Goal: Task Accomplishment & Management: Manage account settings

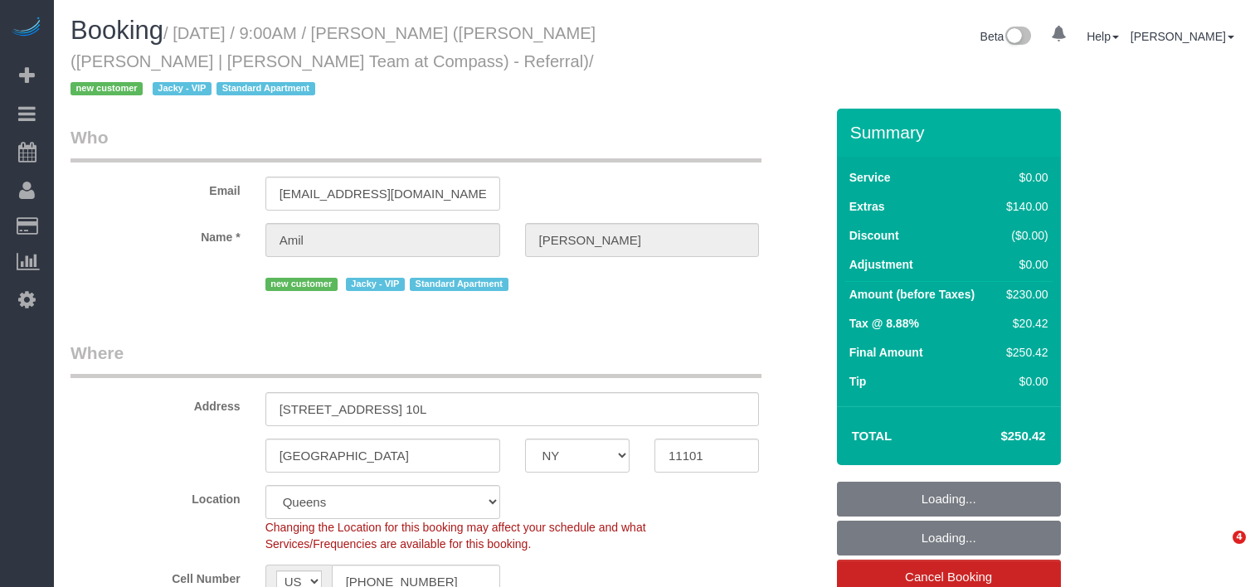
select select "NY"
select select "string:stripe-pm_1RsRGd4VGloSiKo7GO8T4uHY"
select select "number:89"
select select "number:74"
select select "number:15"
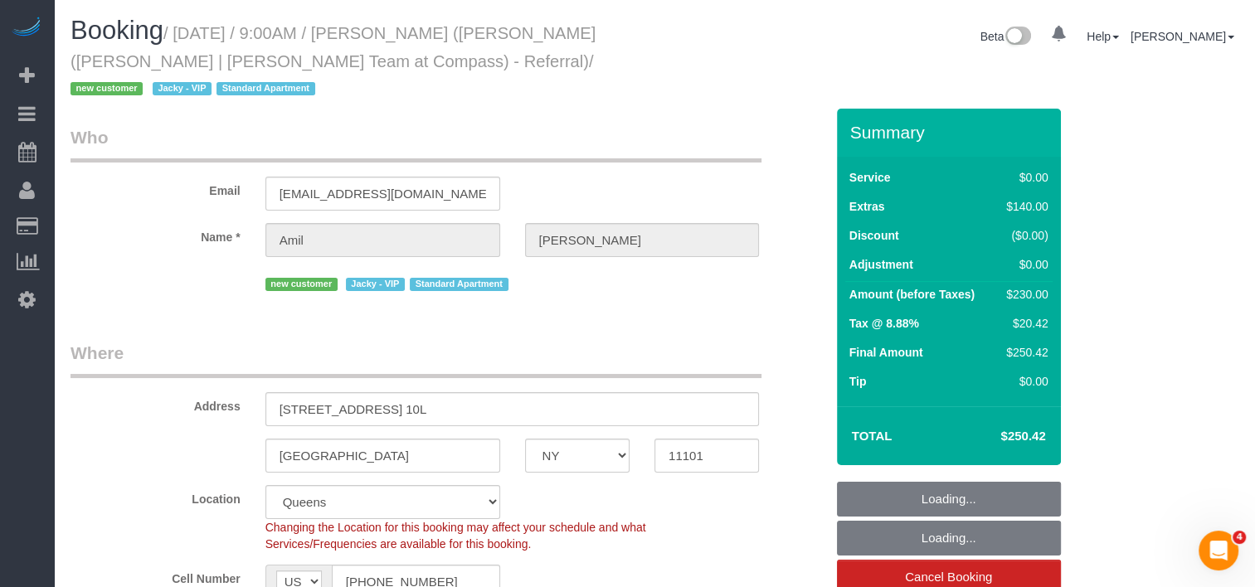
select select "number:5"
select select "spot1"
select select "object:1276"
select select "1"
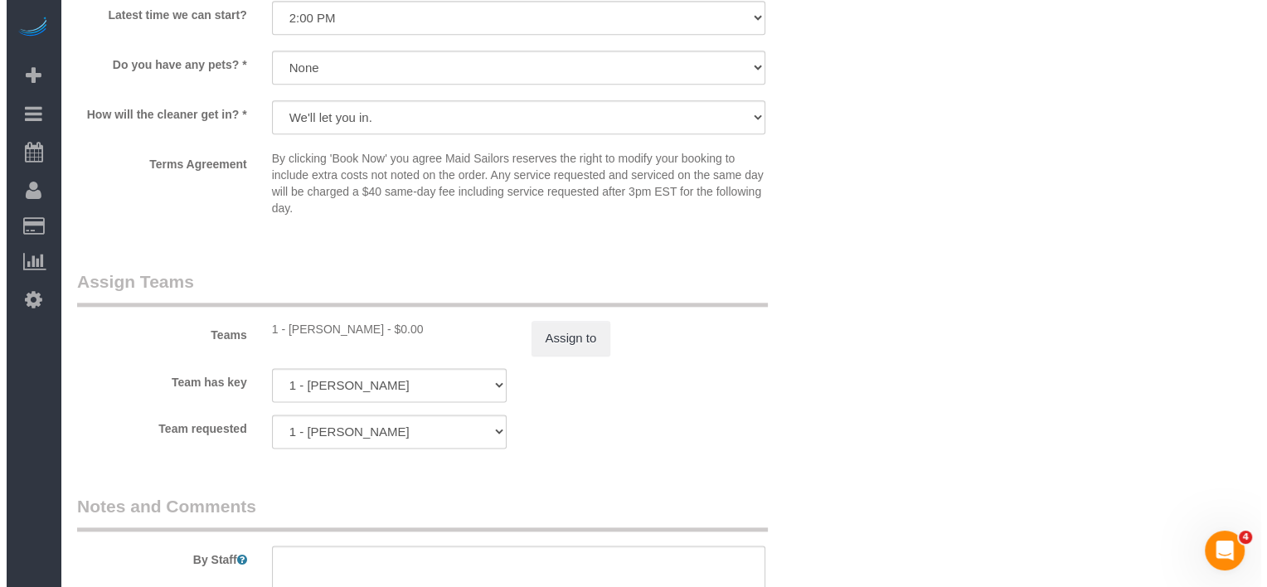
scroll to position [1990, 0]
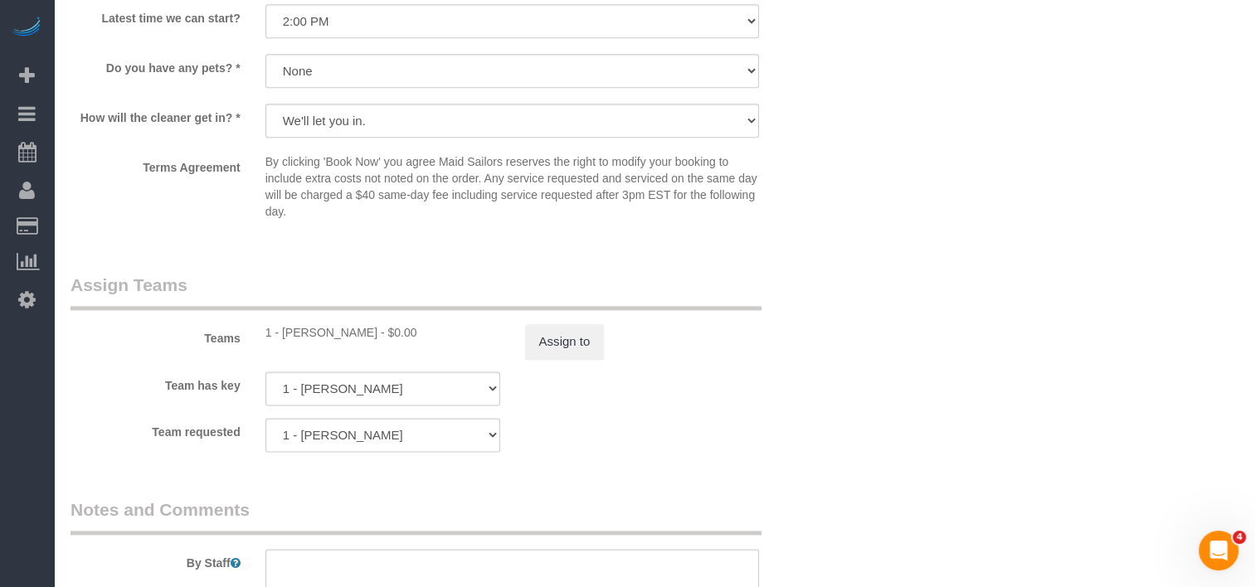
click at [567, 300] on div "Teams 1 - John Harris - $0.00 Assign to" at bounding box center [447, 316] width 779 height 86
click at [568, 324] on button "Assign to" at bounding box center [565, 341] width 80 height 35
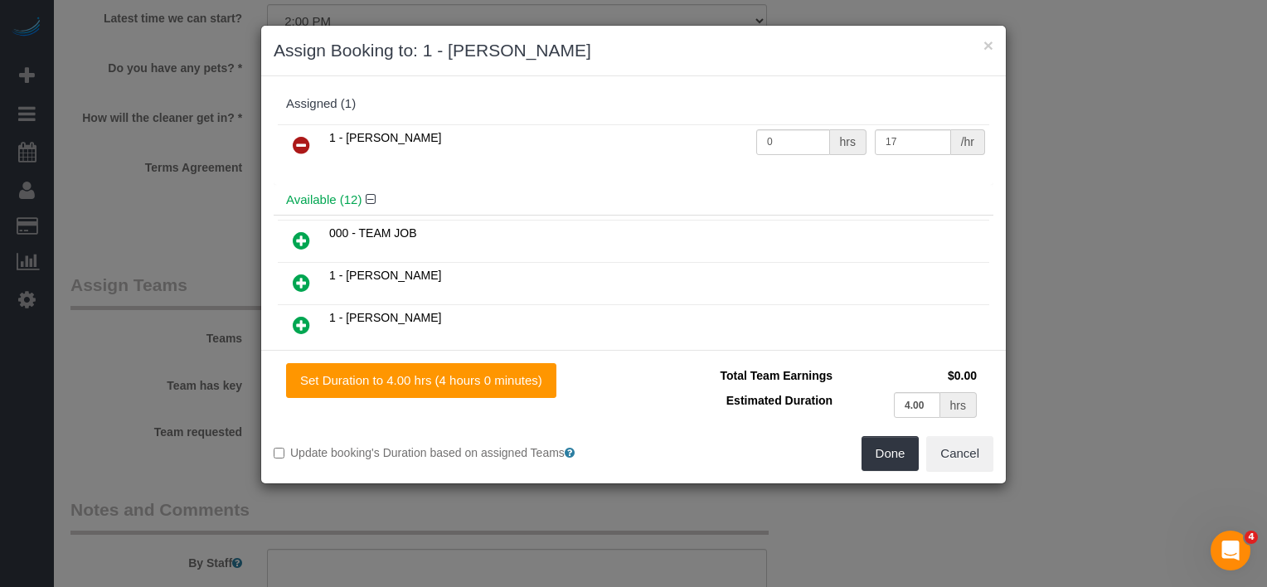
click at [308, 139] on icon at bounding box center [301, 145] width 17 height 20
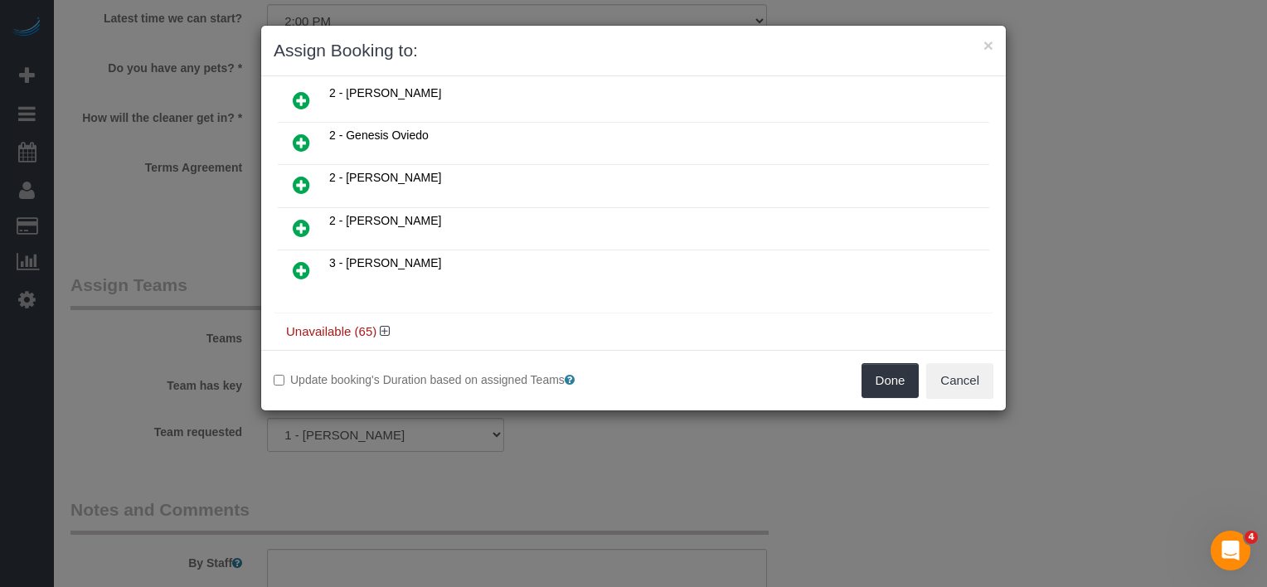
scroll to position [448, 0]
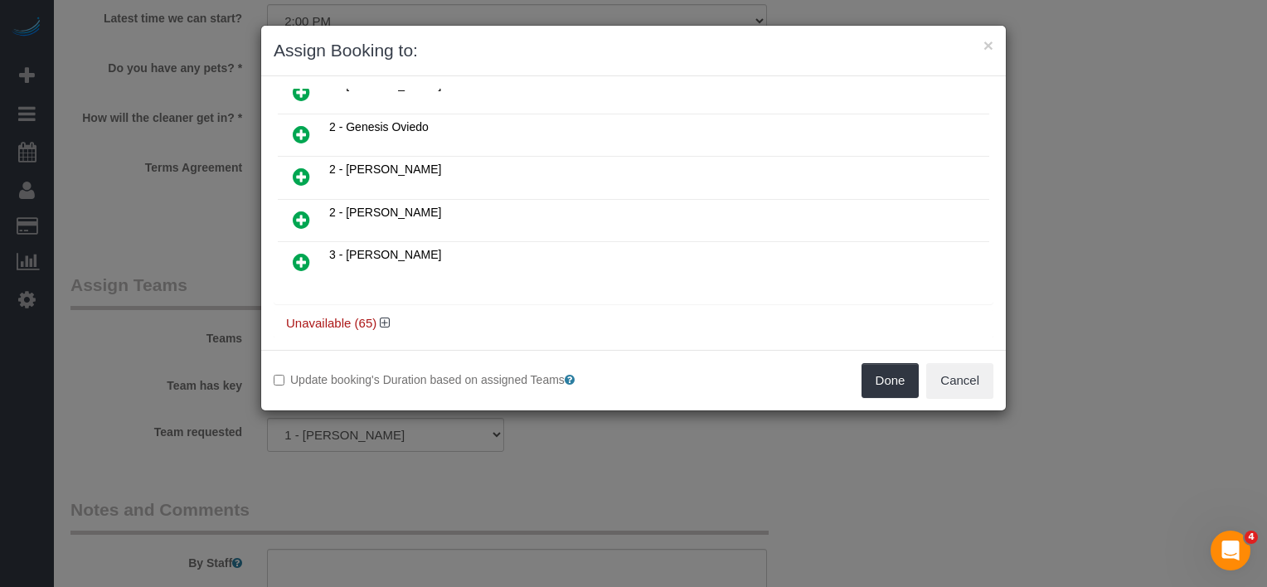
click at [394, 317] on h4 "Unavailable (65)" at bounding box center [633, 324] width 695 height 14
click at [380, 317] on icon at bounding box center [385, 323] width 10 height 12
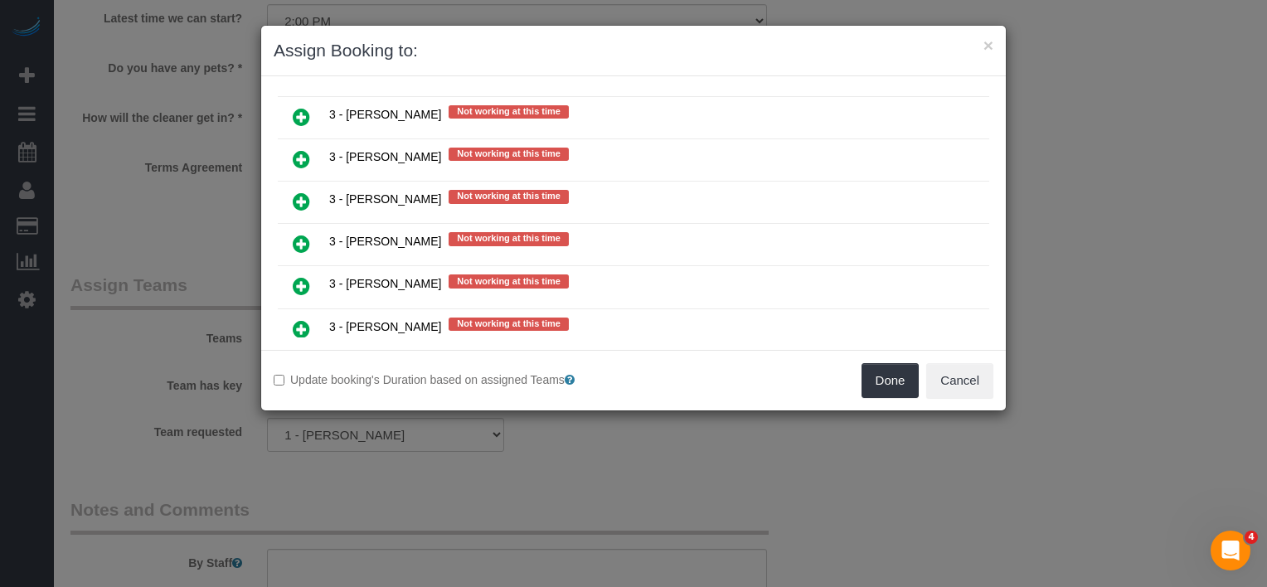
scroll to position [2823, 0]
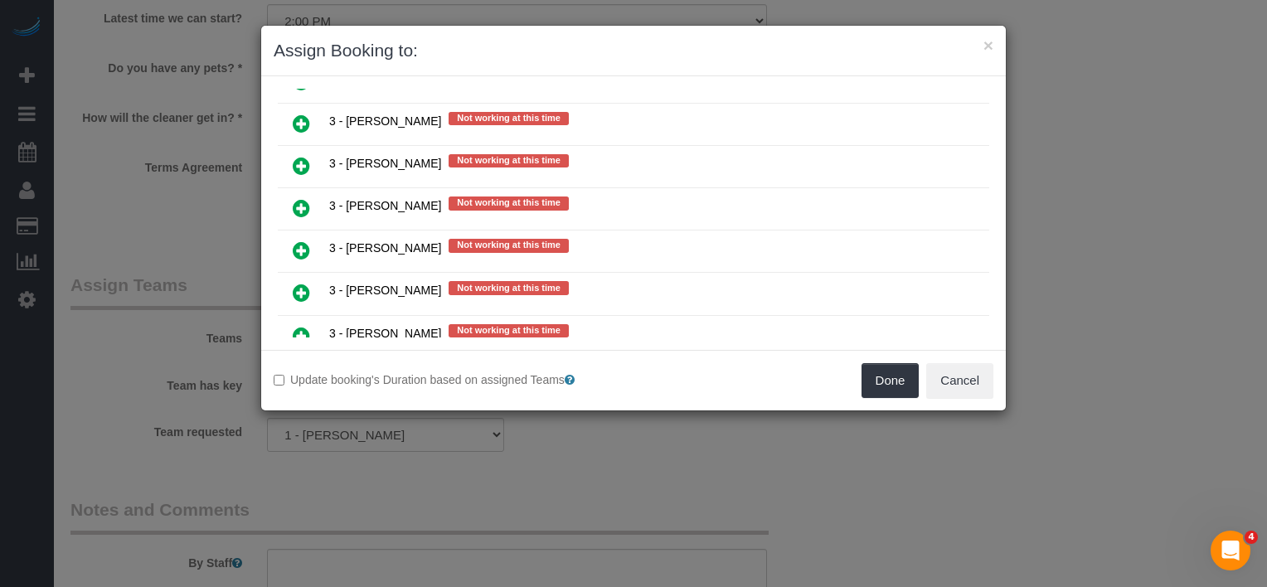
click at [305, 198] on icon at bounding box center [301, 208] width 17 height 20
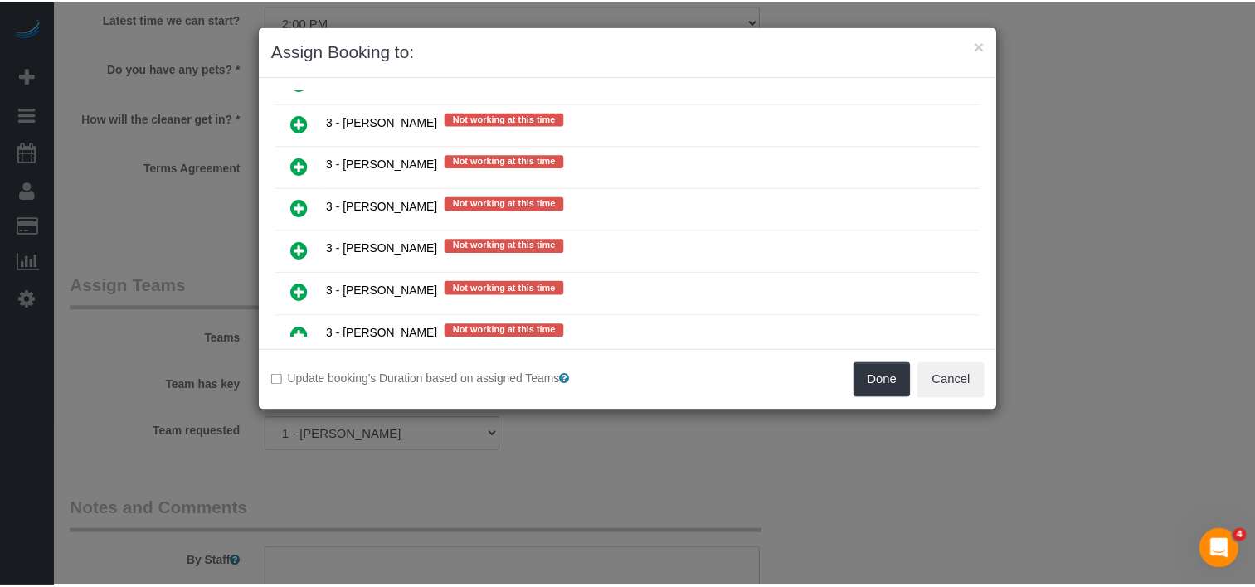
scroll to position [2862, 0]
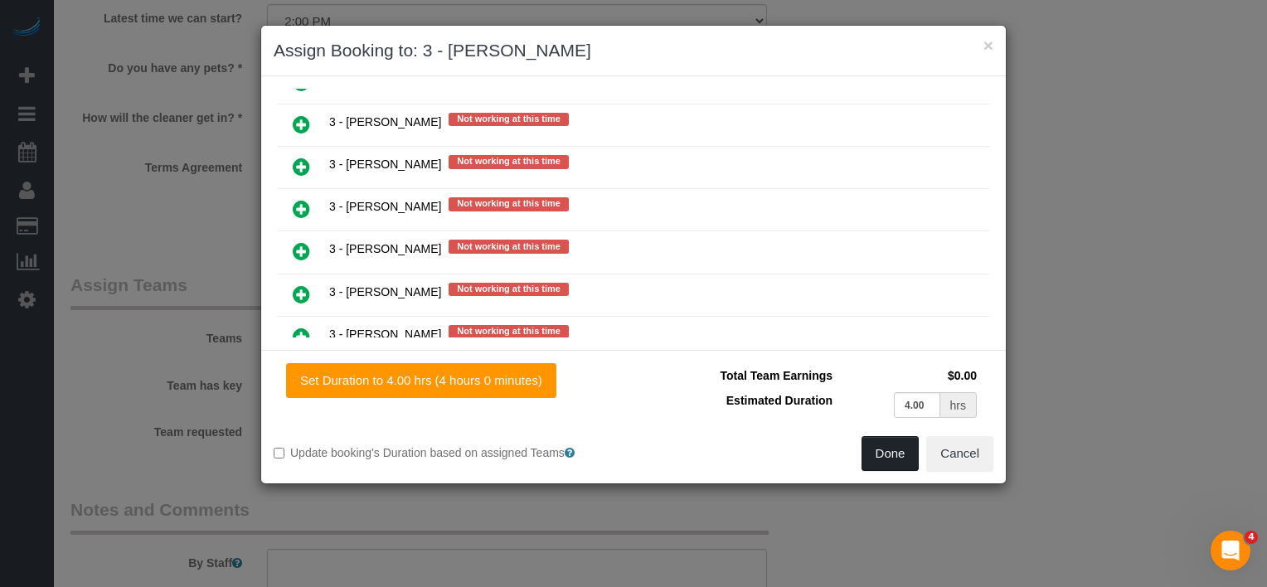
click at [873, 455] on button "Done" at bounding box center [891, 453] width 58 height 35
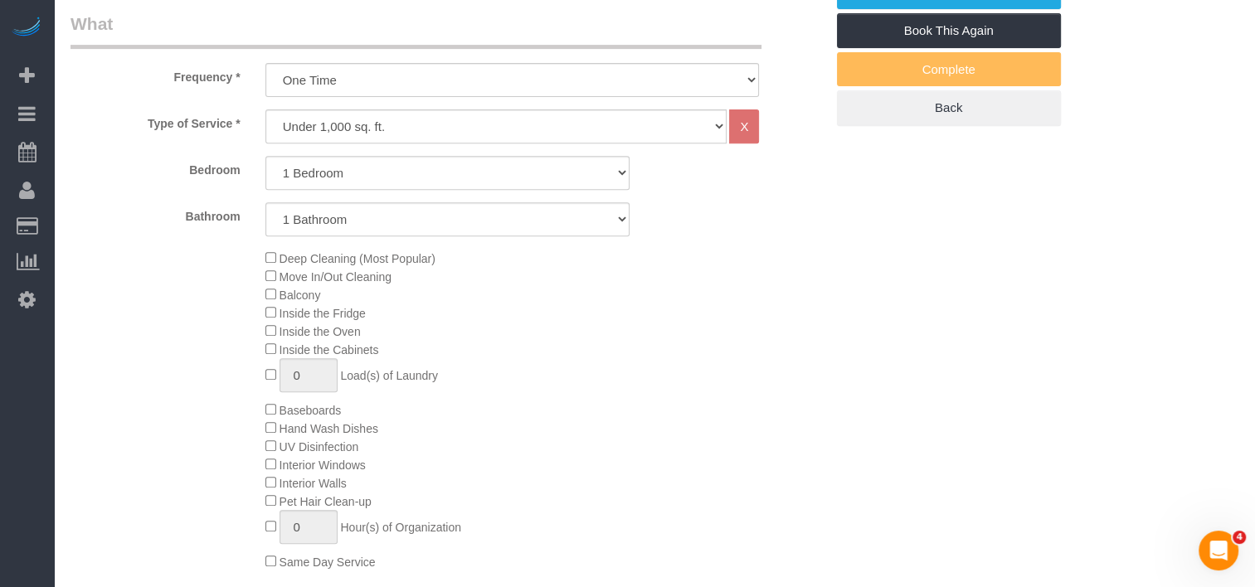
scroll to position [249, 0]
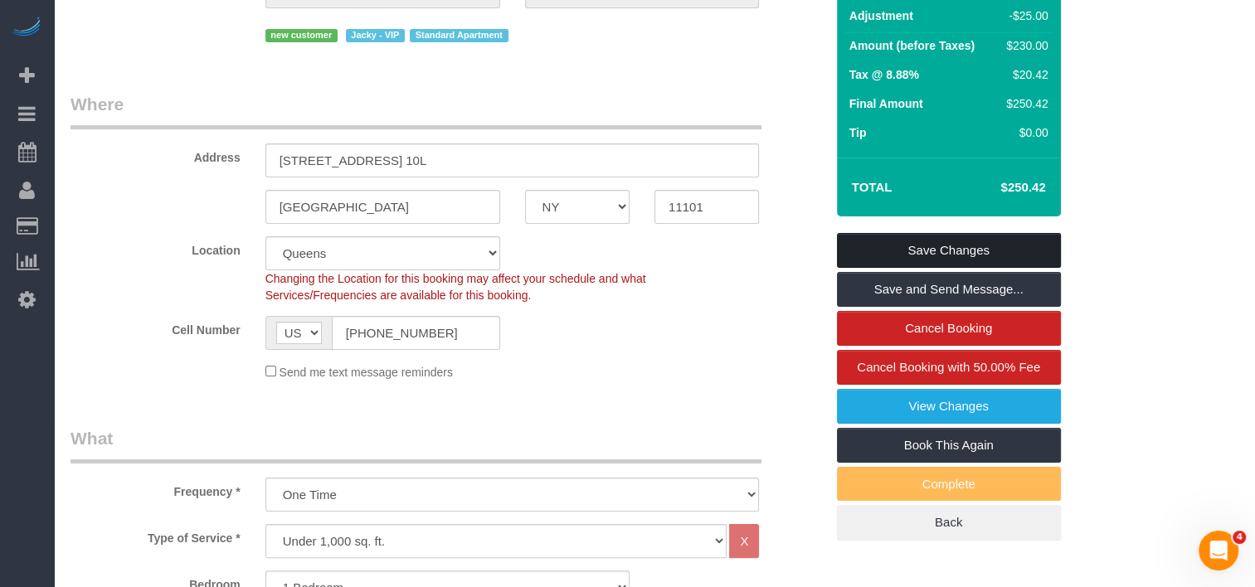
click at [926, 233] on link "Save Changes" at bounding box center [949, 250] width 224 height 35
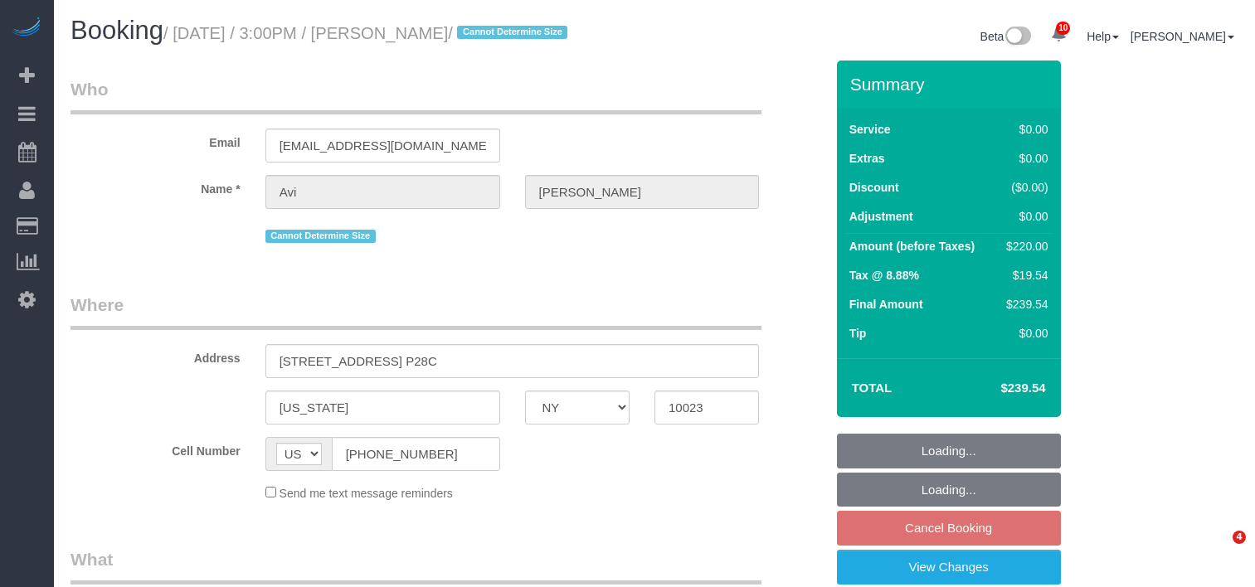
select select "NY"
select select "spot5"
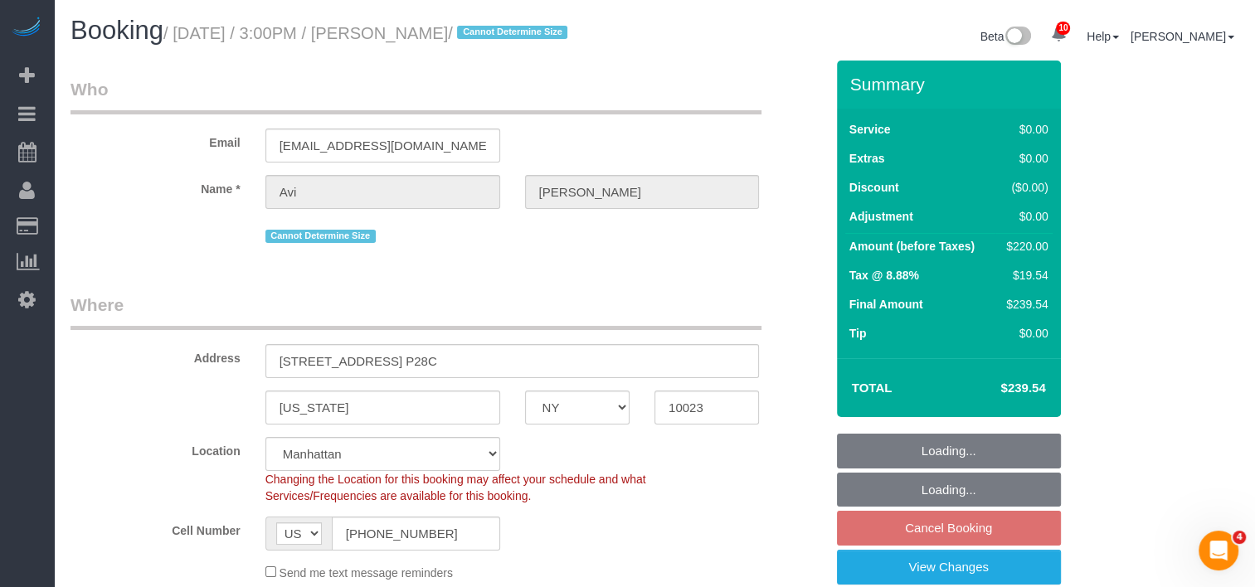
select select "number:61"
select select "number:77"
select select "number:15"
select select "number:5"
select select "object:1387"
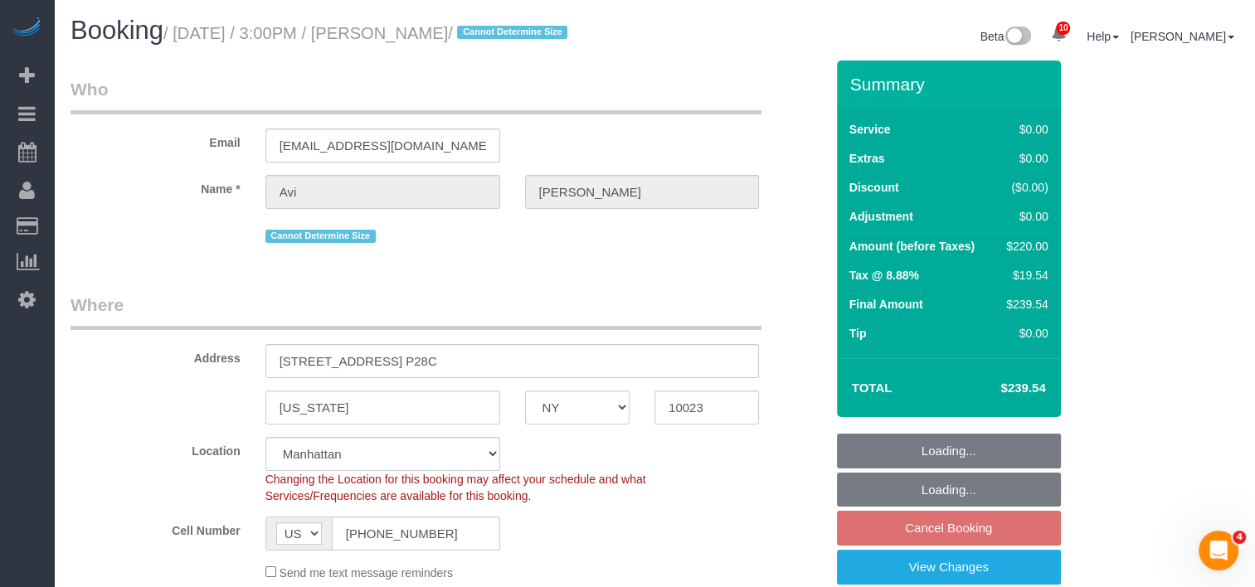
select select "string:stripe-pm_1R1tF14VGloSiKo7U8tSIWlt"
select select "2"
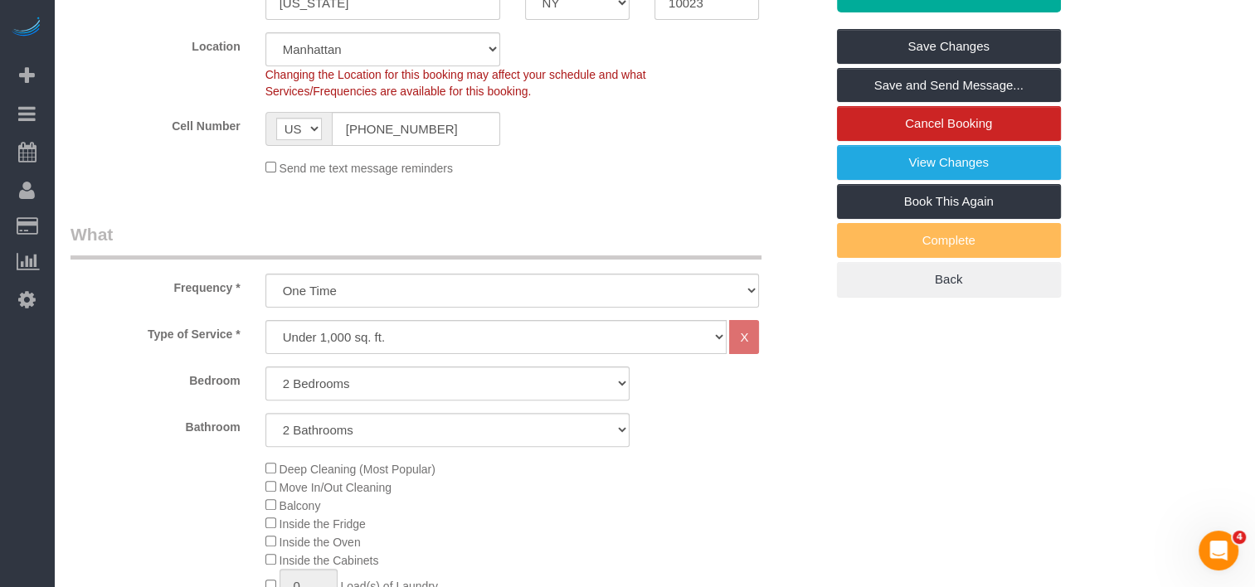
scroll to position [415, 0]
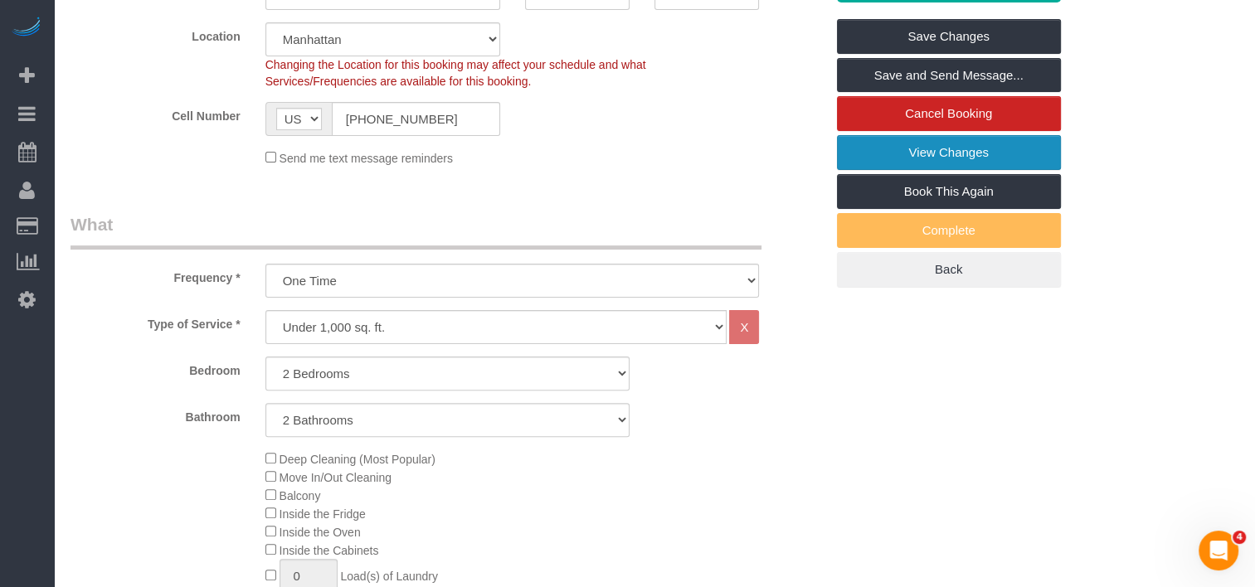
click at [849, 146] on link "View Changes" at bounding box center [949, 152] width 224 height 35
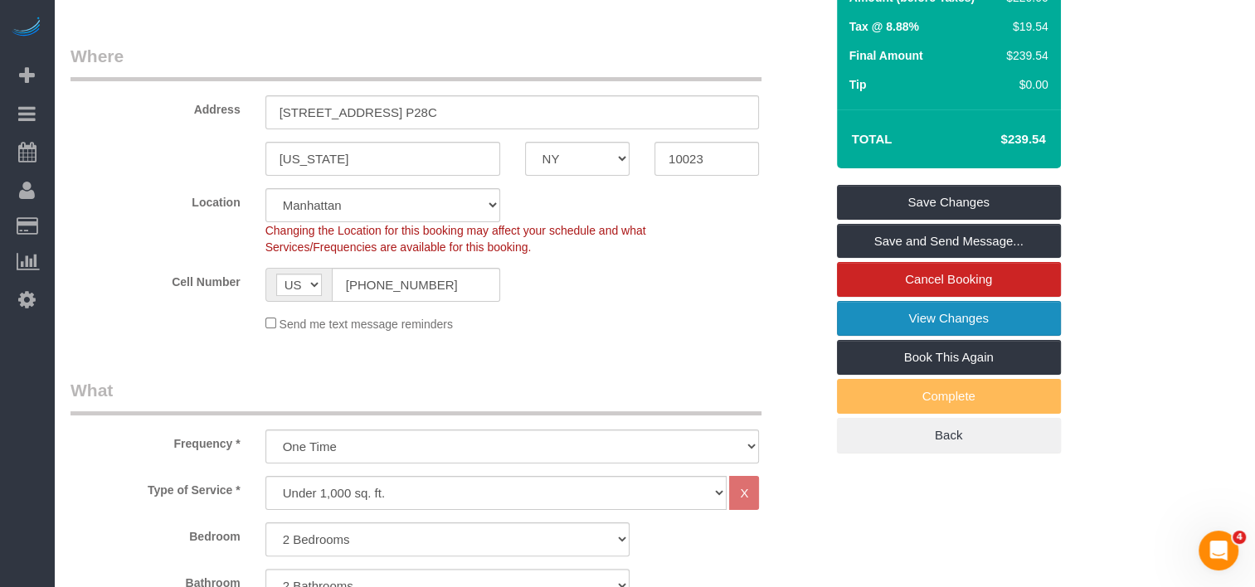
scroll to position [0, 0]
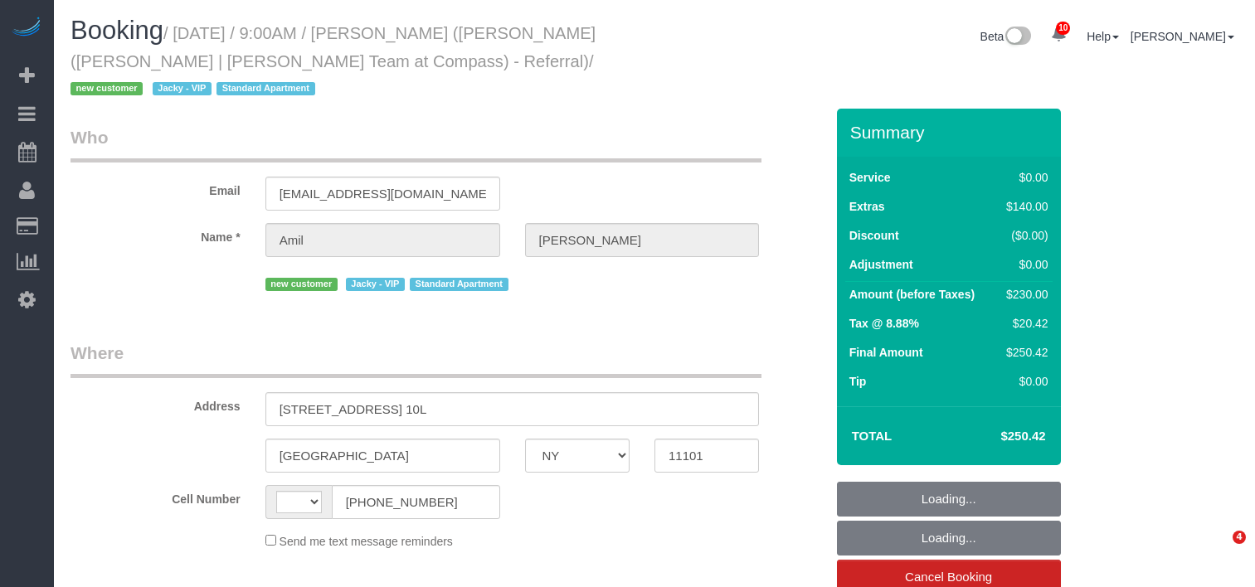
select select "NY"
select select "1"
select select "number:89"
select select "number:74"
select select "number:15"
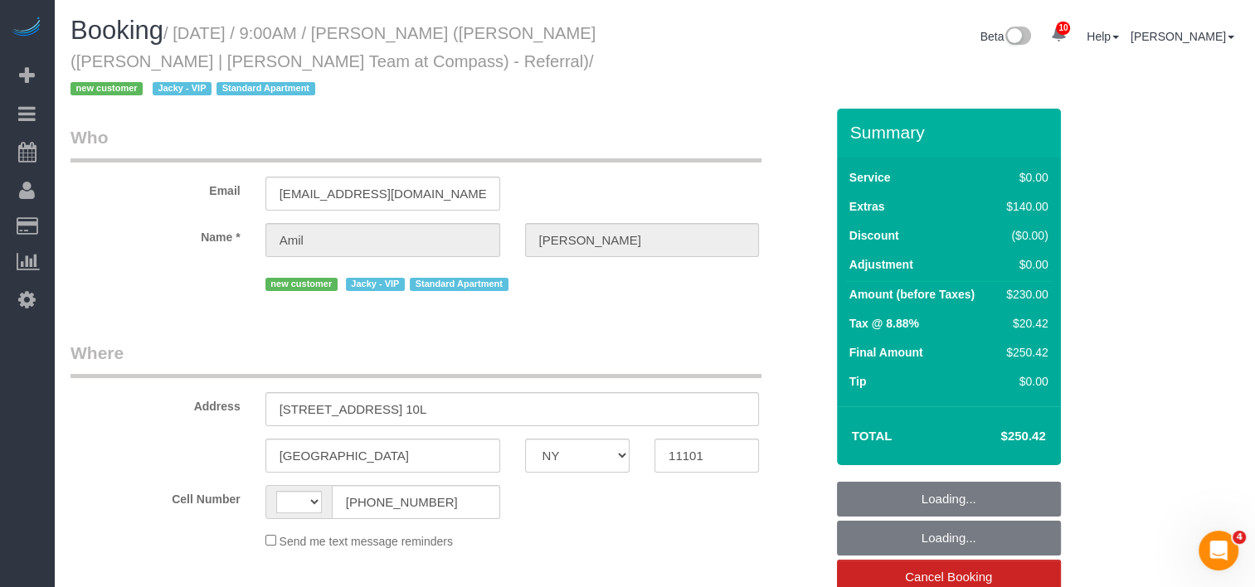
select select "number:5"
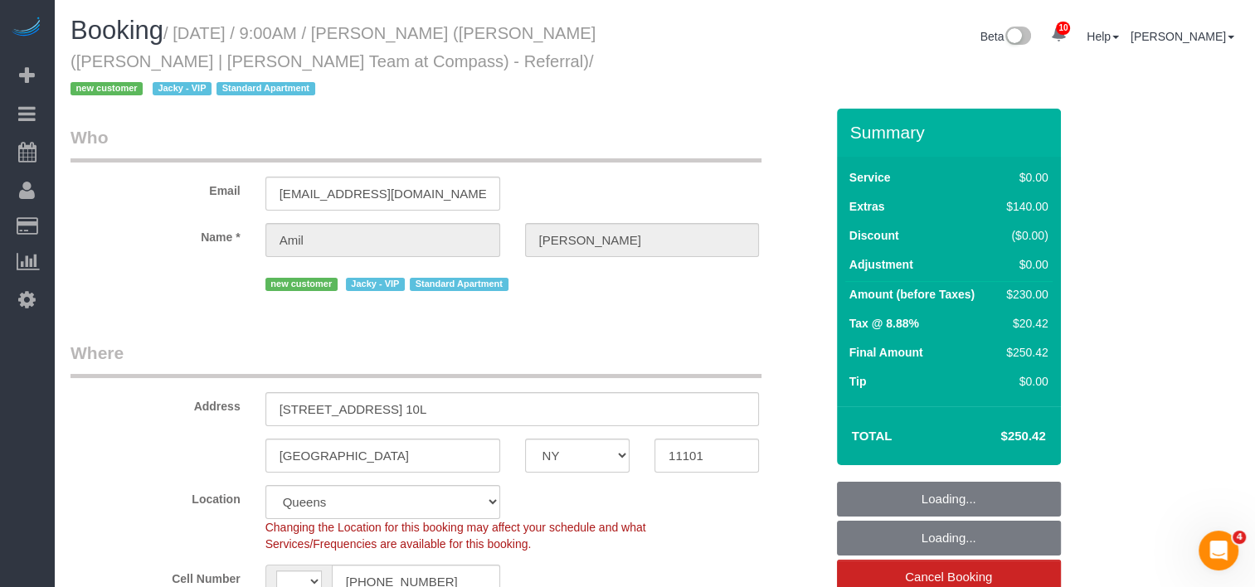
select select "string:stripe-pm_1RsRGd4VGloSiKo7GO8T4uHY"
select select "string:US"
select select "object:972"
select select "spot1"
select select "1"
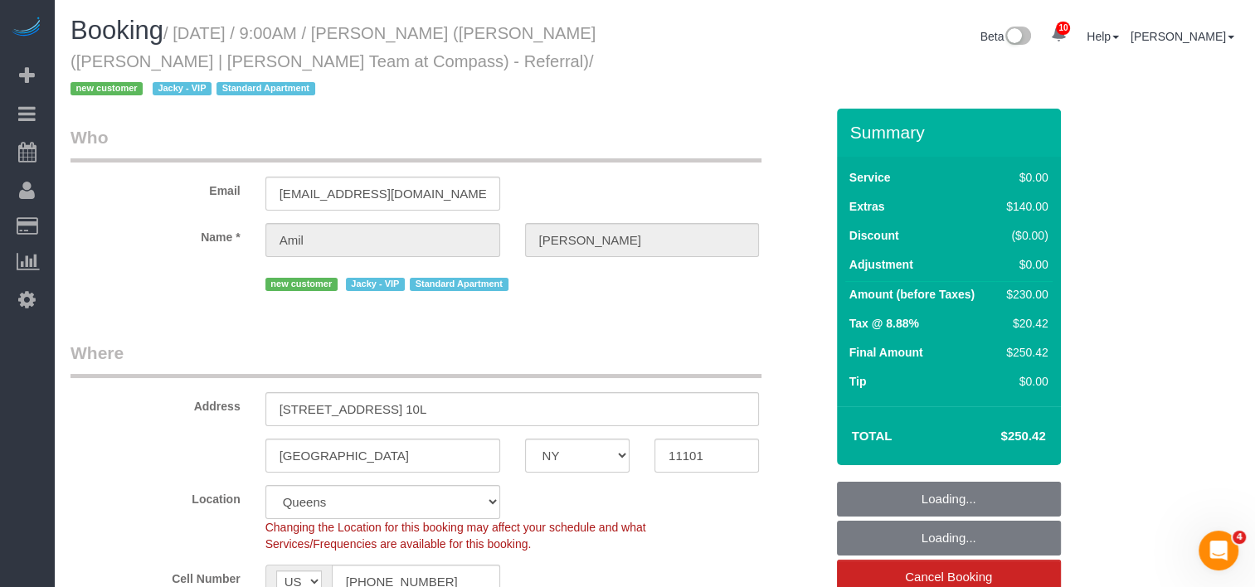
select select "object:1415"
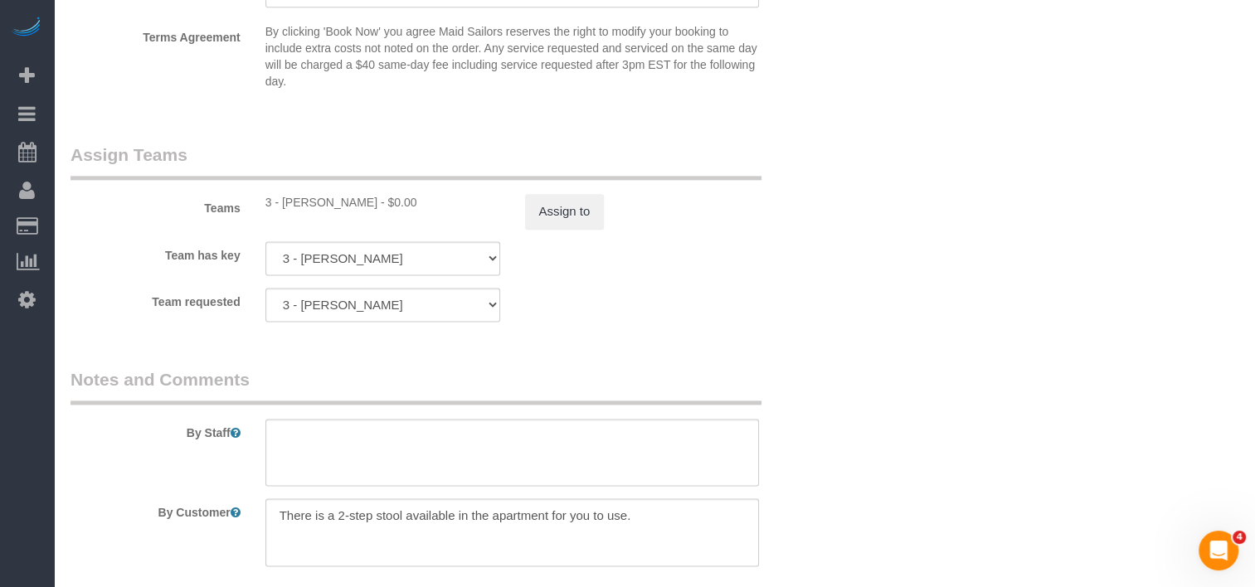
scroll to position [2322, 0]
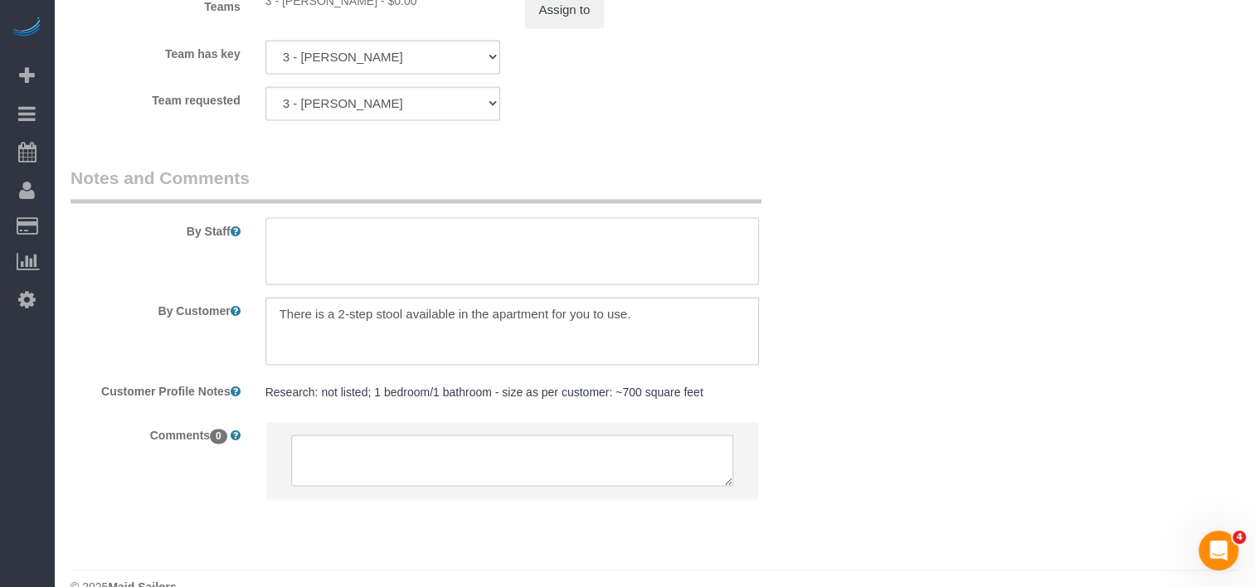
click at [498, 232] on textarea at bounding box center [512, 251] width 494 height 68
paste textarea "?br/2ba Move Service Whole unit deep cleaning including: Interior and Exterior …"
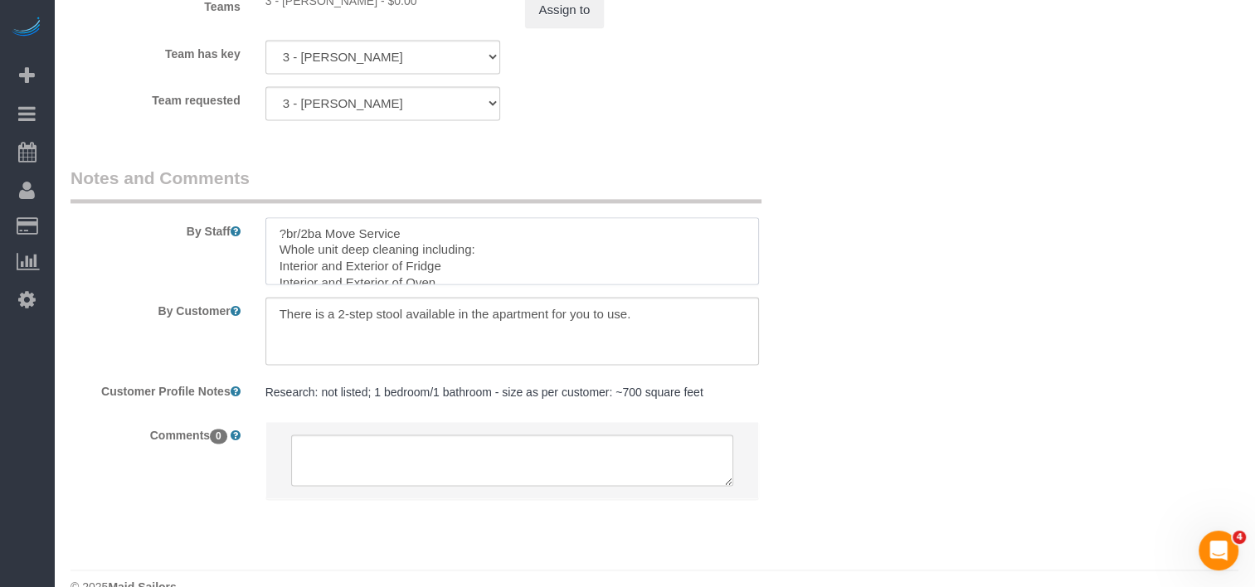
scroll to position [0, 0]
click at [310, 217] on textarea at bounding box center [512, 251] width 494 height 68
click at [287, 220] on textarea at bounding box center [512, 251] width 494 height 68
click at [450, 250] on textarea at bounding box center [512, 251] width 494 height 68
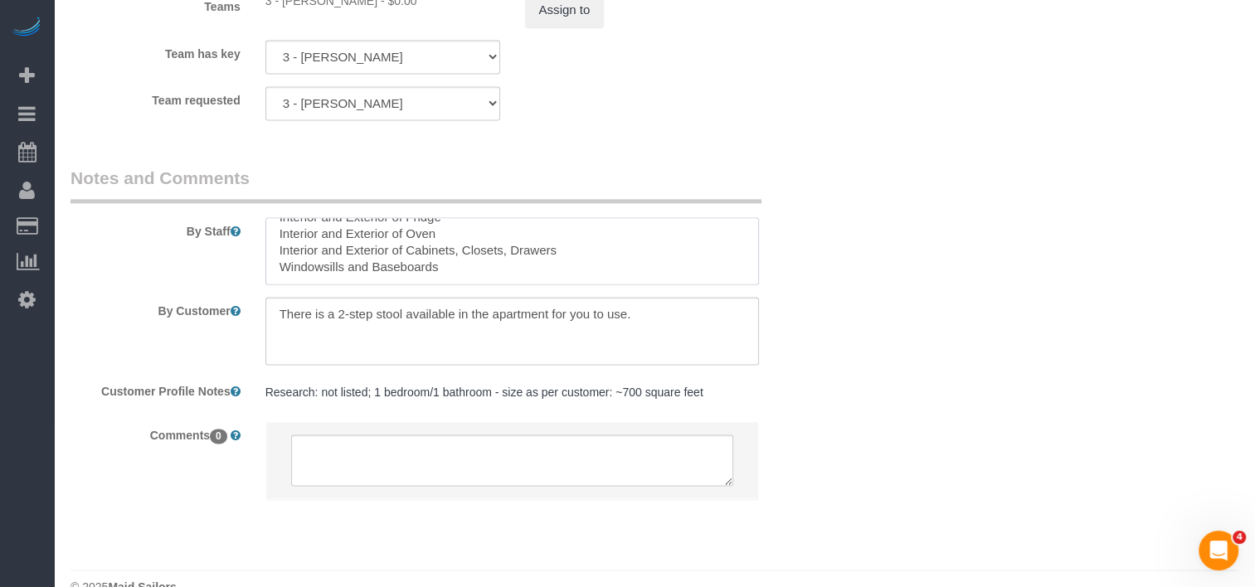
scroll to position [73, 0]
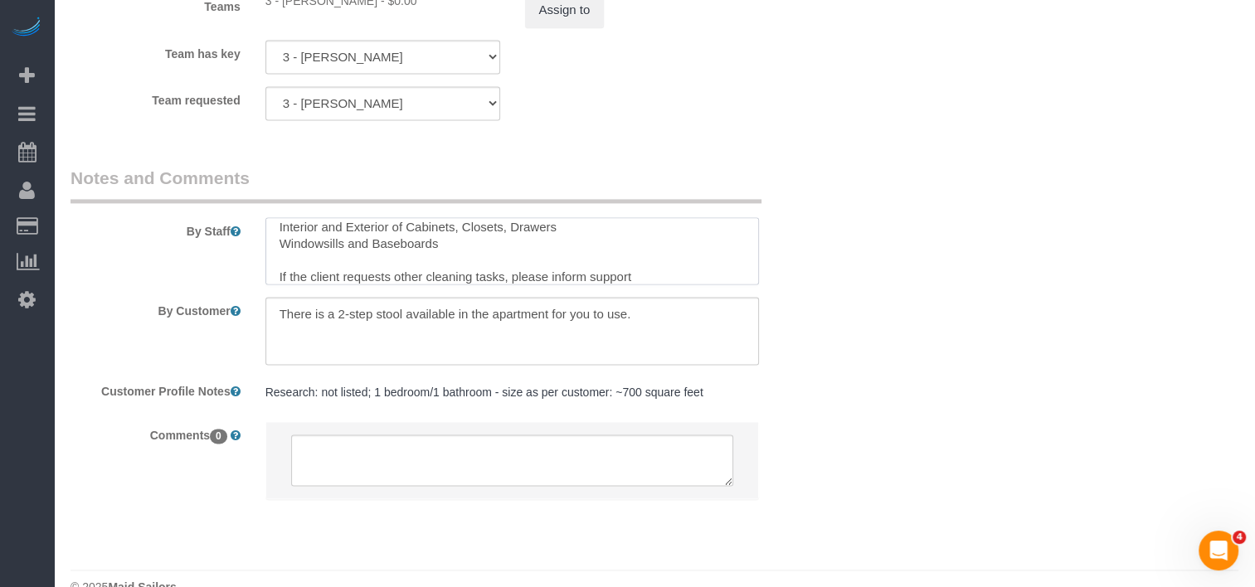
type textarea "1br/1ba Move Service Whole unit deep cleaning including: Interior and Exterior …"
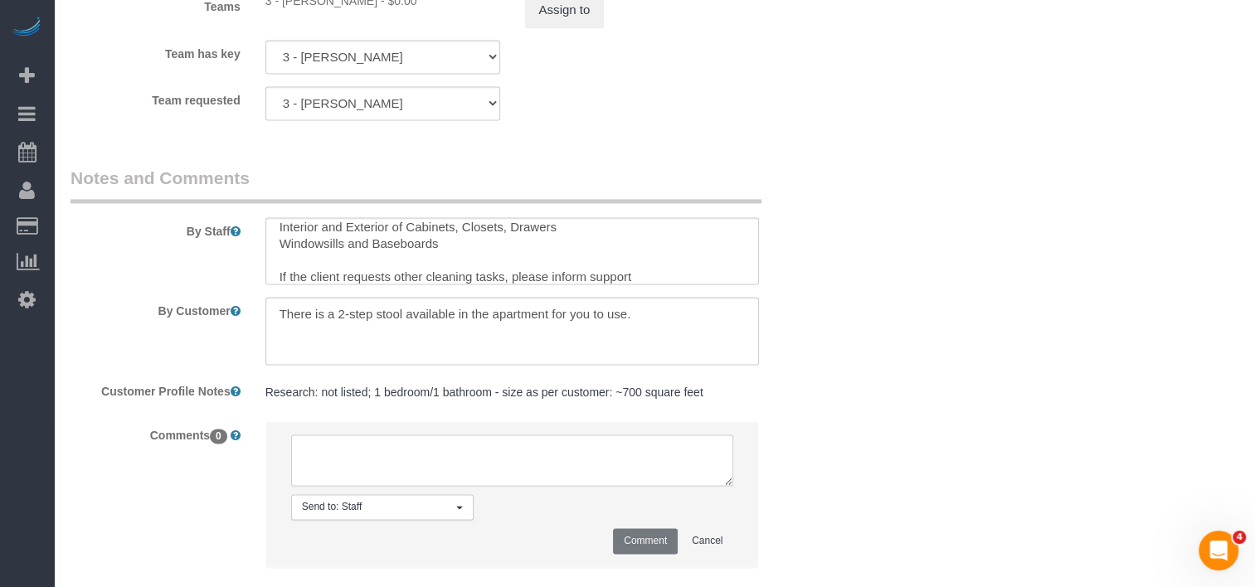
click at [507, 448] on textarea at bounding box center [512, 460] width 443 height 51
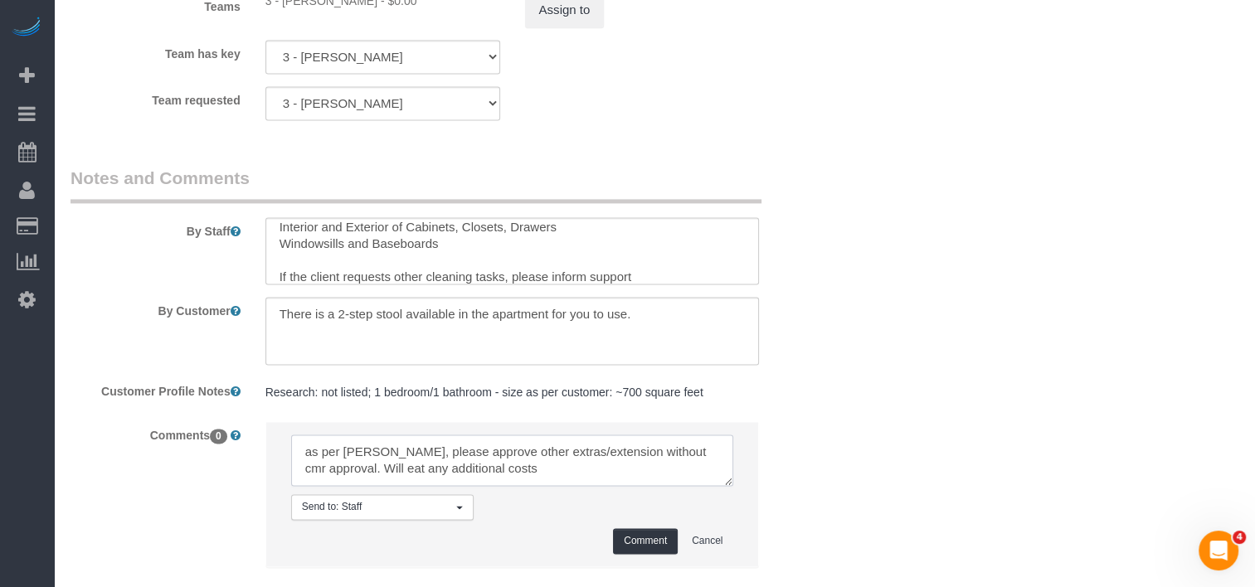
click at [389, 435] on textarea at bounding box center [512, 460] width 443 height 51
click at [563, 454] on textarea at bounding box center [512, 460] width 443 height 51
type textarea "as per Jacky, approve other extras/extension without cmr approval. Will eat any…"
click at [653, 528] on button "Comment" at bounding box center [645, 541] width 65 height 26
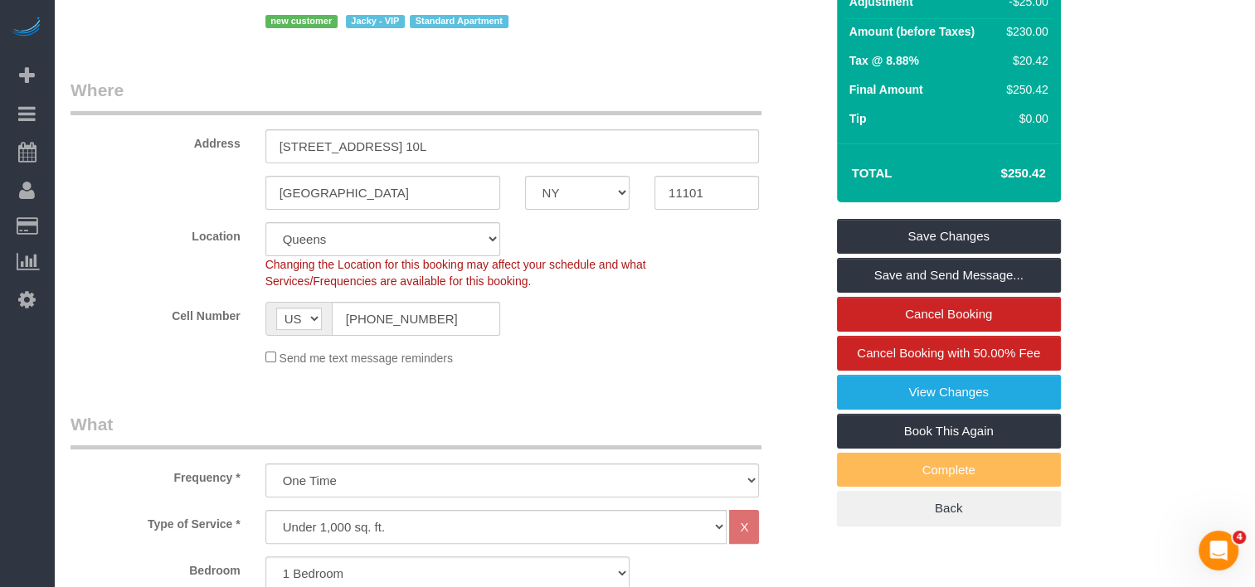
scroll to position [249, 0]
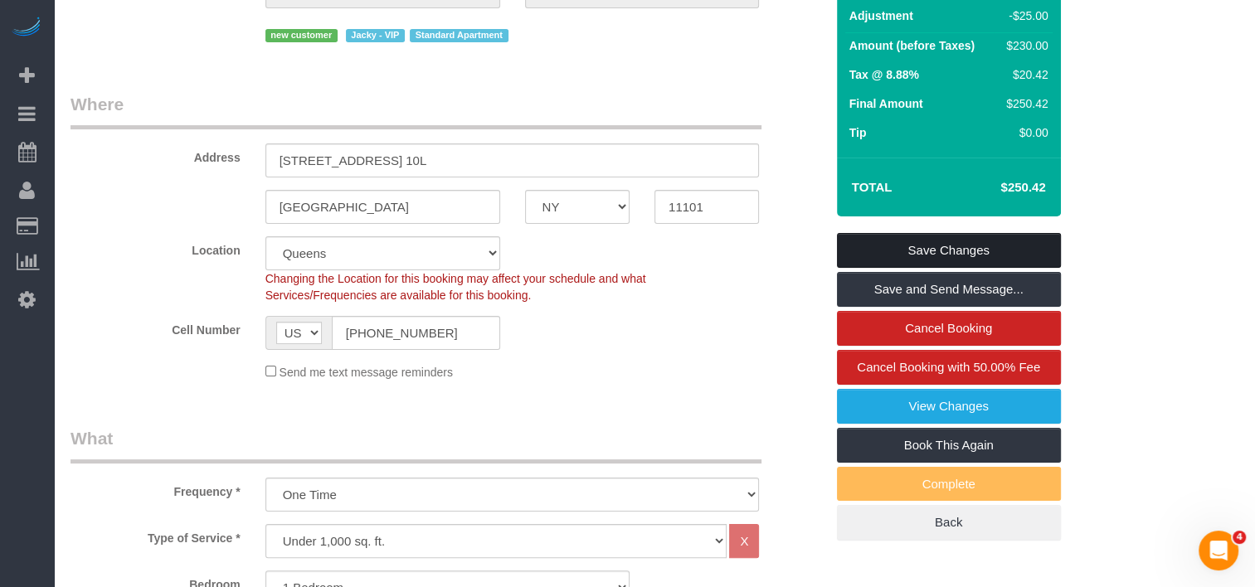
click at [865, 233] on link "Save Changes" at bounding box center [949, 250] width 224 height 35
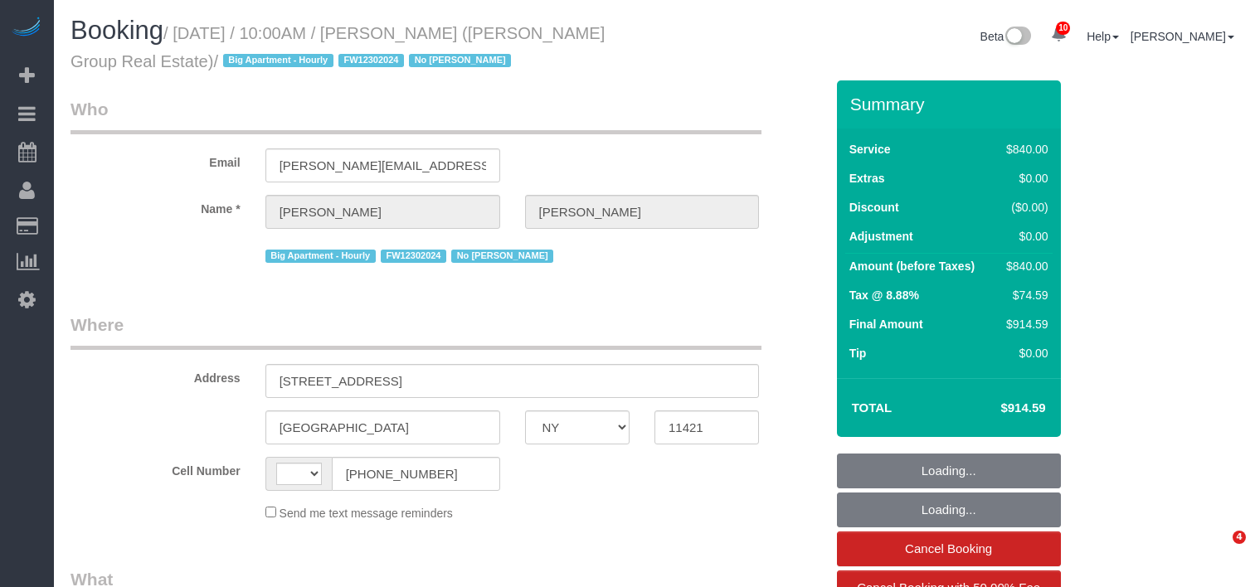
select select "NY"
select select "object:482"
select select "number:89"
select select "number:90"
select select "number:15"
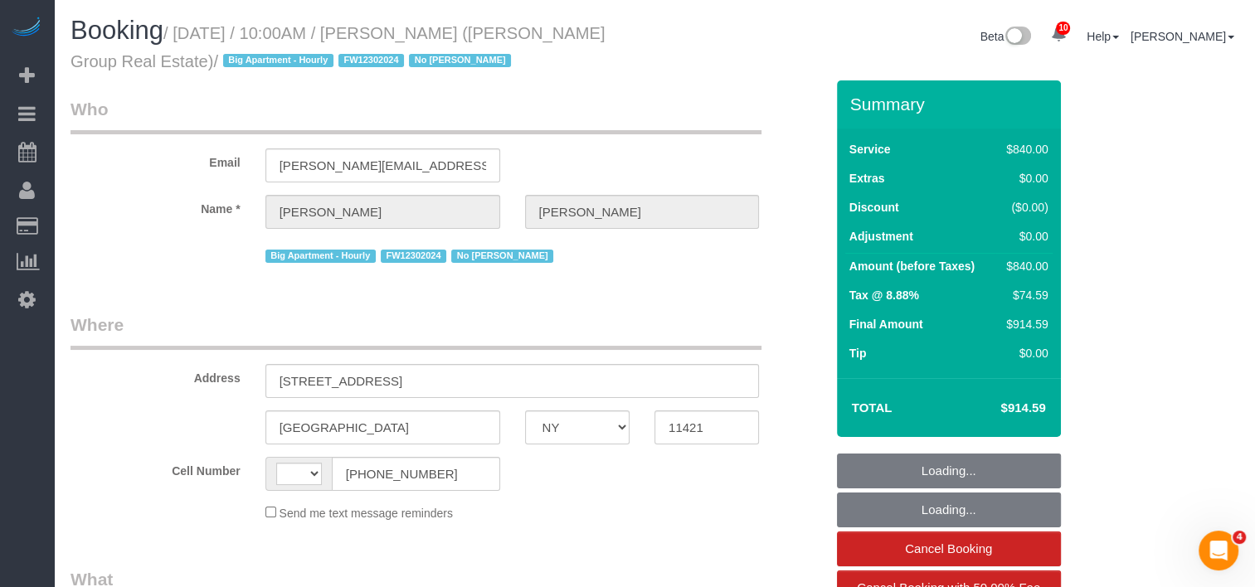
select select "number:7"
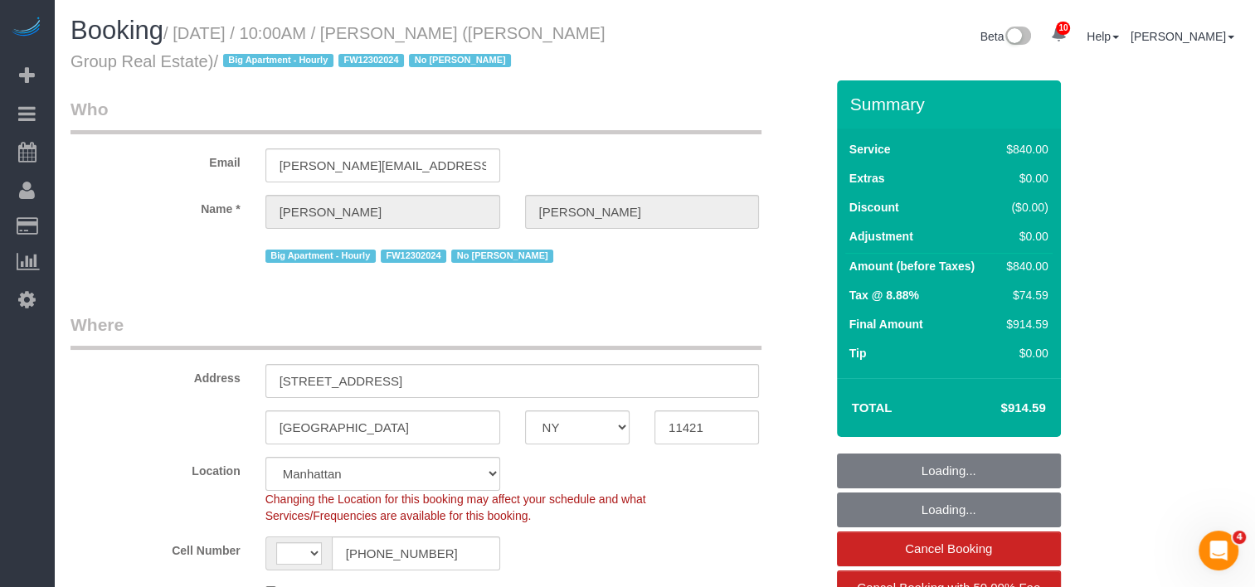
select select "object:631"
select select "string:US"
select select "string:stripe-pm_1QZgcN4VGloSiKo7eD2awmpp"
select select "spot1"
select select "2"
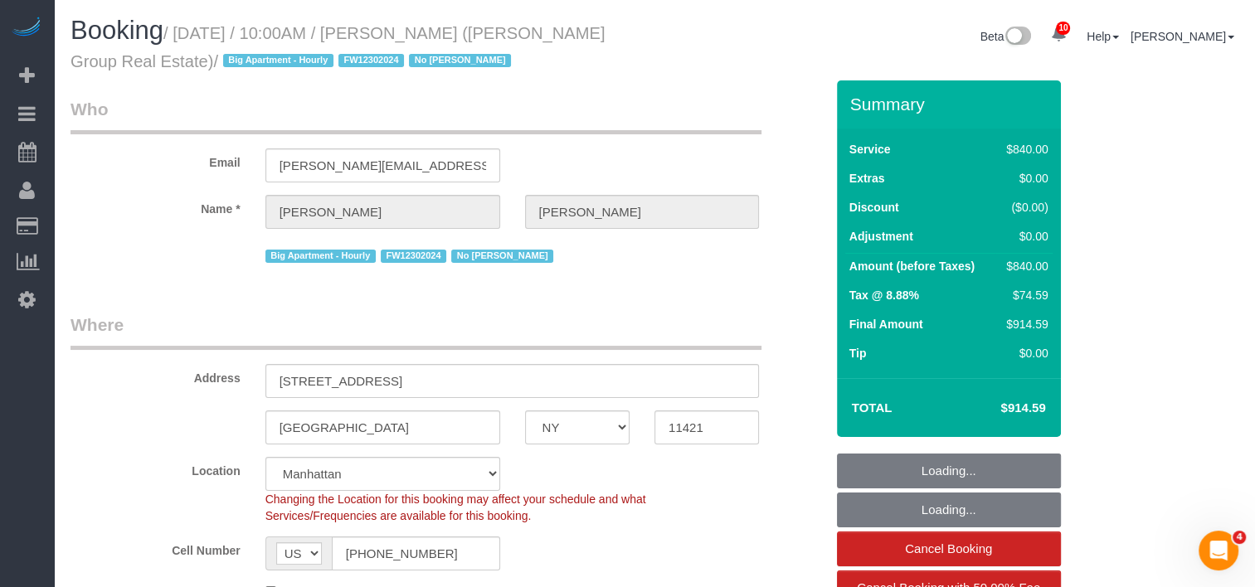
select select "420"
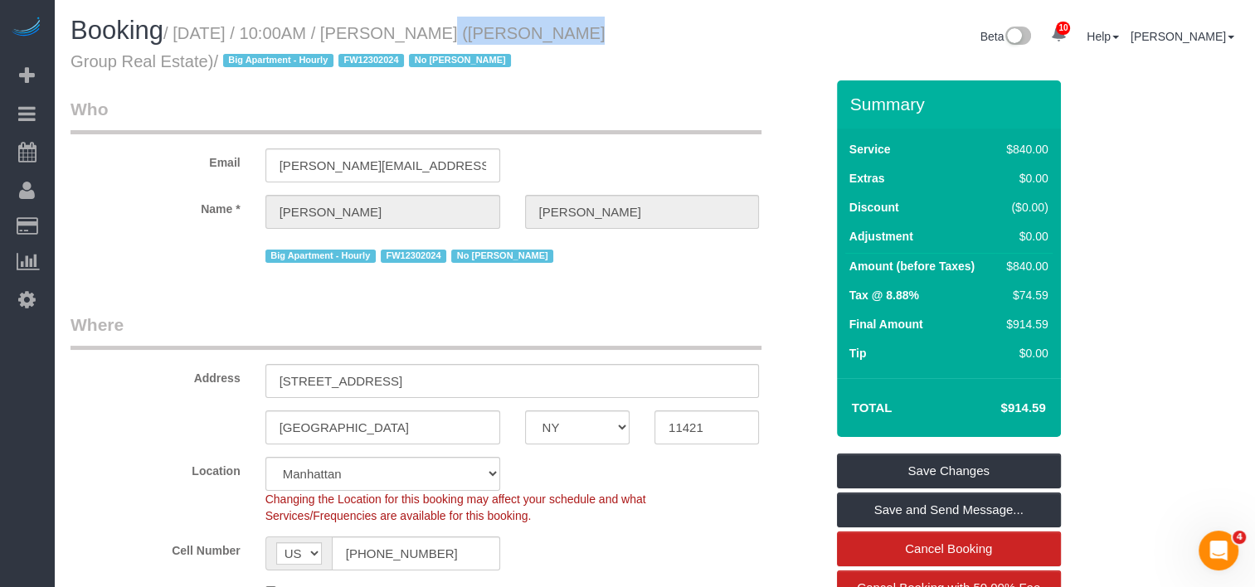
drag, startPoint x: 394, startPoint y: 36, endPoint x: 511, endPoint y: 41, distance: 117.0
click at [511, 41] on small "/ August 14, 2025 / 10:00AM / Bridget Perales (Batra Group Real Estate) / Big A…" at bounding box center [337, 47] width 534 height 46
copy small "Bridget Perales"
click at [525, 41] on small "/ August 14, 2025 / 10:00AM / Bridget Perales (Batra Group Real Estate) / Big A…" at bounding box center [337, 47] width 534 height 46
drag, startPoint x: 511, startPoint y: 24, endPoint x: 391, endPoint y: 28, distance: 120.3
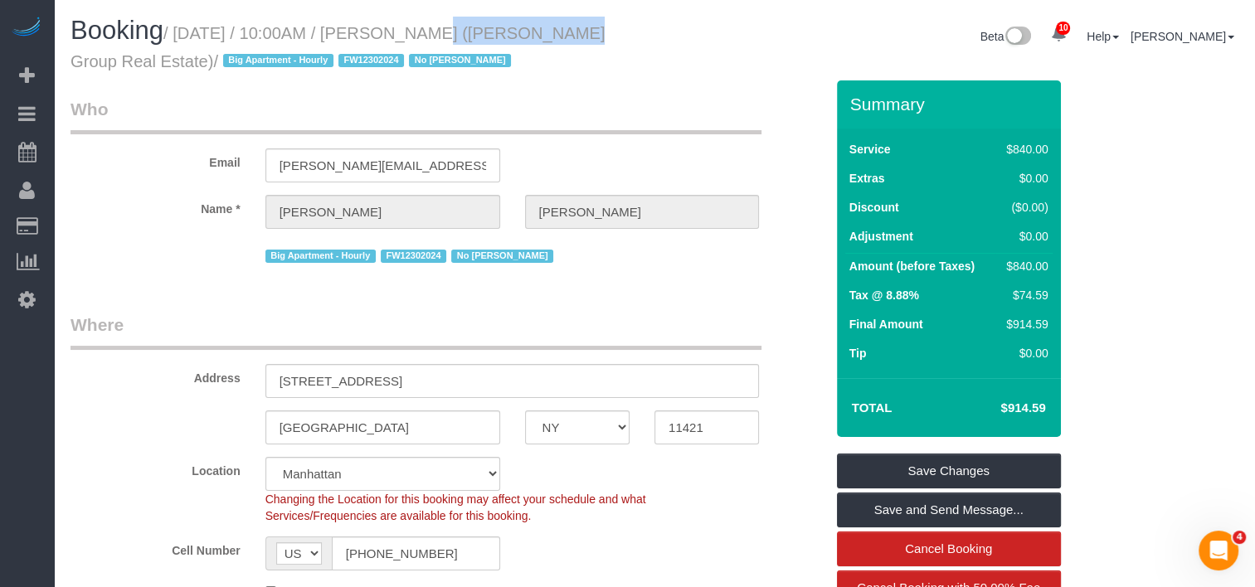
click at [391, 28] on small "/ August 14, 2025 / 10:00AM / Bridget Perales (Batra Group Real Estate) / Big A…" at bounding box center [337, 47] width 534 height 46
copy small "Bridget Perales"
click at [531, 30] on small "/ August 14, 2025 / 10:00AM / Bridget Perales (Batra Group Real Estate) / Big A…" at bounding box center [337, 47] width 534 height 46
drag, startPoint x: 393, startPoint y: 28, endPoint x: 163, endPoint y: 66, distance: 233.7
click at [163, 66] on small "/ August 14, 2025 / 10:00AM / Bridget Perales (Batra Group Real Estate) / Big A…" at bounding box center [337, 47] width 534 height 46
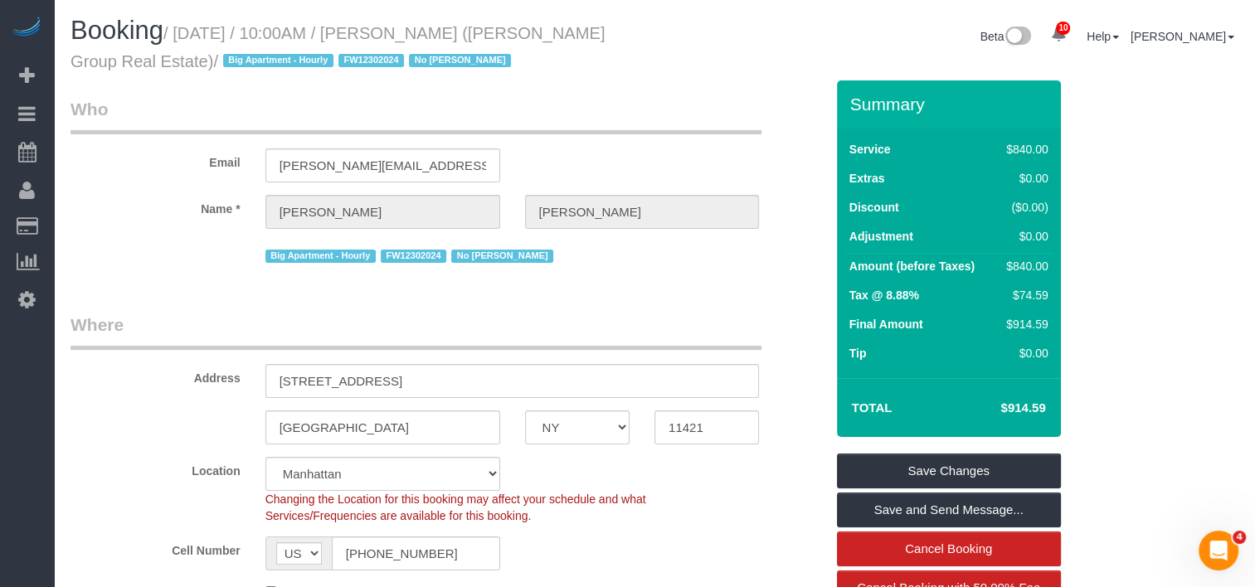
copy small "Bridget Perales (Batra Group Real Estate)"
click at [554, 340] on legend "Where" at bounding box center [415, 331] width 691 height 37
drag, startPoint x: 163, startPoint y: 59, endPoint x: 180, endPoint y: 36, distance: 29.0
click at [180, 36] on small "/ August 14, 2025 / 10:00AM / Bridget Perales (Batra Group Real Estate) / Big A…" at bounding box center [337, 47] width 534 height 46
copy small "August 14, 2025 / 10:00AM / Bridget Perales (Batra Group Real Estate)"
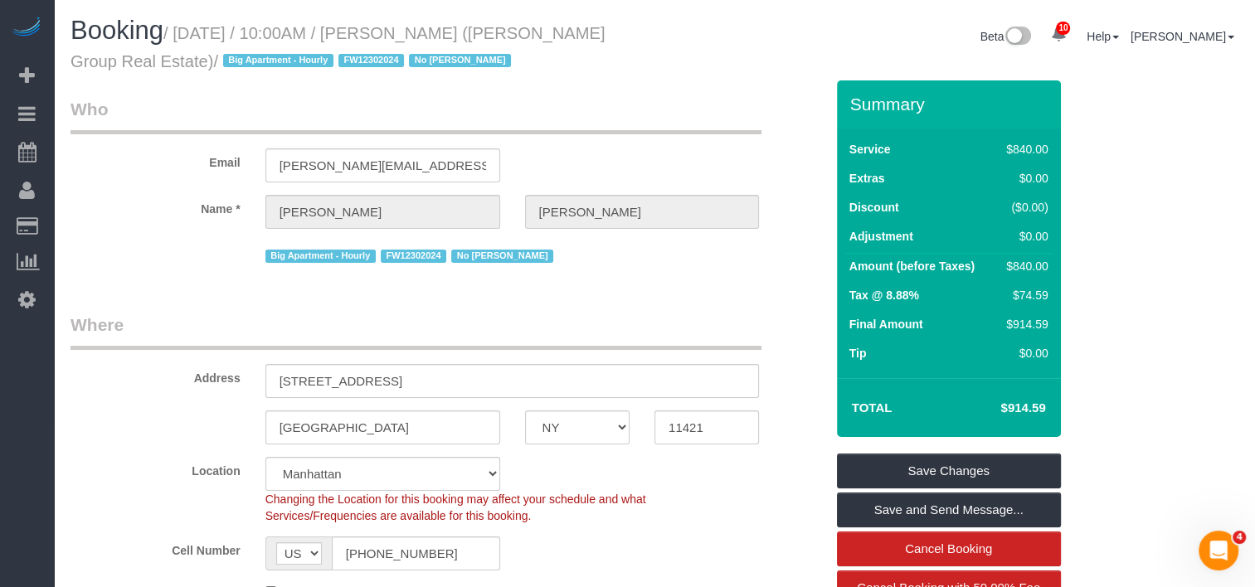
click at [624, 104] on legend "Who" at bounding box center [415, 115] width 691 height 37
drag, startPoint x: 393, startPoint y: 32, endPoint x: 511, endPoint y: 34, distance: 117.8
click at [511, 34] on small "/ August 14, 2025 / 10:00AM / Bridget Perales (Batra Group Real Estate) / Big A…" at bounding box center [337, 47] width 534 height 46
copy small "Bridget Perales"
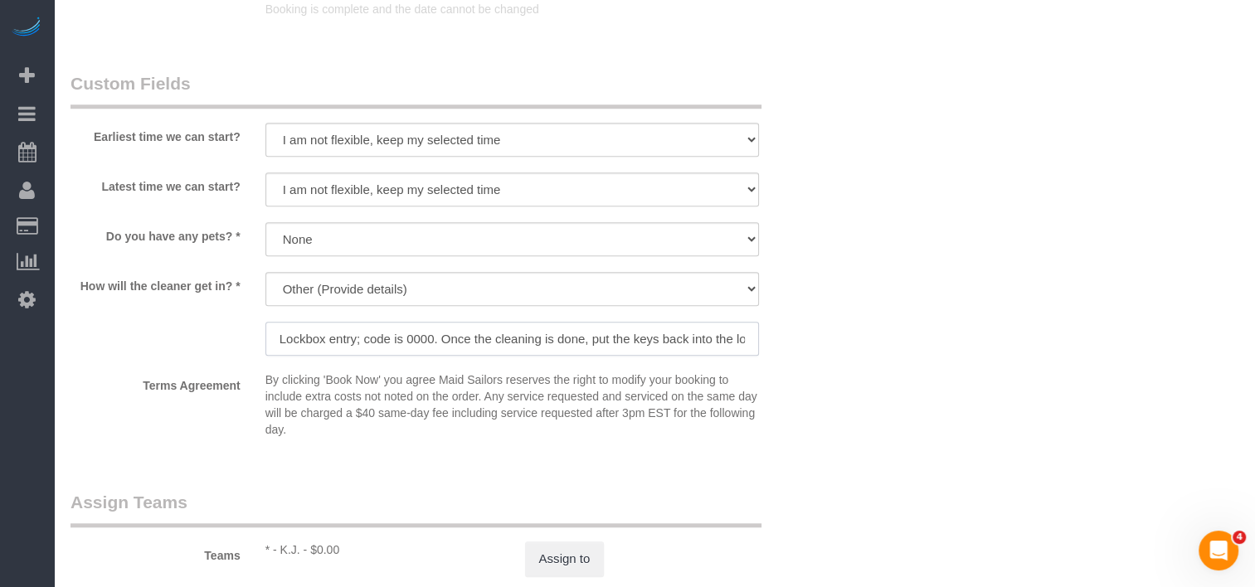
scroll to position [0, 166]
drag, startPoint x: 488, startPoint y: 349, endPoint x: 772, endPoint y: 367, distance: 284.2
click at [772, 367] on sui-booking-custom-fields "Earliest time we can start? I am not flexible, keep my selected time 8:00 AM 9:…" at bounding box center [447, 258] width 754 height 374
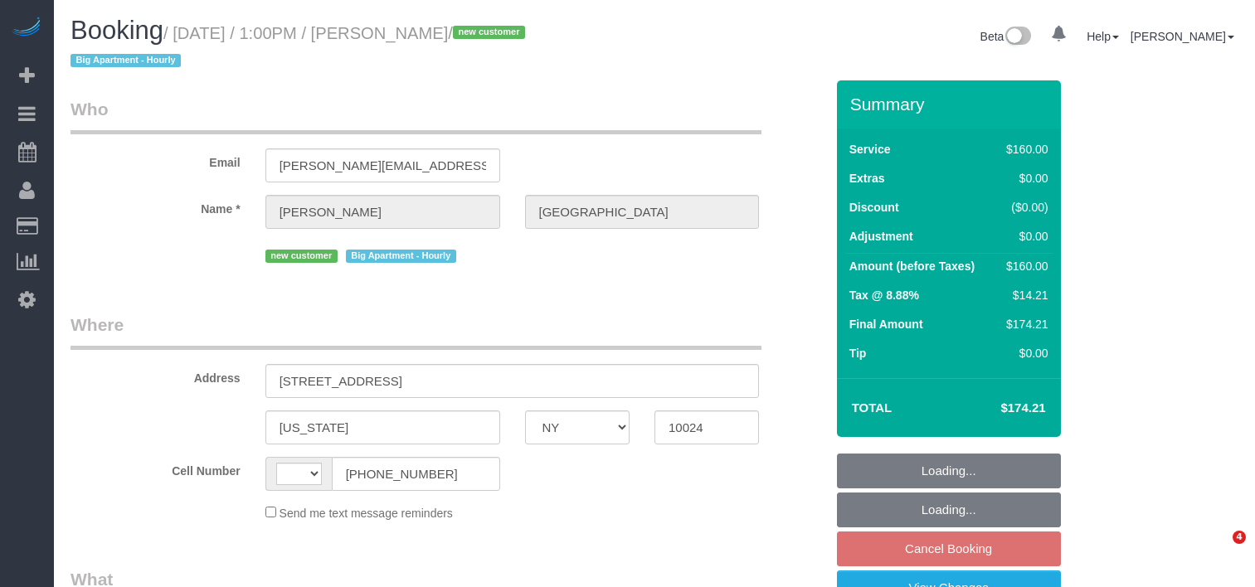
select select "NY"
select select "object:461"
select select "number:61"
select select "number:75"
select select "number:15"
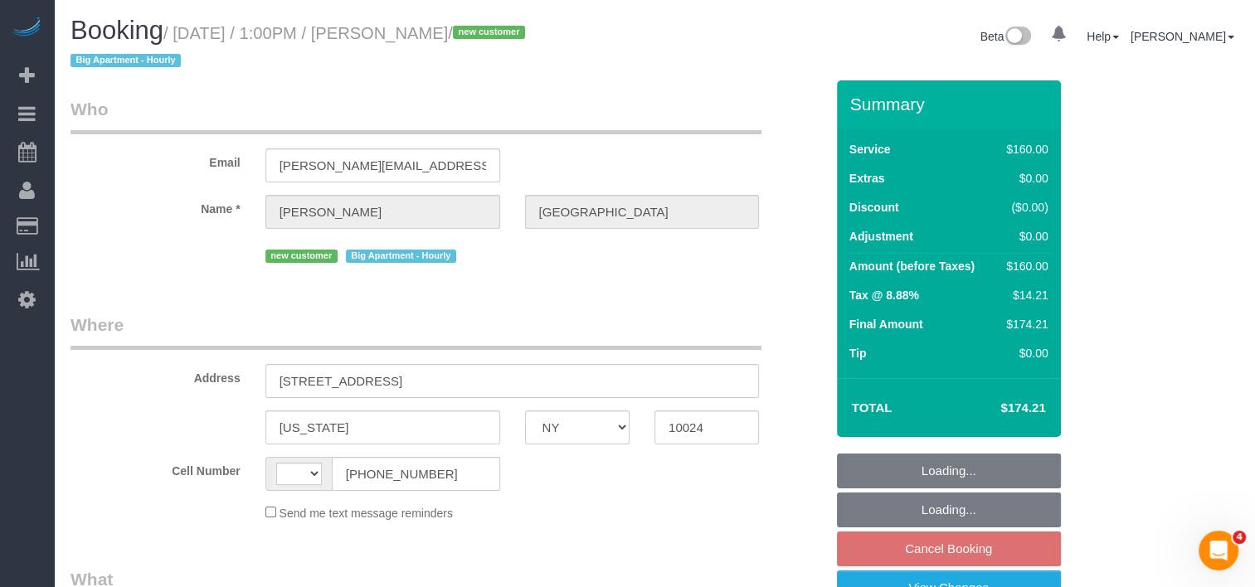
select select "number:5"
select select "string:[GEOGRAPHIC_DATA]"
select select "string:stripe-pm_1RwRUF4VGloSiKo7w9bAEKxh"
select select "spot3"
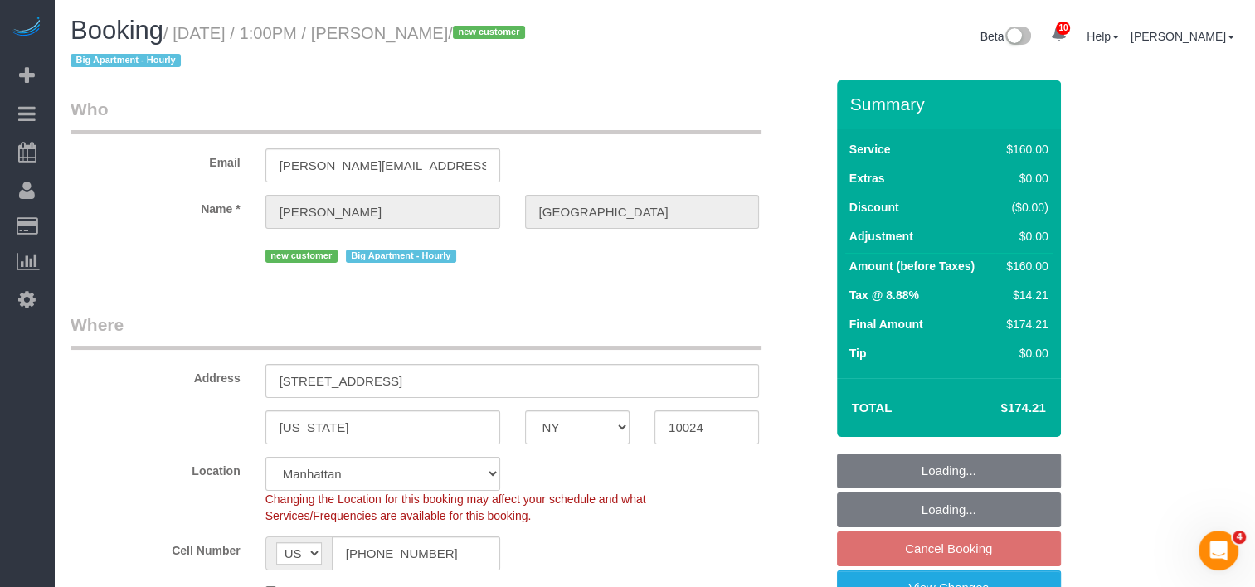
select select "object:1409"
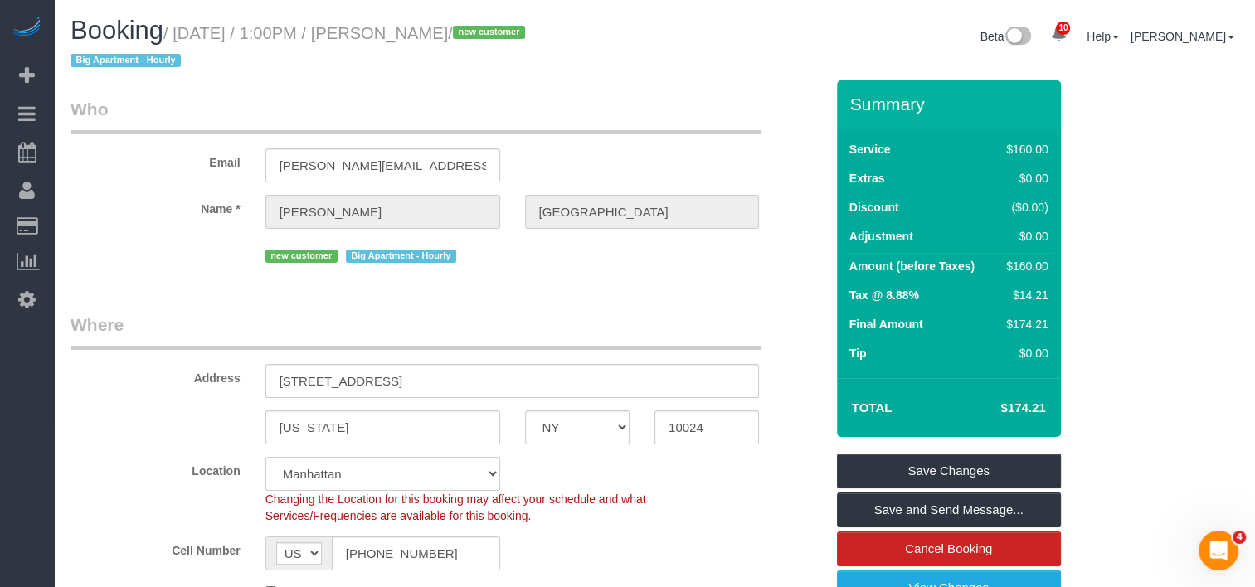
click at [445, 323] on legend "Where" at bounding box center [415, 331] width 691 height 37
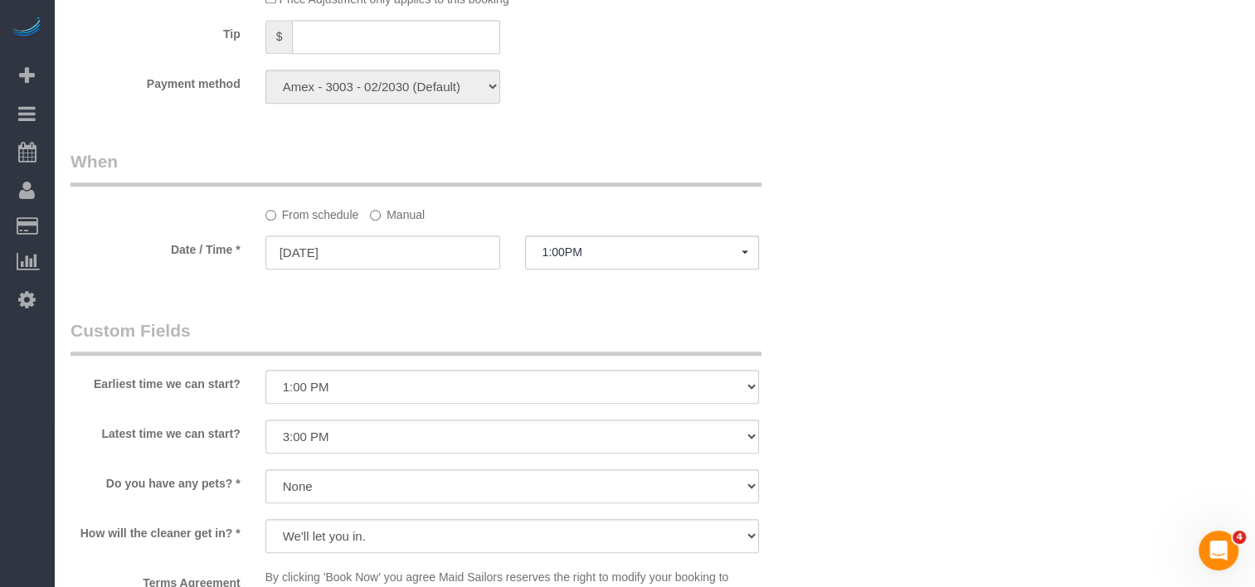
scroll to position [1244, 0]
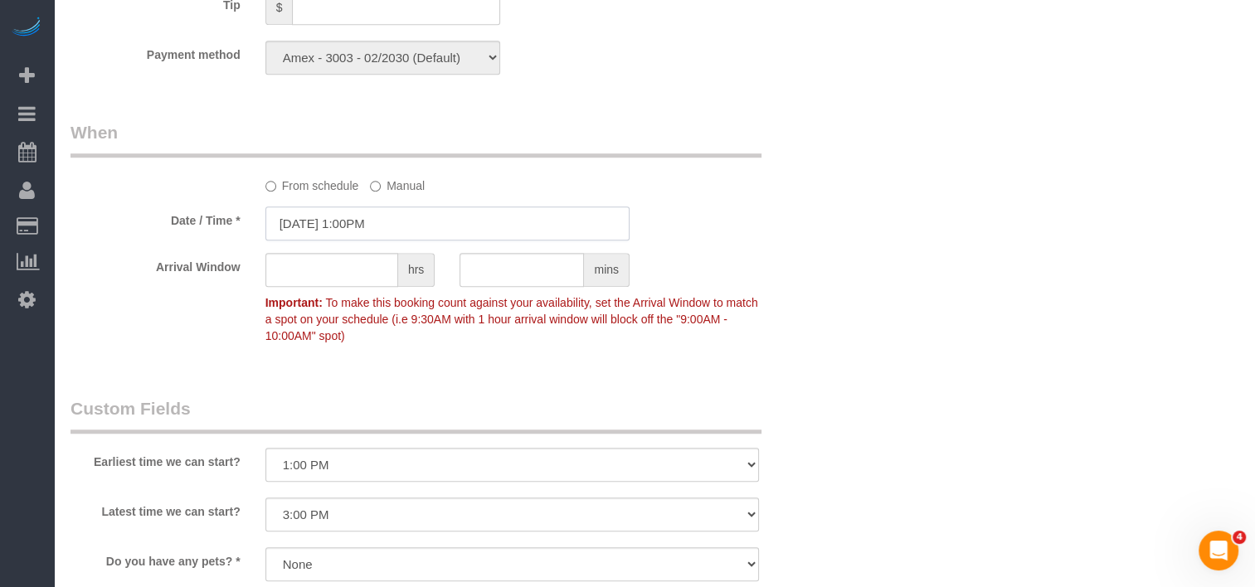
click at [381, 217] on input "08/17/2025 1:00PM" at bounding box center [447, 224] width 364 height 34
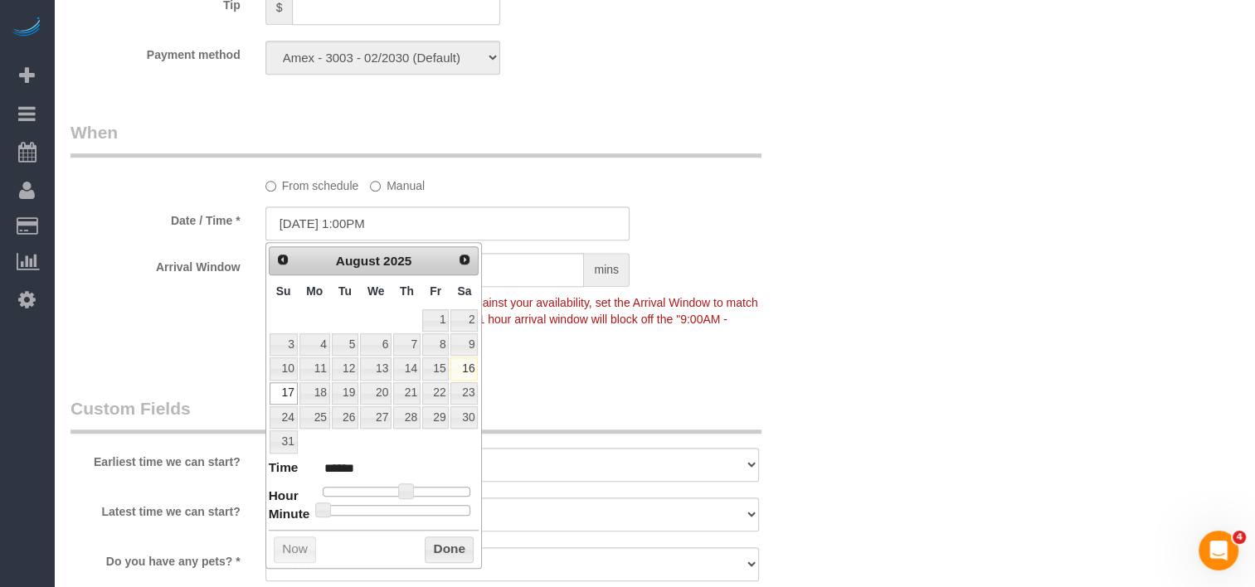
type input "08/17/2025 1:30PM"
type input "******"
click at [398, 508] on div at bounding box center [397, 510] width 148 height 10
click at [447, 557] on button "Done" at bounding box center [449, 550] width 49 height 27
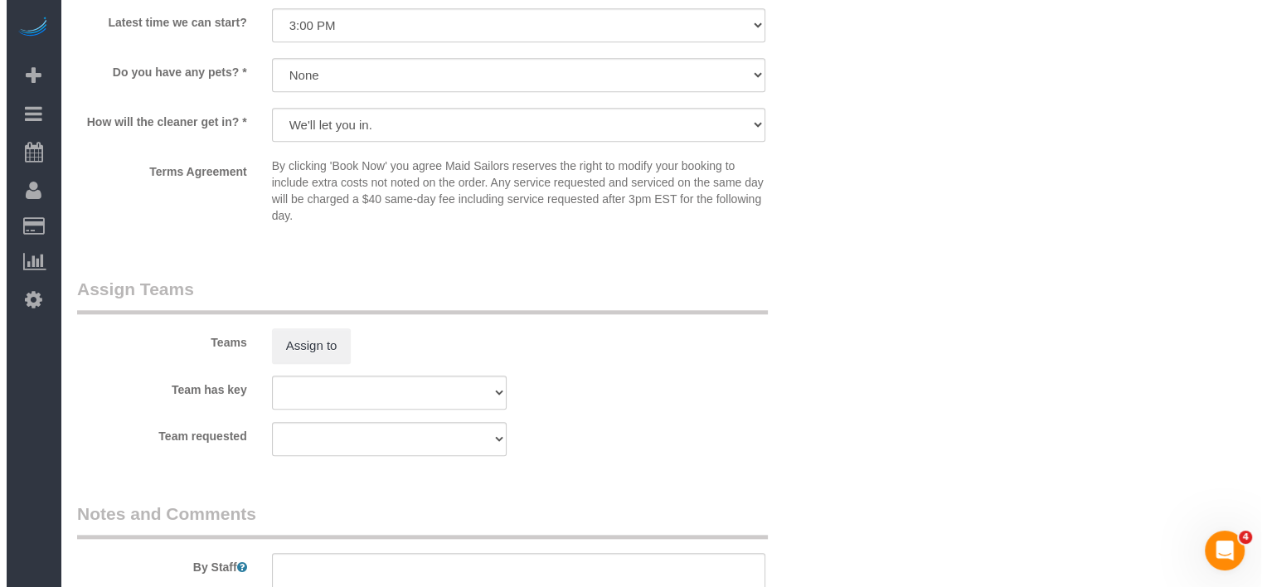
scroll to position [1742, 0]
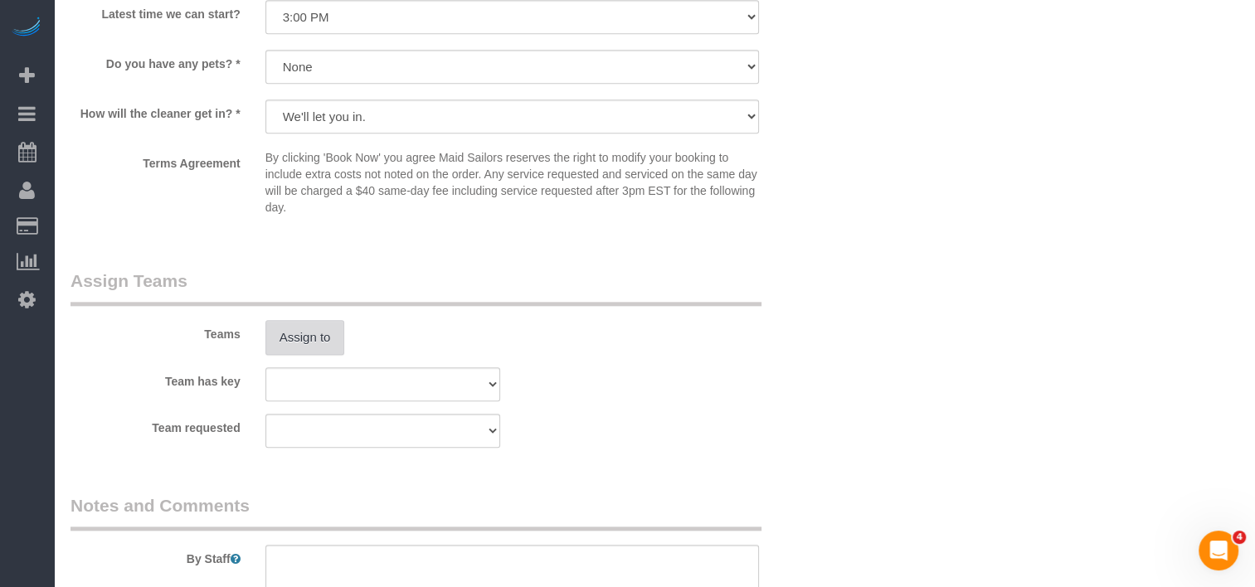
click at [318, 345] on button "Assign to" at bounding box center [305, 337] width 80 height 35
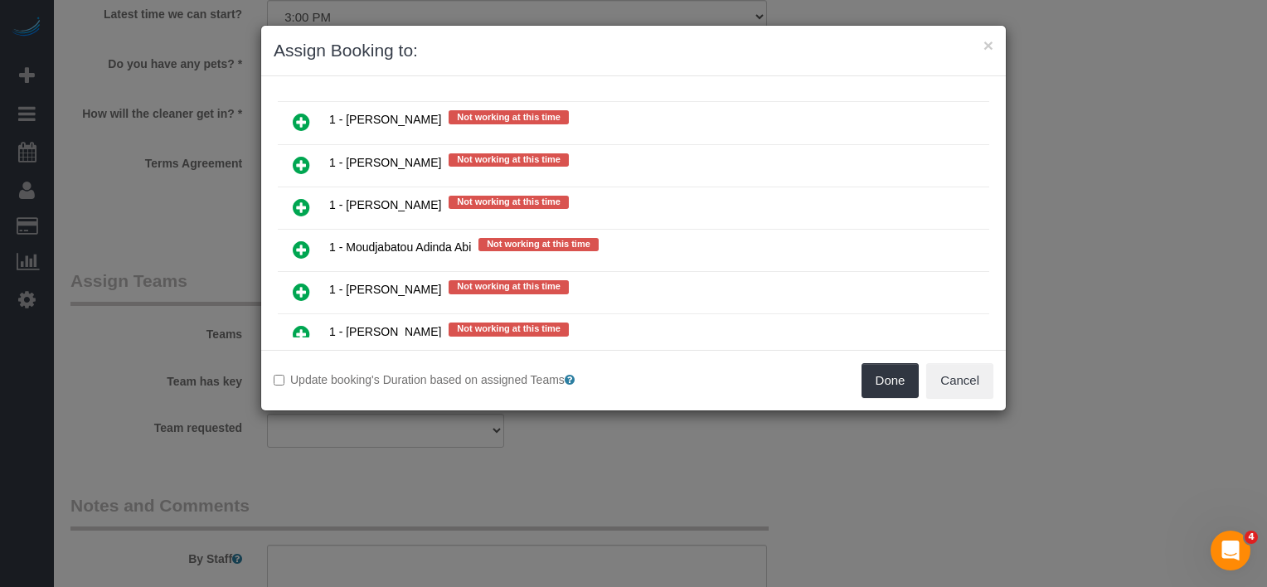
scroll to position [308, 0]
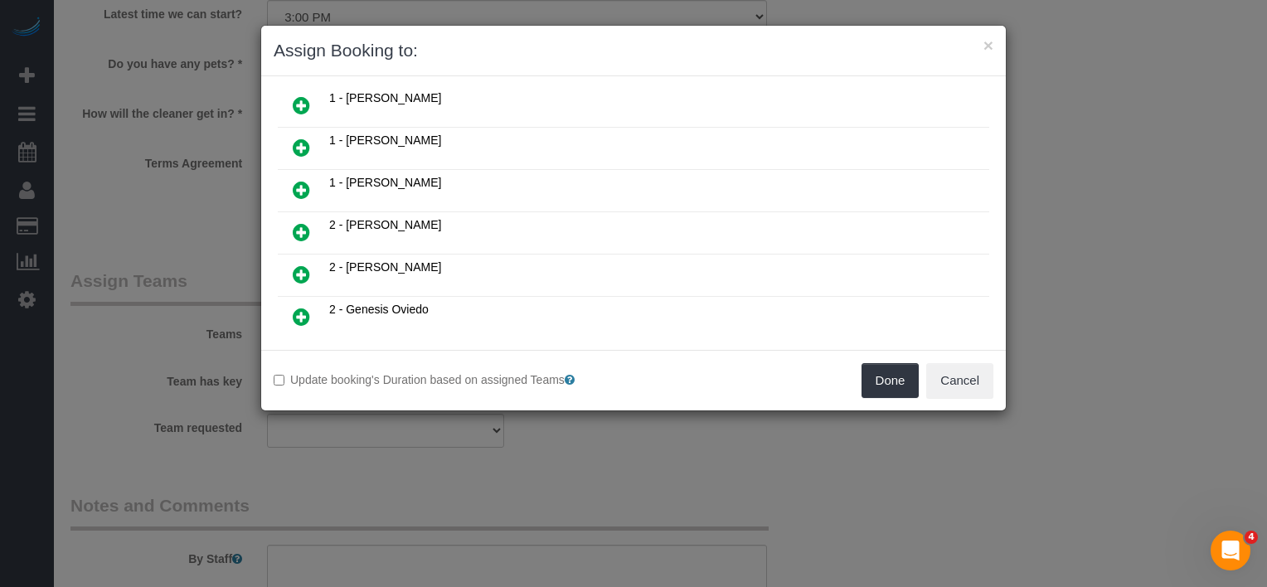
click at [302, 226] on icon at bounding box center [301, 232] width 17 height 20
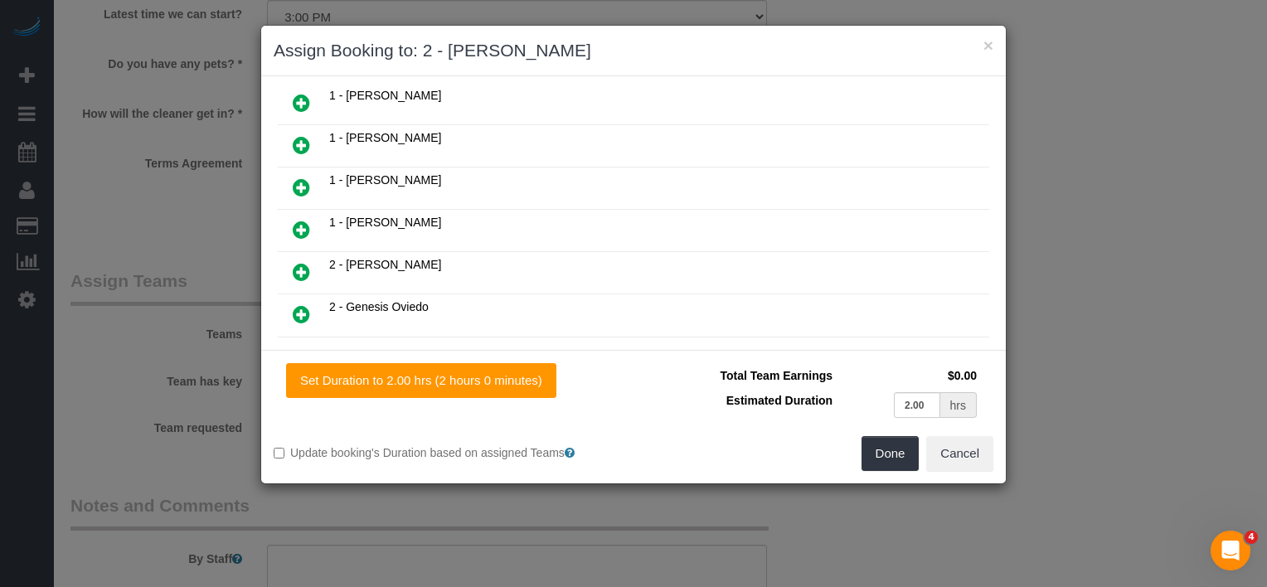
scroll to position [346, 0]
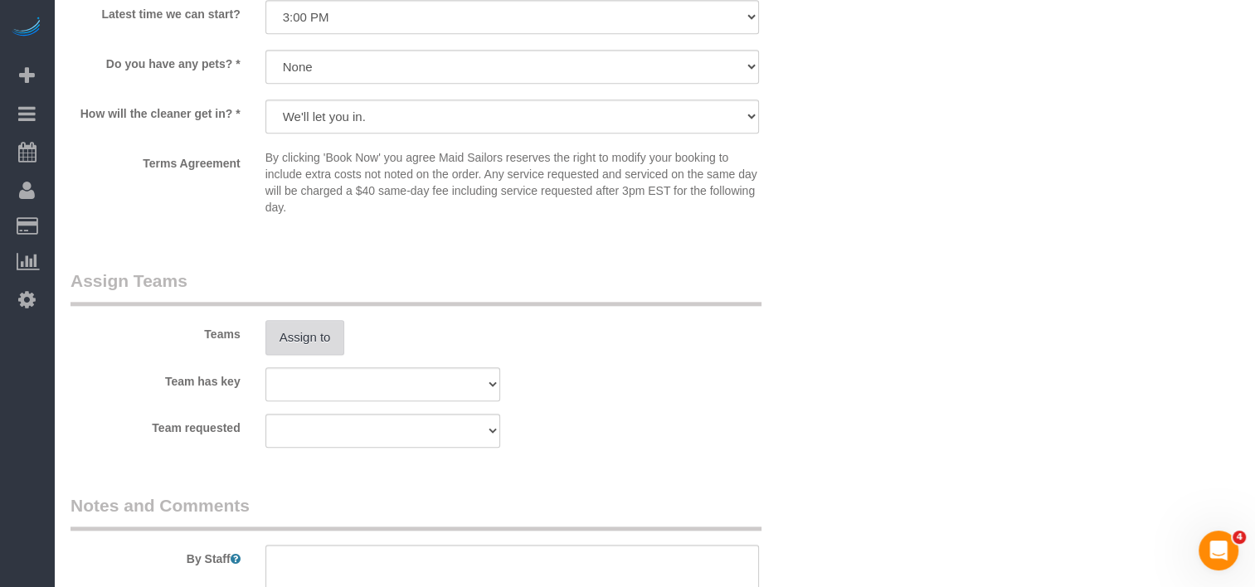
click at [280, 352] on button "Assign to" at bounding box center [305, 337] width 80 height 35
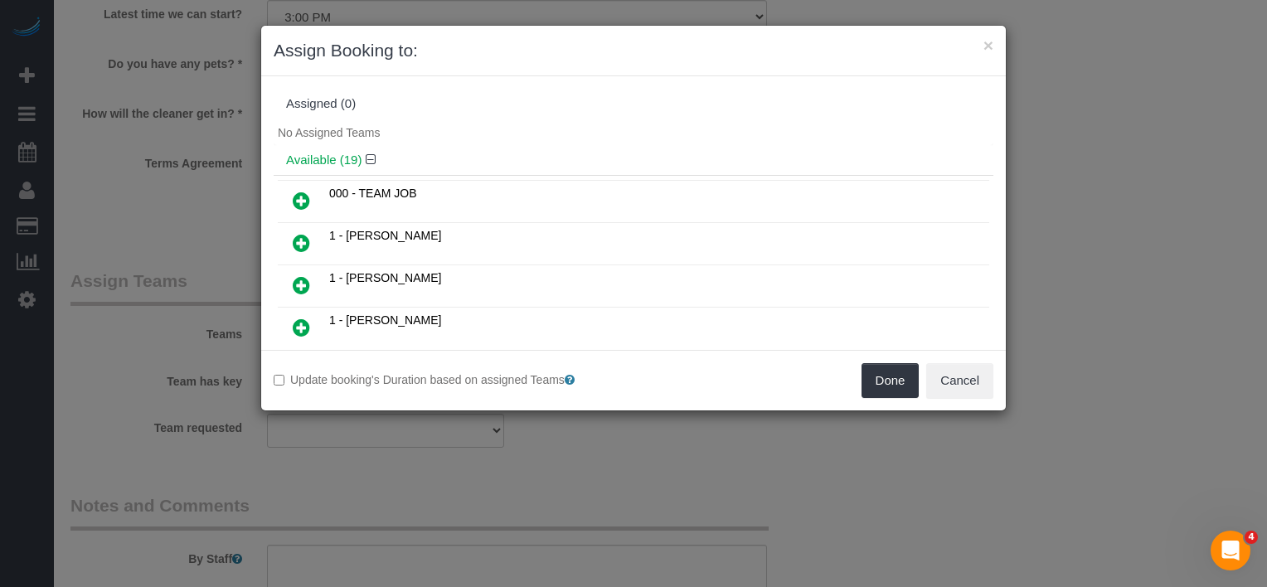
scroll to position [308, 0]
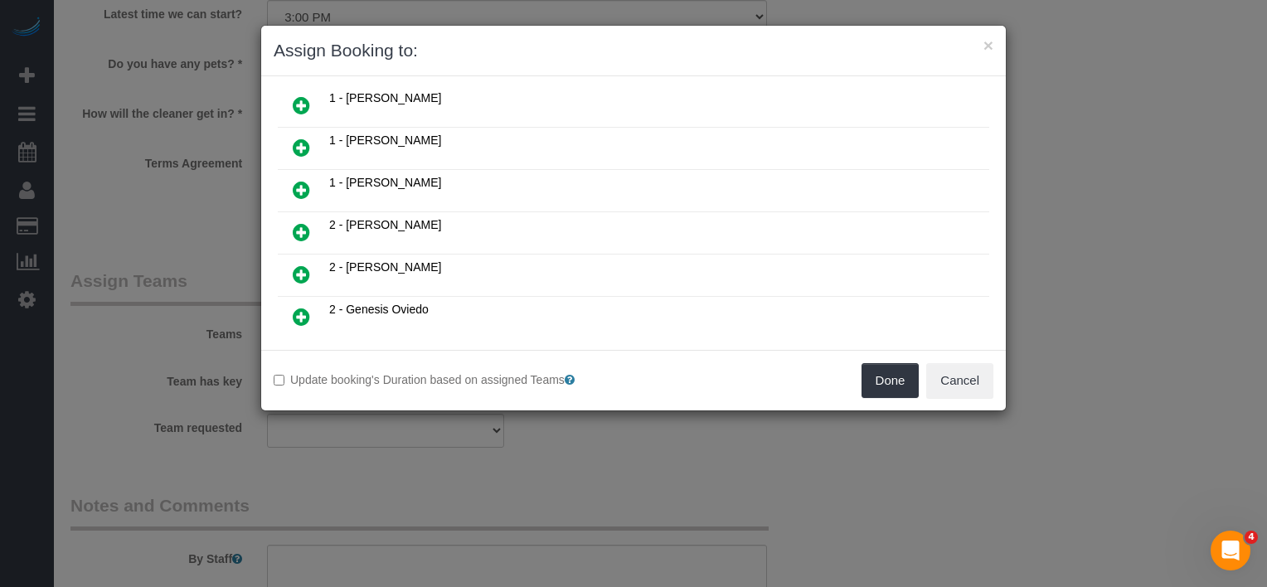
click at [299, 222] on icon at bounding box center [301, 232] width 17 height 20
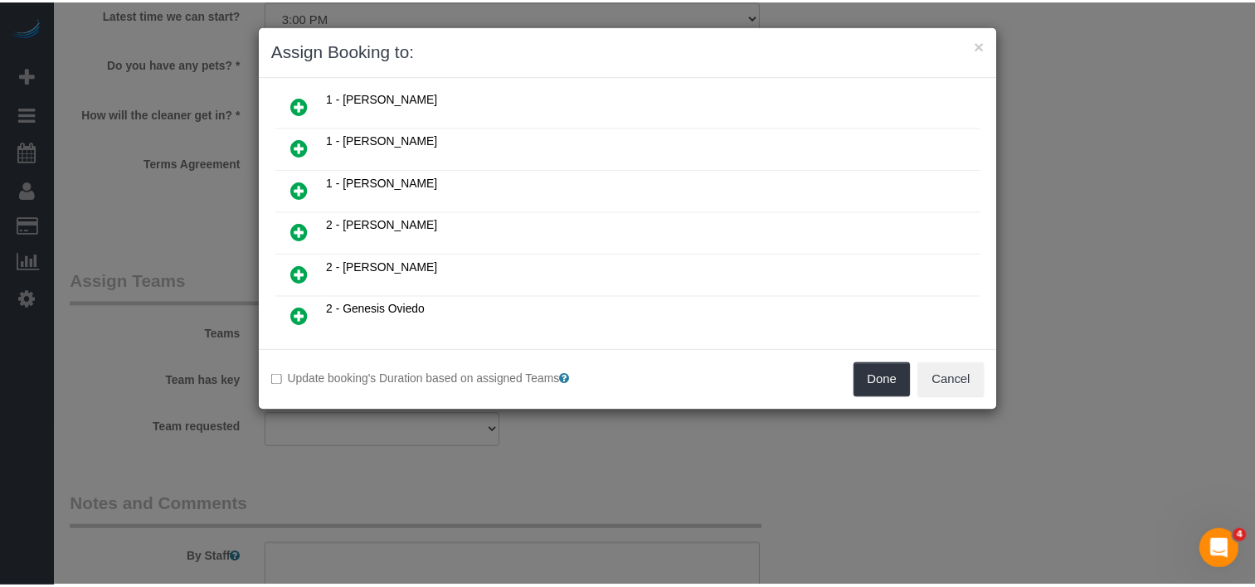
scroll to position [346, 0]
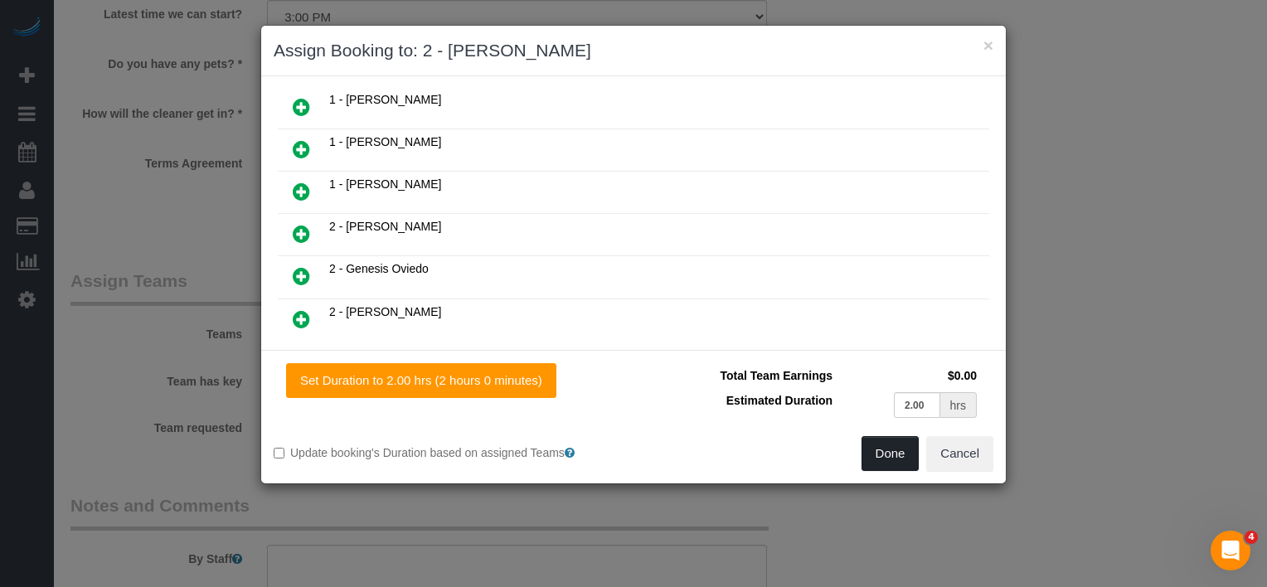
click at [906, 461] on button "Done" at bounding box center [891, 453] width 58 height 35
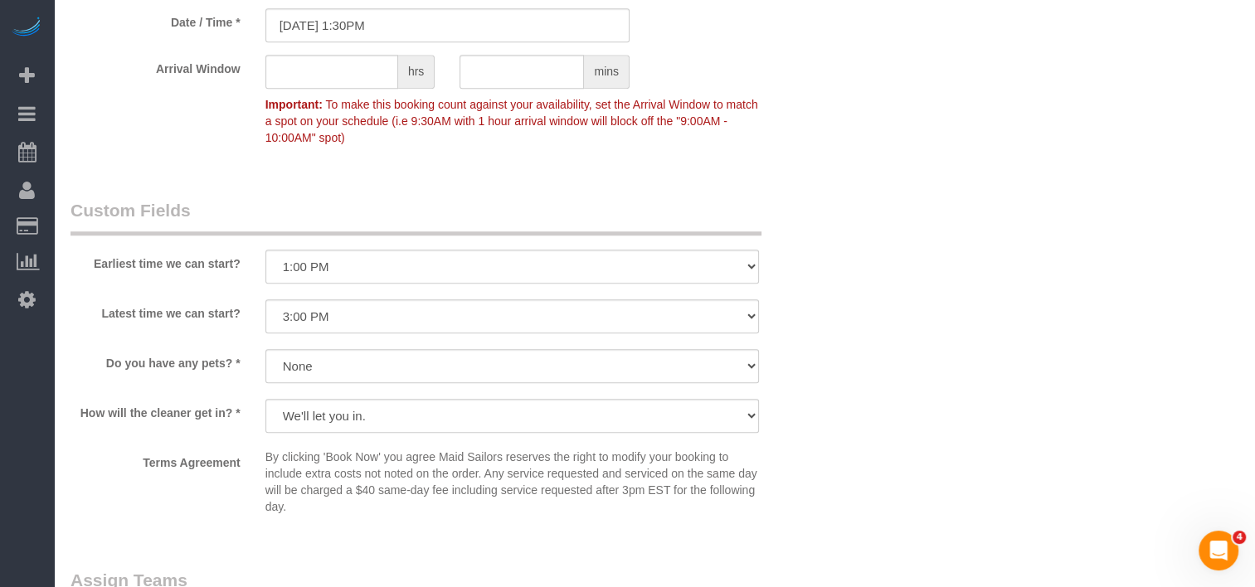
scroll to position [1410, 0]
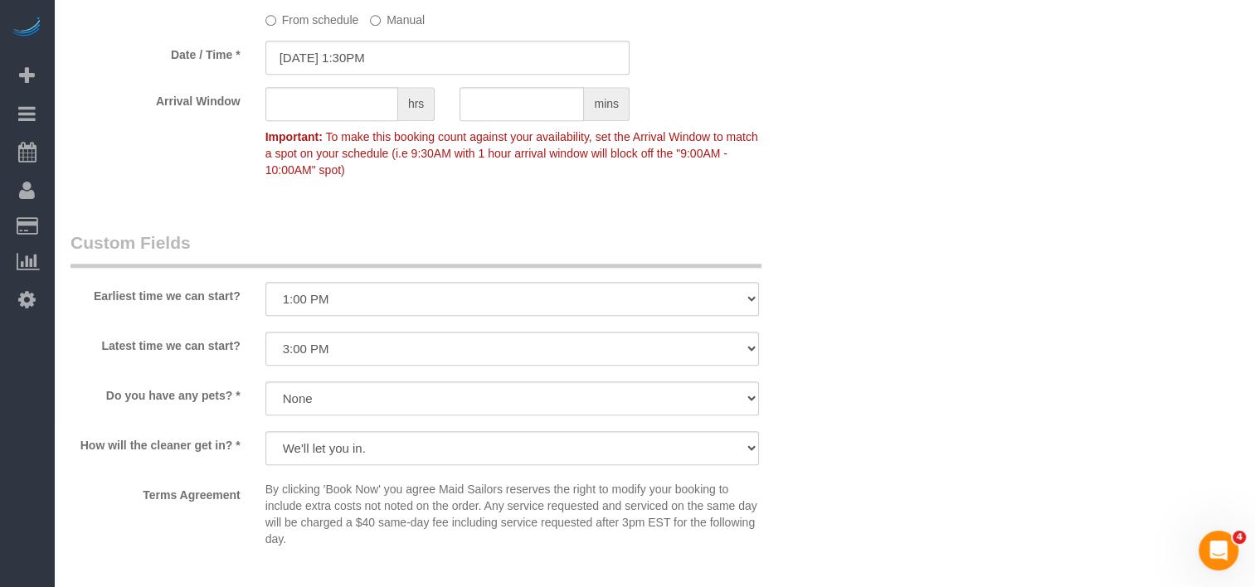
click at [523, 78] on sui-booking-spot "From schedule Manual Date / Time * 08/17/2025 1:30PM Arrival Window hrs mins Im…" at bounding box center [447, 69] width 754 height 231
click at [515, 63] on input "08/17/2025 1:30PM" at bounding box center [447, 58] width 364 height 34
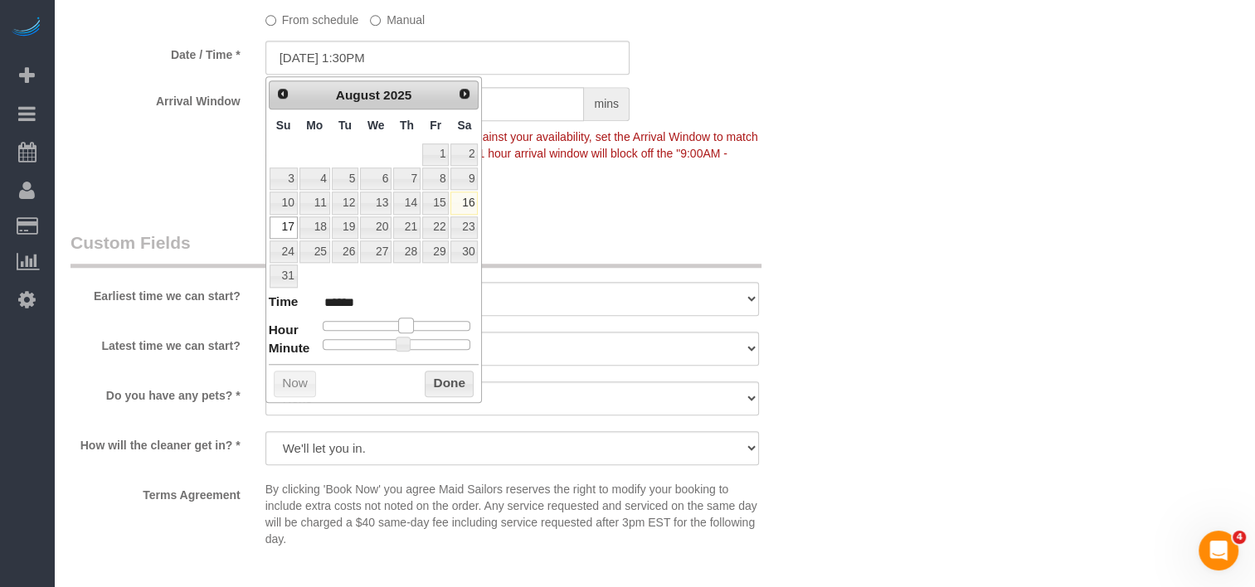
type input "08/17/2025 2:30PM"
type input "******"
type input "08/17/2025 3:30PM"
type input "******"
type input "08/17/2025 2:30PM"
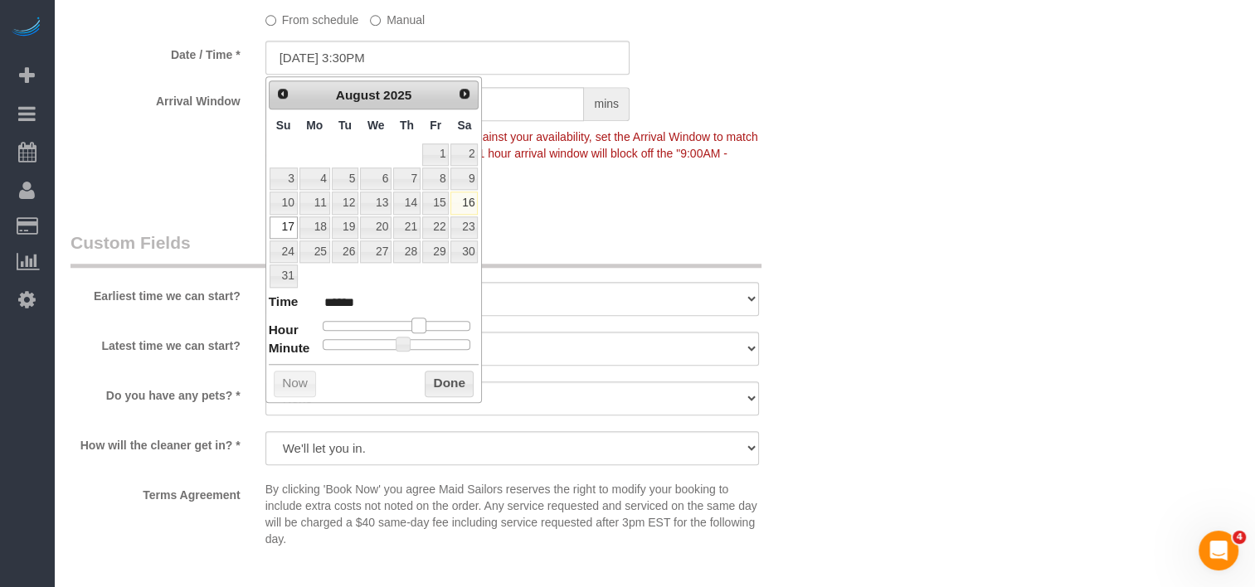
type input "******"
drag, startPoint x: 411, startPoint y: 322, endPoint x: 420, endPoint y: 326, distance: 10.0
click at [420, 326] on span at bounding box center [412, 325] width 15 height 15
type input "08/17/2025 2:25PM"
type input "******"
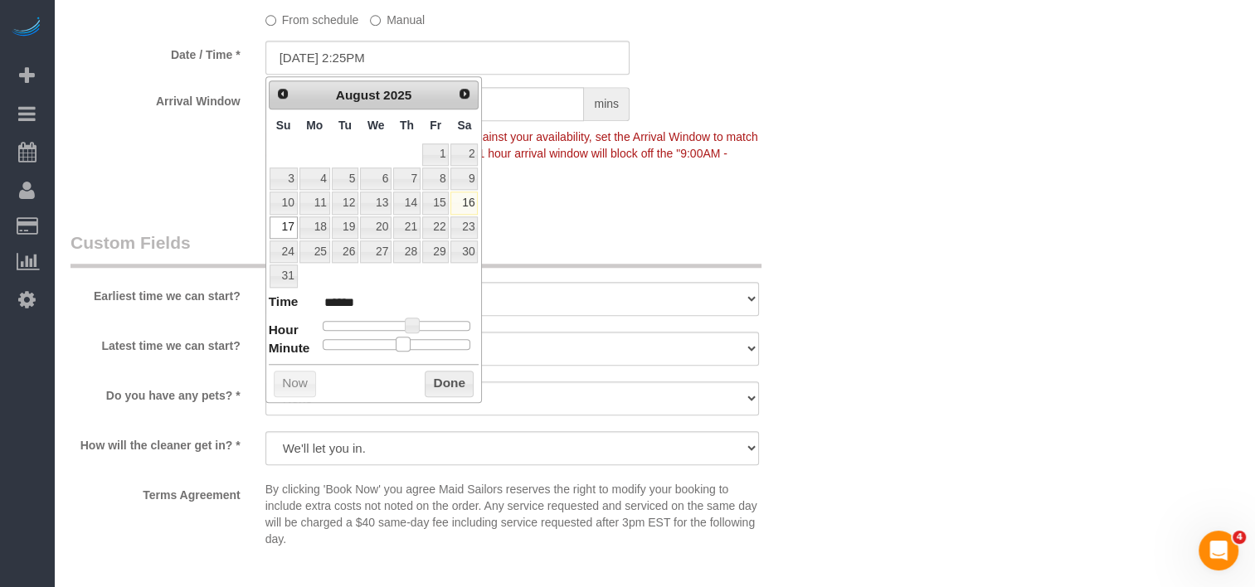
type input "08/17/2025 2:20PM"
type input "******"
type input "08/17/2025 2:15PM"
type input "******"
type input "08/17/2025 2:10PM"
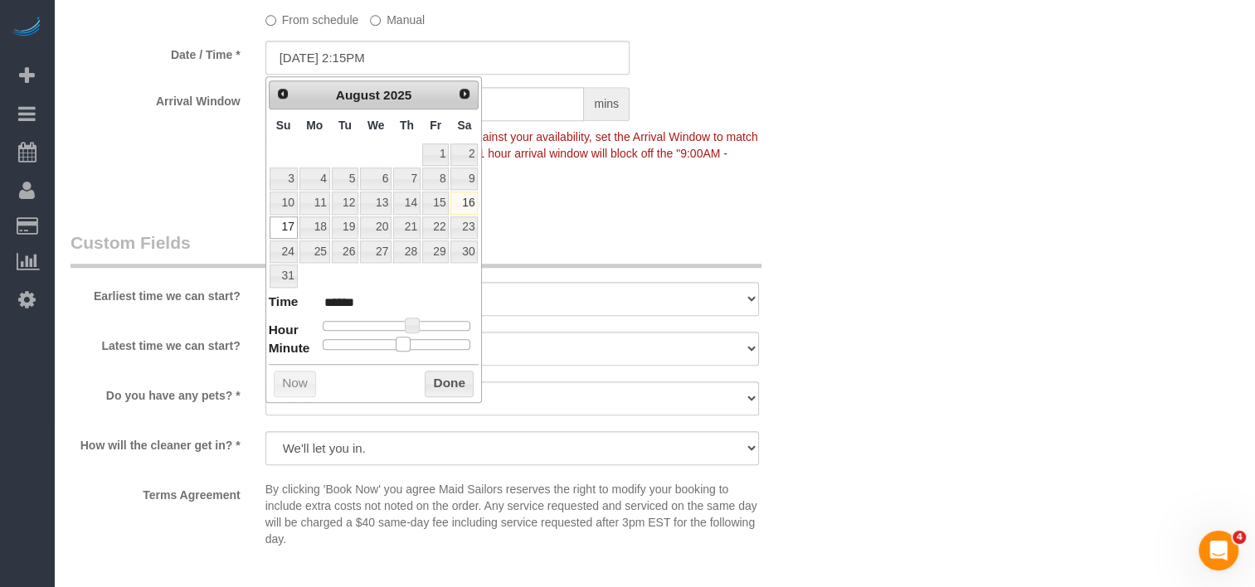
type input "******"
type input "08/17/2025 2:05PM"
type input "******"
type input "08/17/2025 2:00PM"
type input "******"
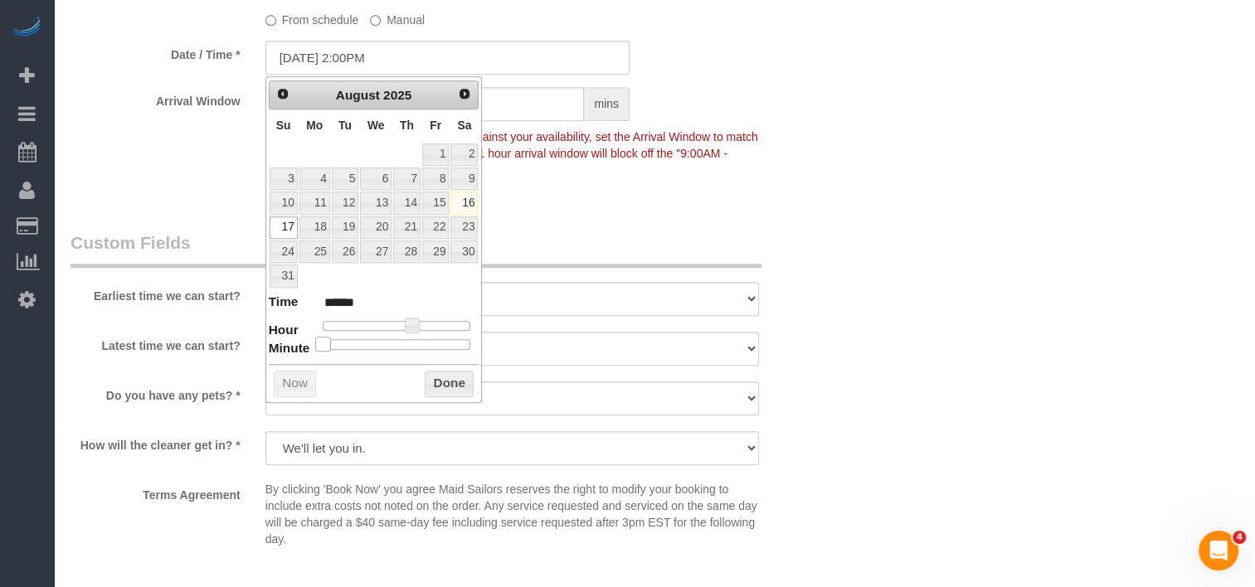
drag, startPoint x: 398, startPoint y: 341, endPoint x: 304, endPoint y: 340, distance: 93.7
click at [304, 340] on dl "Time ****** Hour Minute Second Millisecond Microsecond Time Zone ***** ***** **…" at bounding box center [374, 321] width 211 height 57
click at [440, 378] on button "Done" at bounding box center [449, 384] width 49 height 27
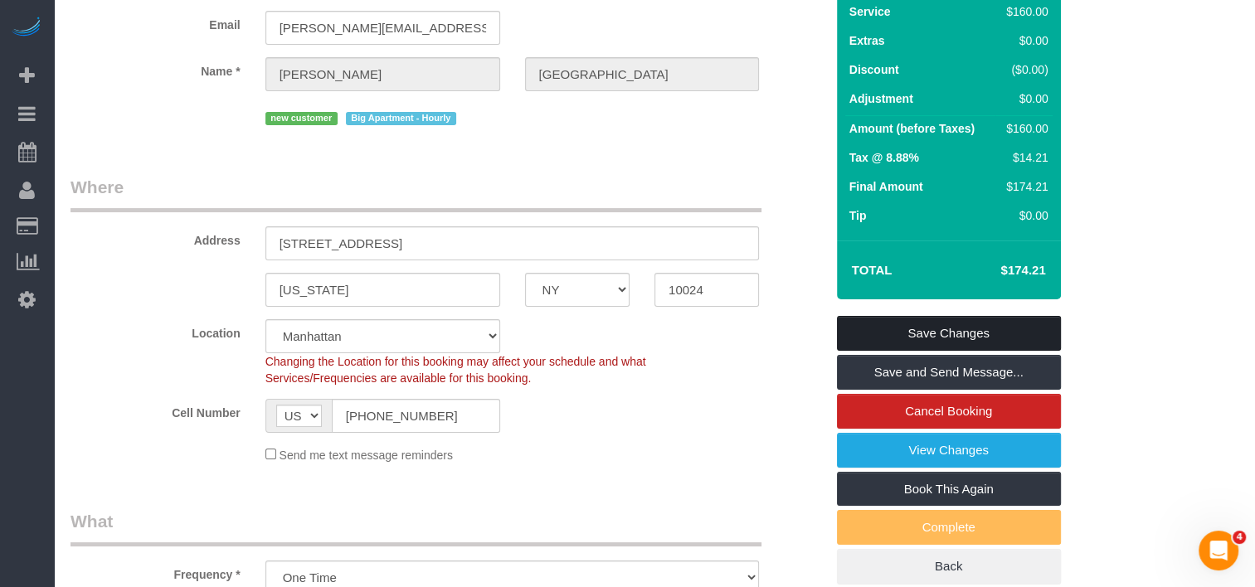
scroll to position [166, 0]
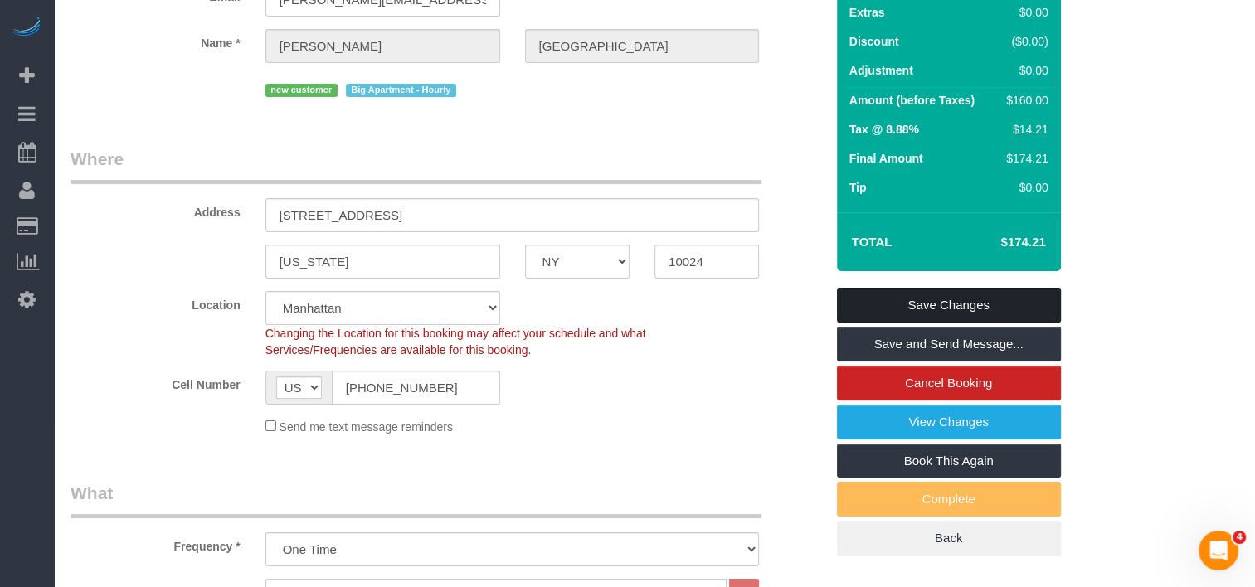
click at [984, 303] on link "Save Changes" at bounding box center [949, 305] width 224 height 35
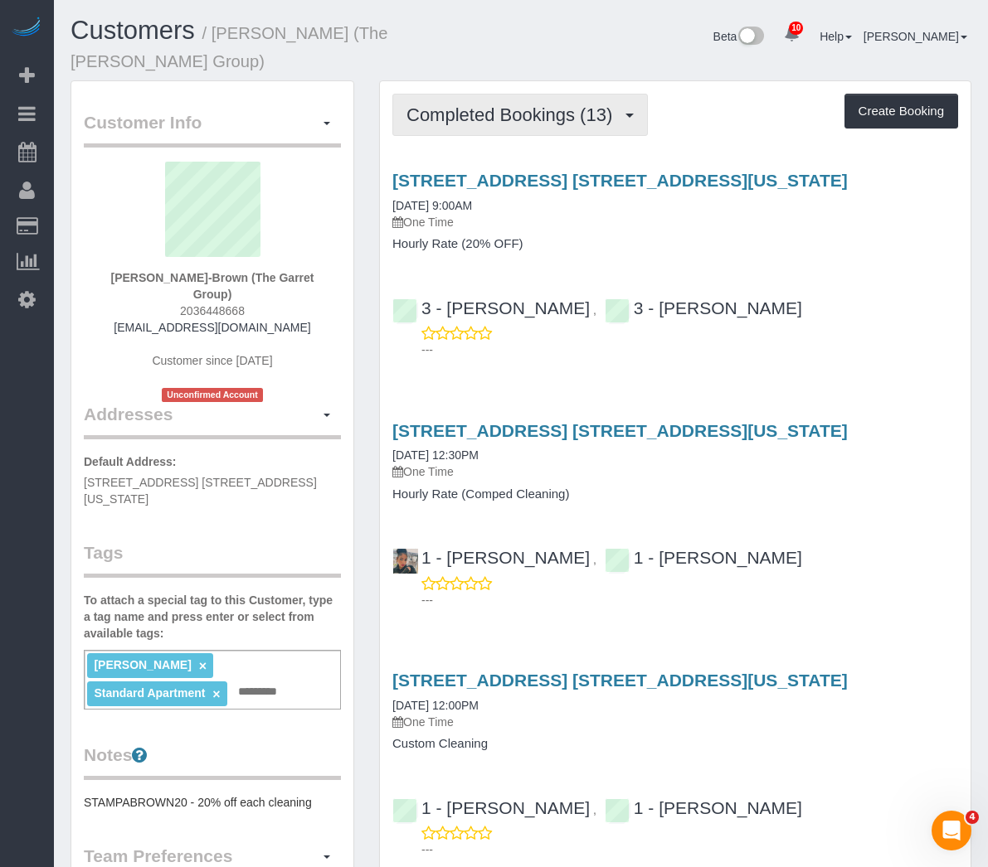
click at [502, 130] on button "Completed Bookings (13)" at bounding box center [519, 115] width 255 height 42
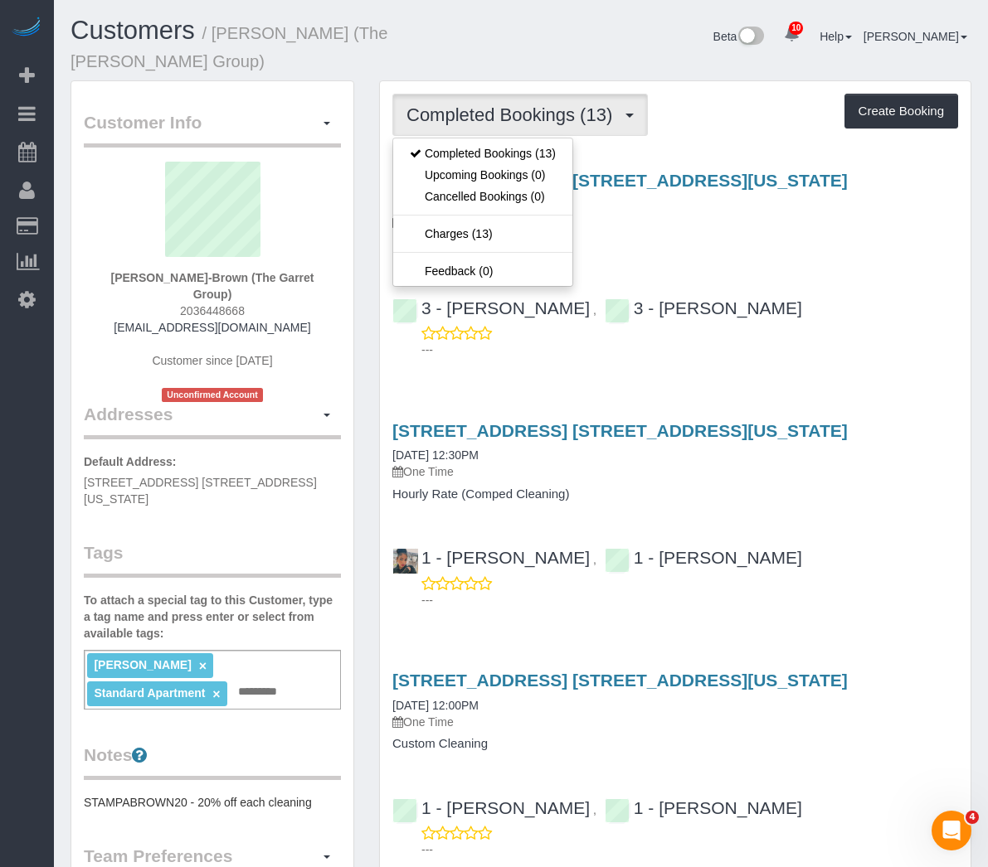
click at [0, 0] on h4 "Service" at bounding box center [0, 0] width 0 height 0
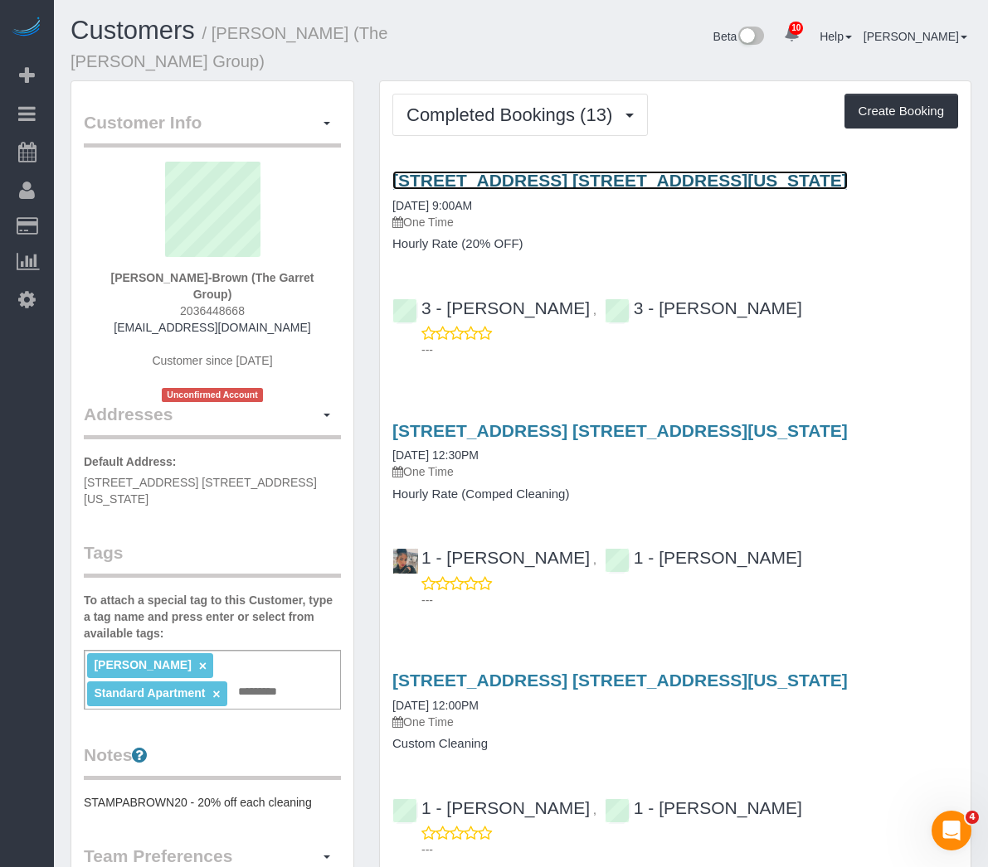
click at [584, 190] on link "252 East 2nd Street, Apt. 6g, New York, NY 10009" at bounding box center [619, 180] width 455 height 19
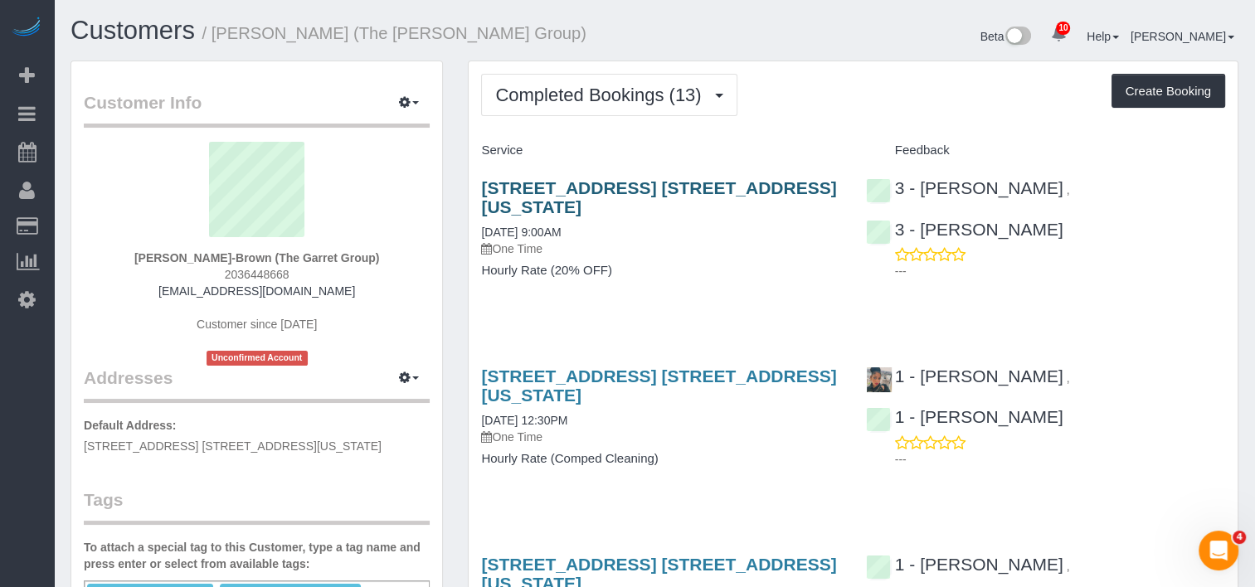
drag, startPoint x: 539, startPoint y: 209, endPoint x: 484, endPoint y: 192, distance: 57.2
click at [484, 192] on h3 "252 East 2nd Street, Apt. 6g, New York, NY 10009" at bounding box center [660, 197] width 359 height 38
copy link "252 East 2nd Street, Apt. 6g, New York, NY 10009"
drag, startPoint x: 381, startPoint y: 255, endPoint x: 119, endPoint y: 234, distance: 263.0
click at [119, 234] on div "Max Stampa-Brown (The Garret Group) 2036448668 stampabrown@me.com Customer sinc…" at bounding box center [257, 254] width 346 height 224
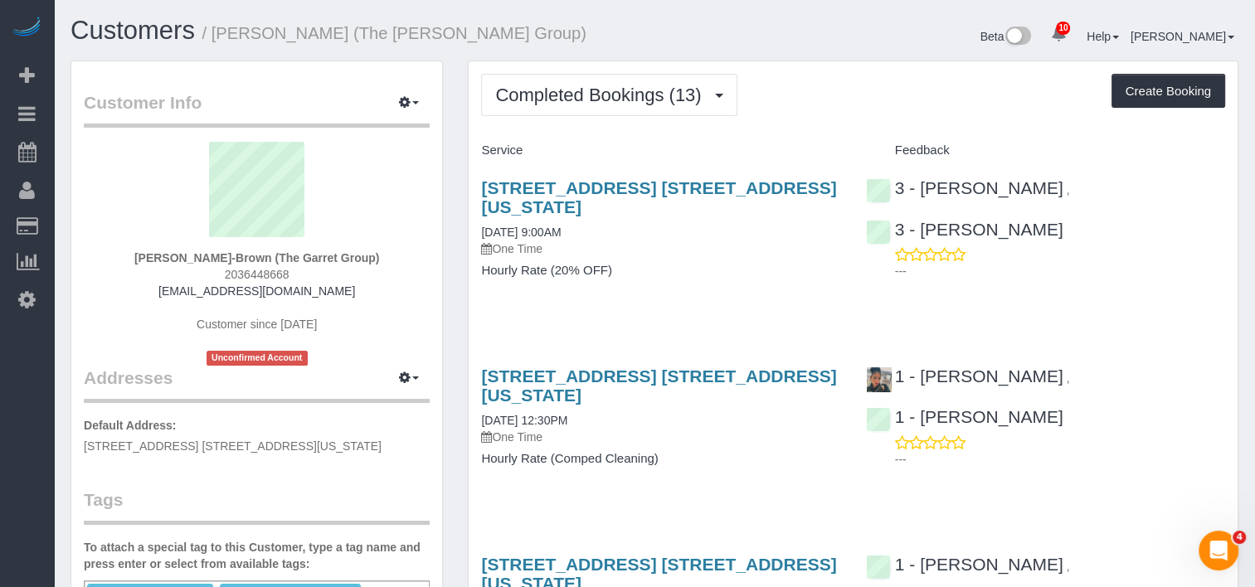
copy div "Max Stampa-Brown (The Garret Group)"
drag, startPoint x: 553, startPoint y: 209, endPoint x: 480, endPoint y: 189, distance: 75.6
click at [480, 189] on div "252 East 2nd Street, Apt. 6g, New York, NY 10009 05/21/2025 9:00AM One Time Hou…" at bounding box center [661, 237] width 384 height 147
copy link "252 East 2nd Street, Apt. 6g, New York, NY 10009"
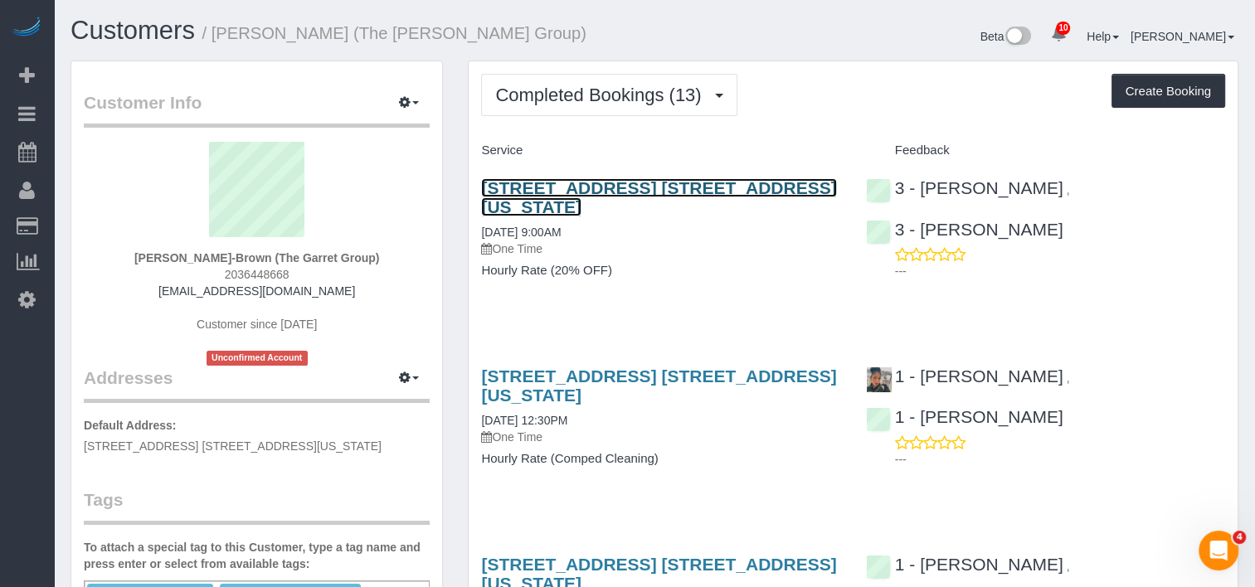
click at [697, 187] on link "252 East 2nd Street, Apt. 6g, New York, NY 10009" at bounding box center [658, 197] width 355 height 38
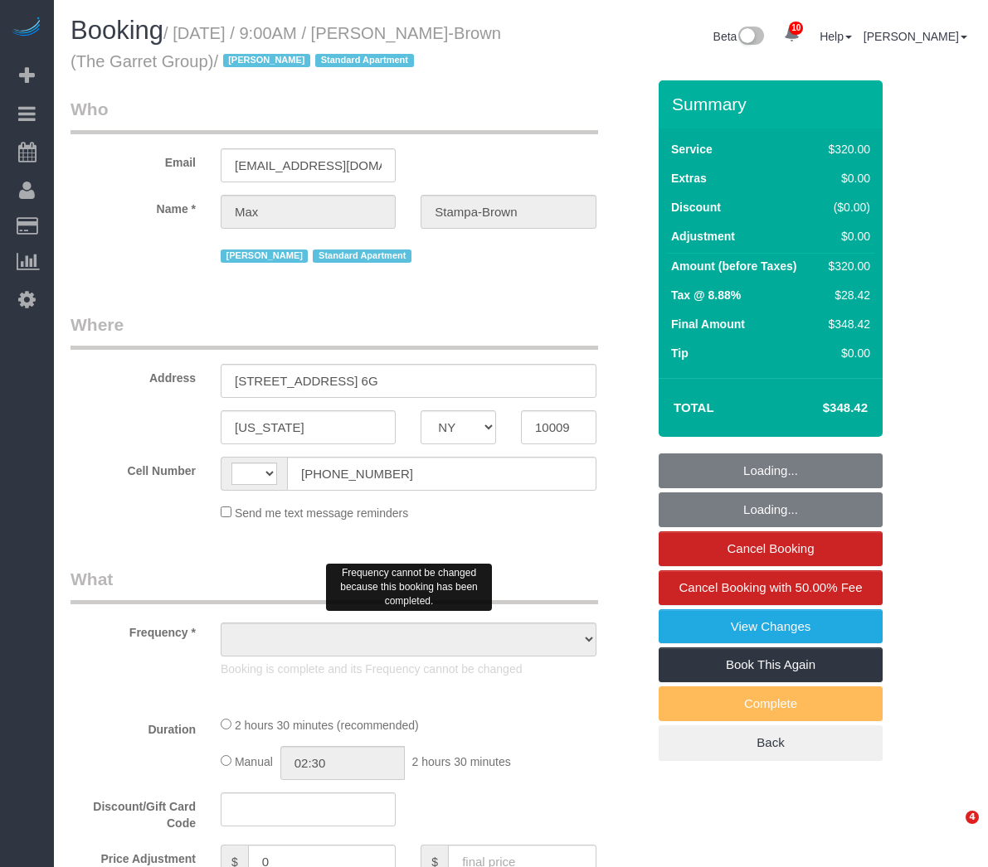
select select "NY"
select select "string:[GEOGRAPHIC_DATA]"
select select "object:730"
select select "2"
select select "150"
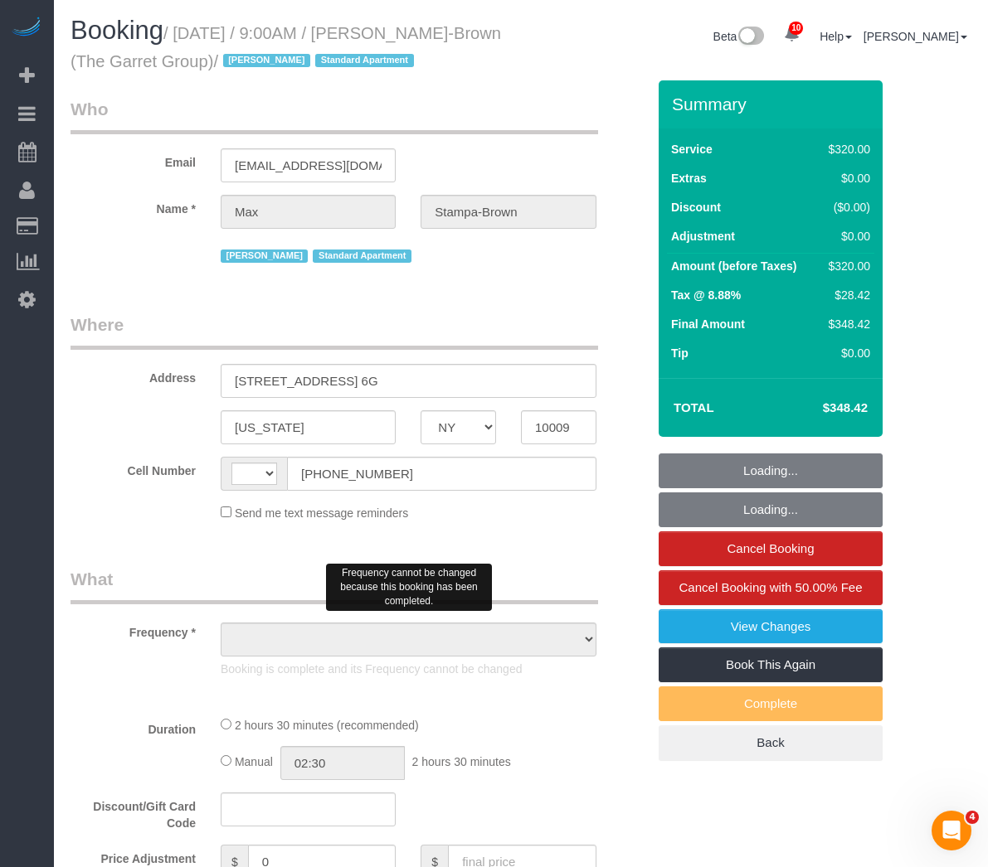
select select "number:89"
select select "number:90"
select select "number:13"
select select "number:7"
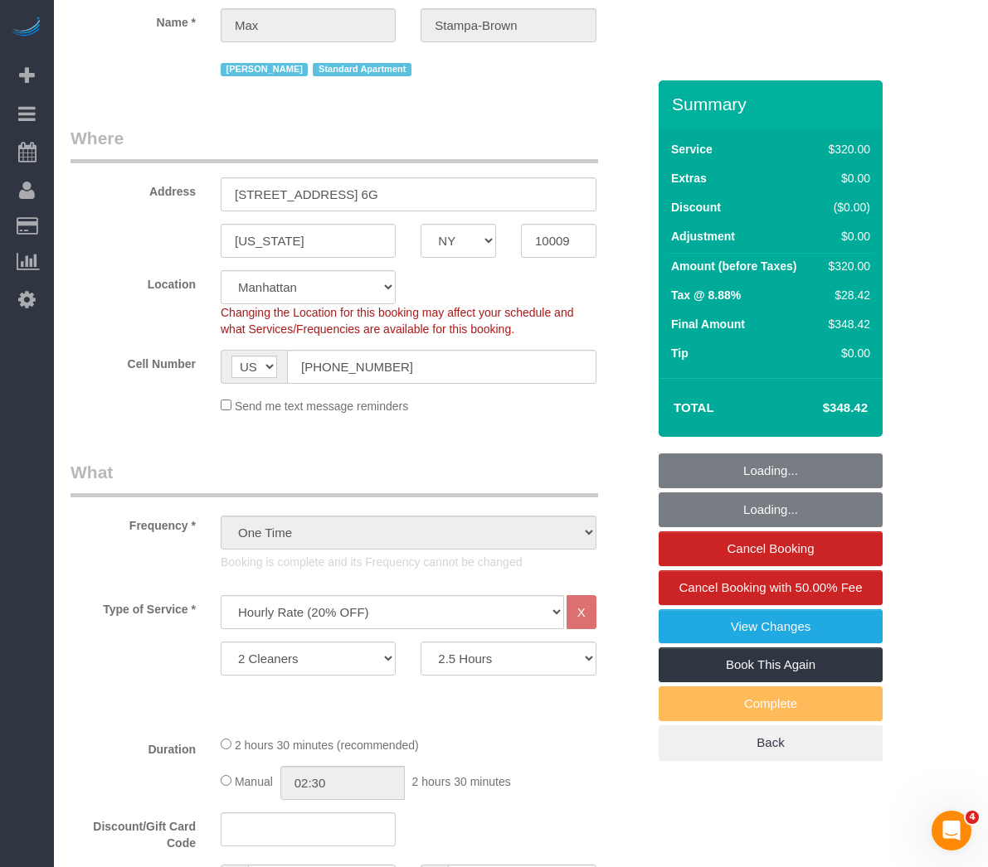
scroll to position [498, 0]
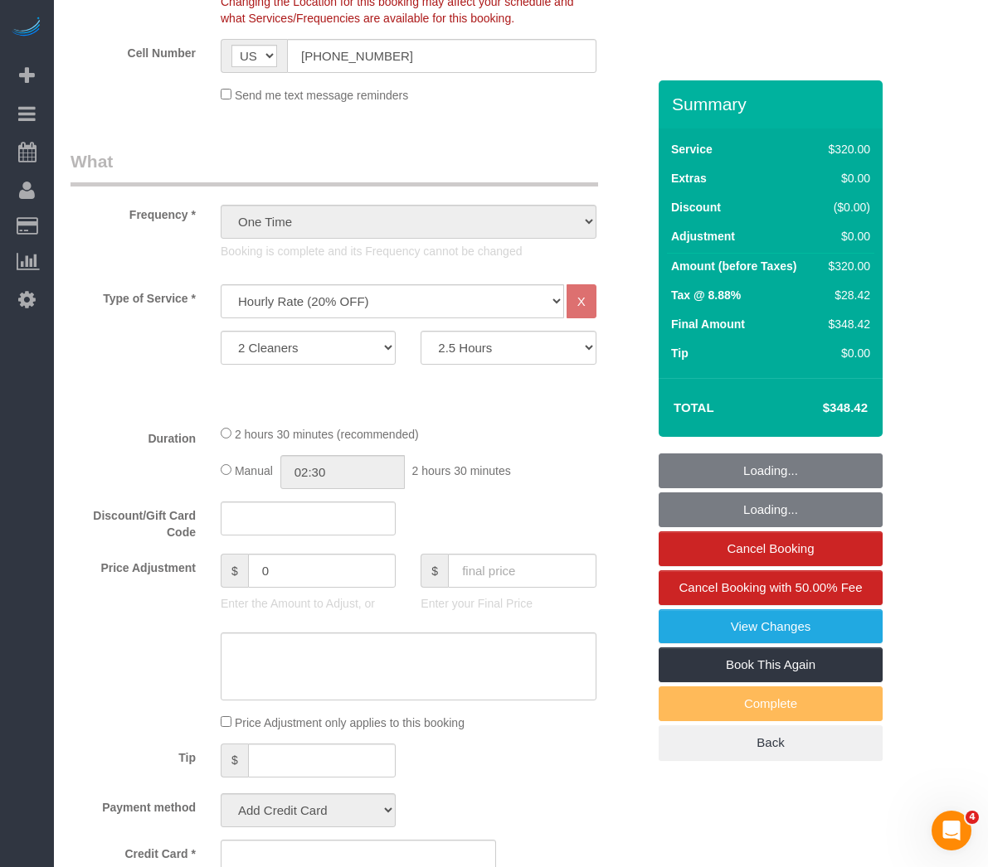
select select "string:stripe-pm_1PQrZE4VGloSiKo7FWzZohW2"
select select "spot1"
select select "object:1456"
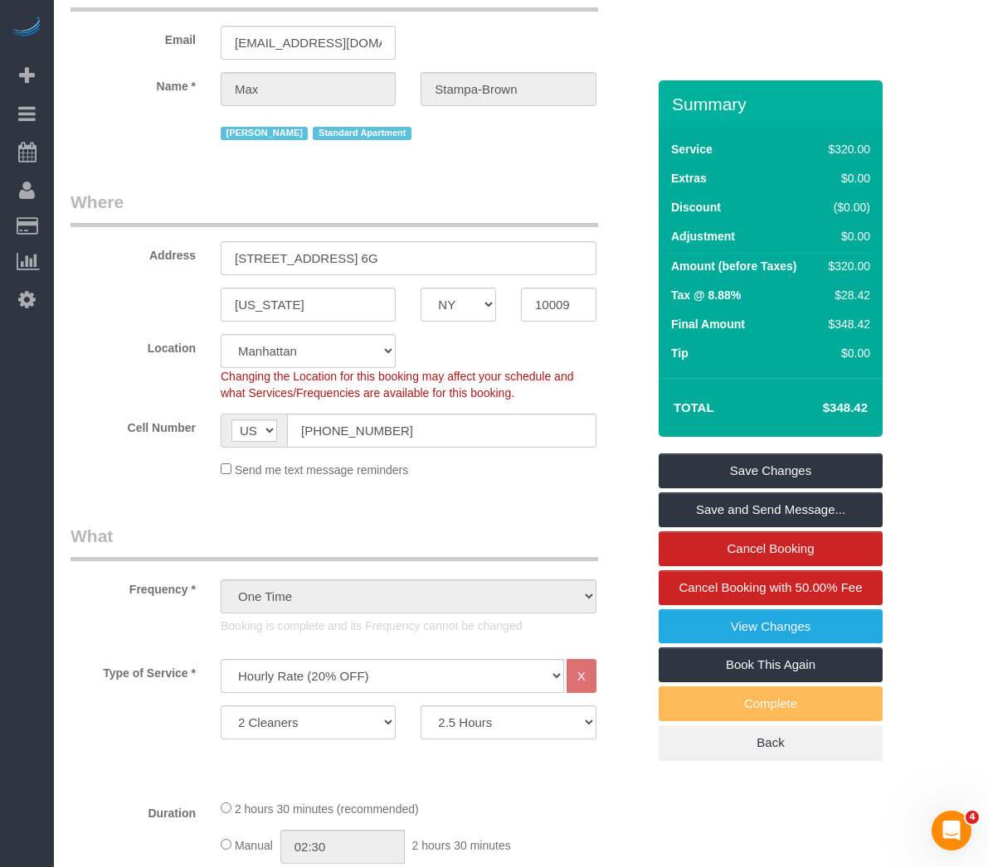
scroll to position [83, 0]
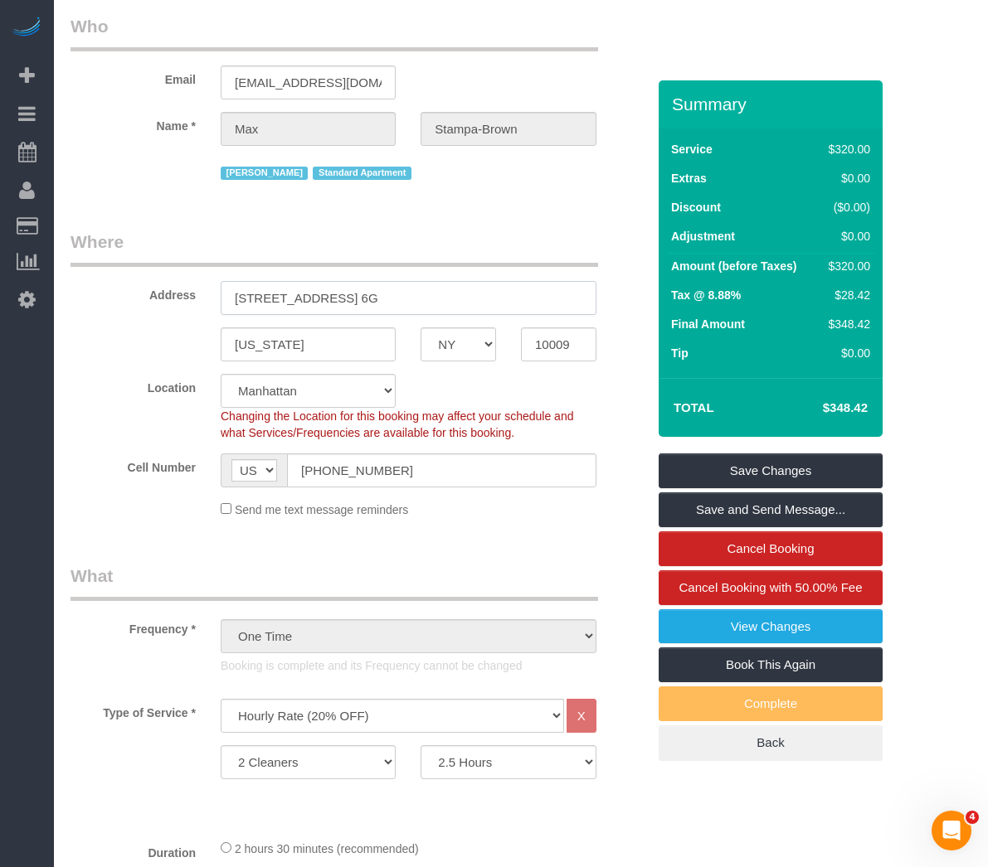
drag, startPoint x: 424, startPoint y: 306, endPoint x: 108, endPoint y: 298, distance: 316.1
click at [108, 298] on div "Address [STREET_ADDRESS] 6G" at bounding box center [358, 272] width 600 height 85
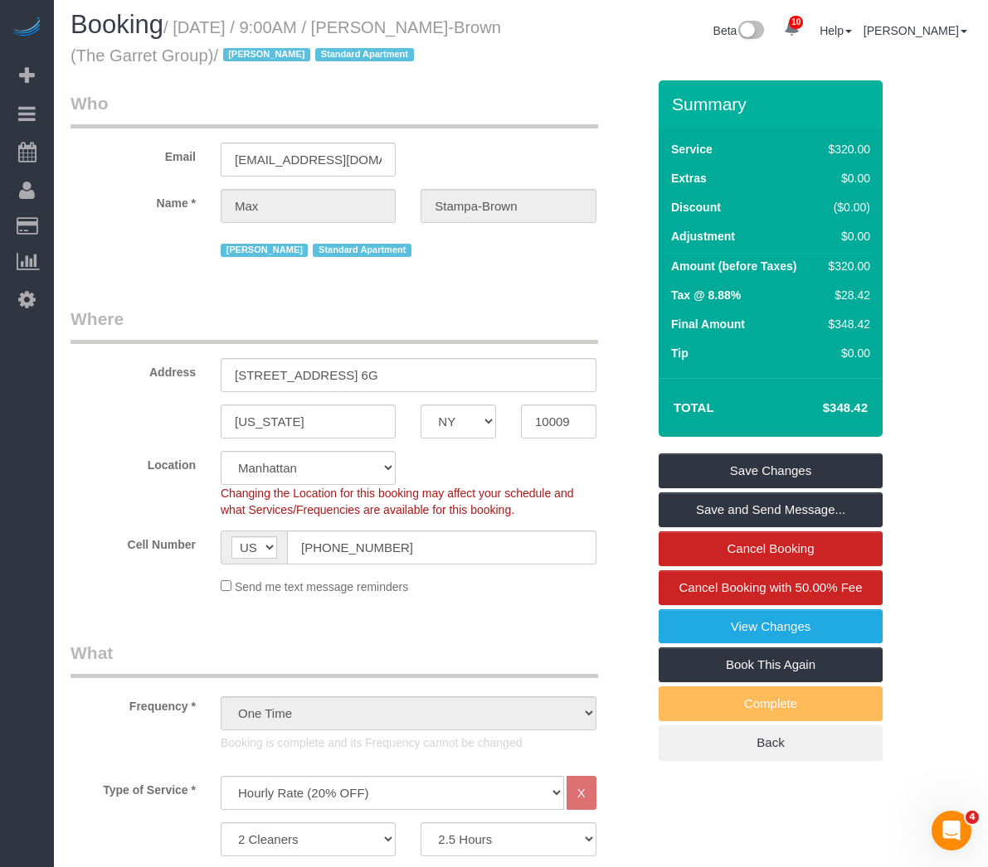
scroll to position [0, 0]
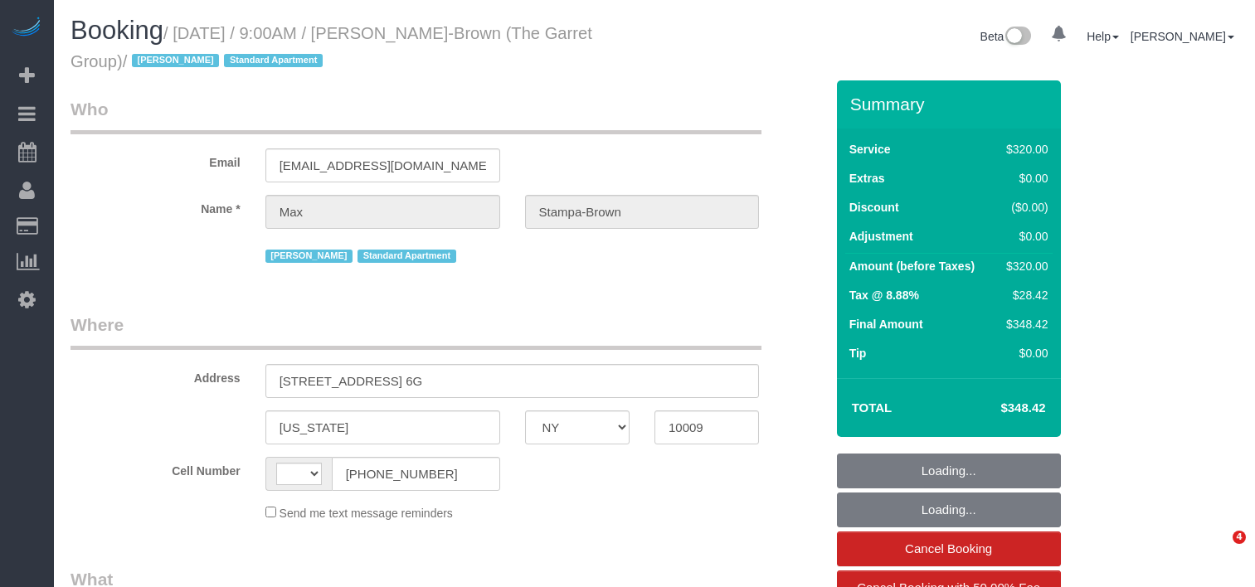
select select "NY"
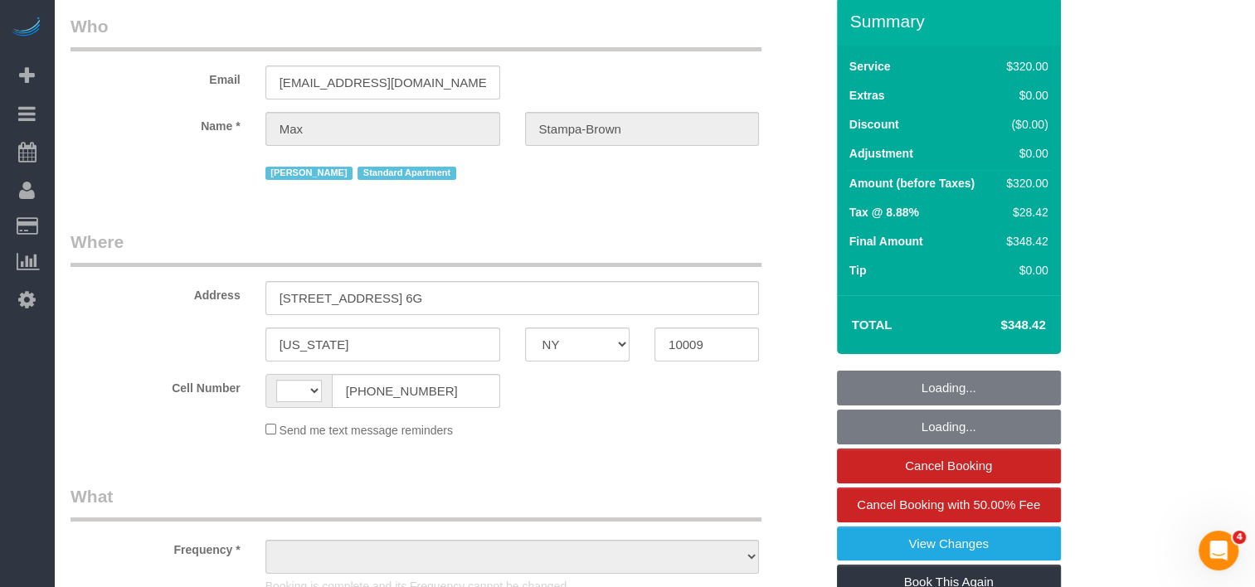
select select "number:89"
select select "number:90"
select select "number:13"
select select "number:7"
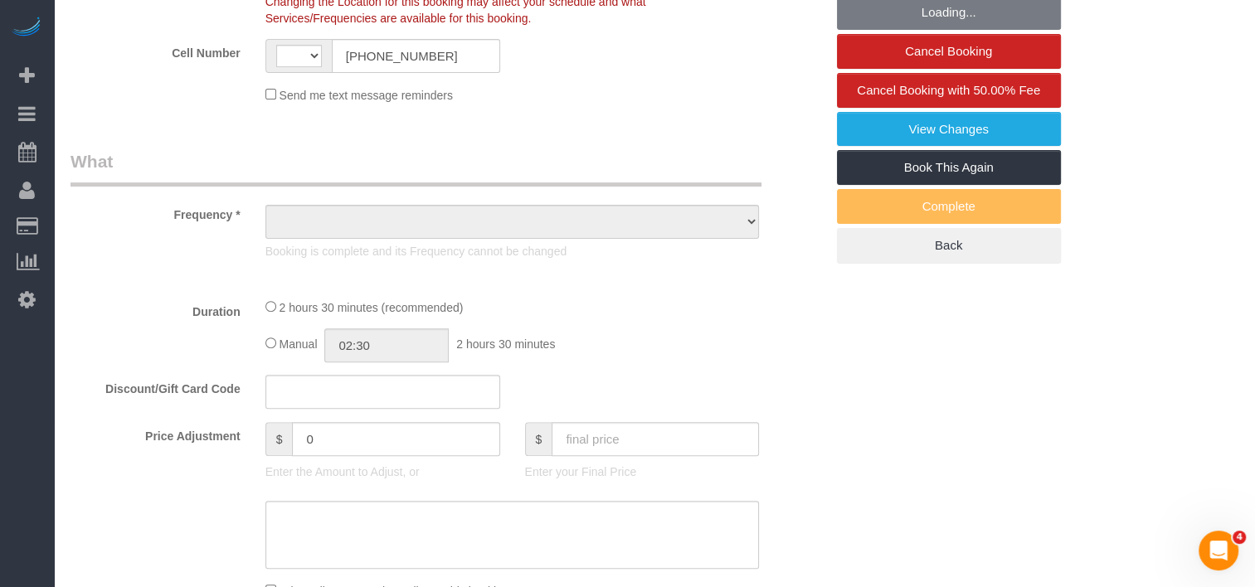
select select "string:[GEOGRAPHIC_DATA]"
select select "string:stripe-pm_1PQrZE4VGloSiKo7FWzZohW2"
select select "object:874"
select select "spot1"
select select "object:1450"
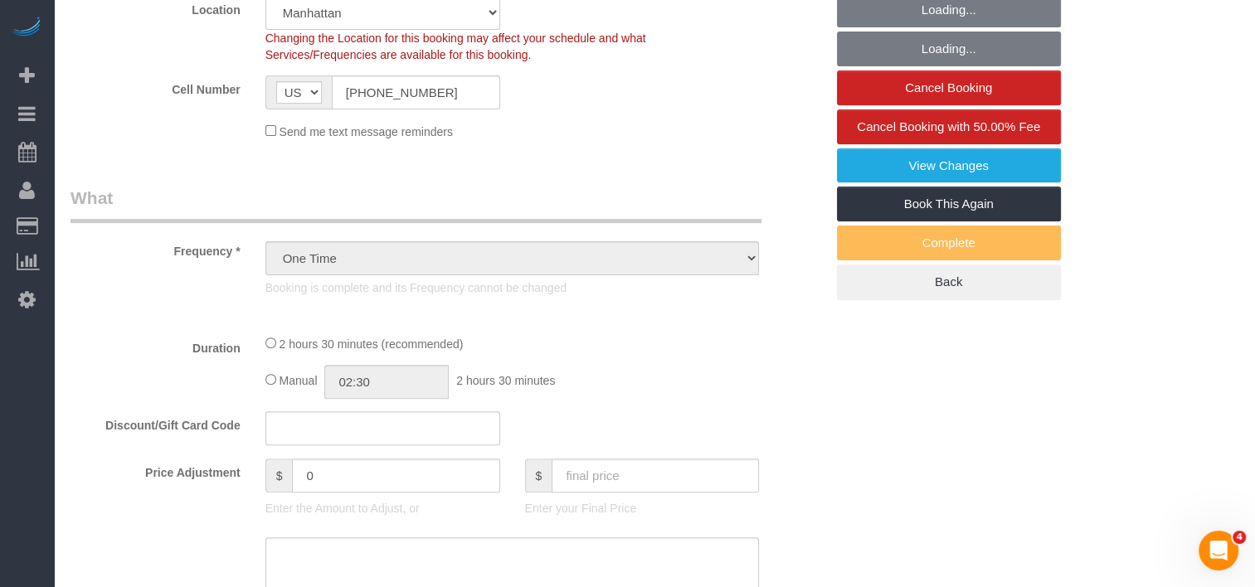
select select "2"
select select "150"
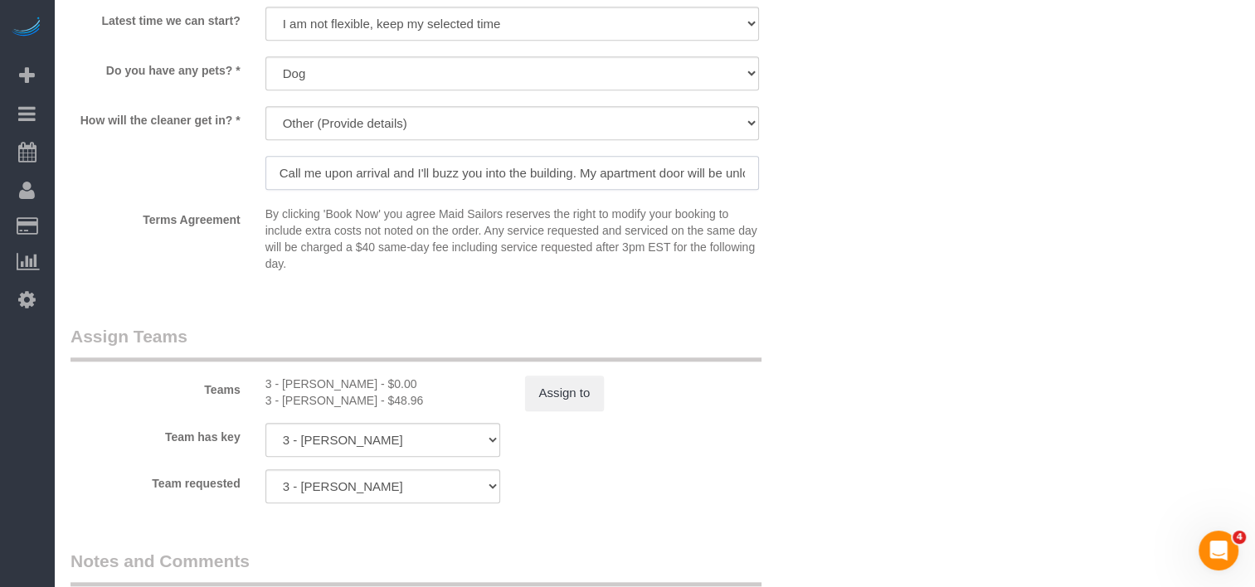
scroll to position [0, 33]
drag, startPoint x: 672, startPoint y: 173, endPoint x: 795, endPoint y: 180, distance: 123.0
click at [795, 180] on div "How will the cleaner get in? * We'll let you in. Doorman/Front Desk has the key…" at bounding box center [447, 149] width 779 height 87
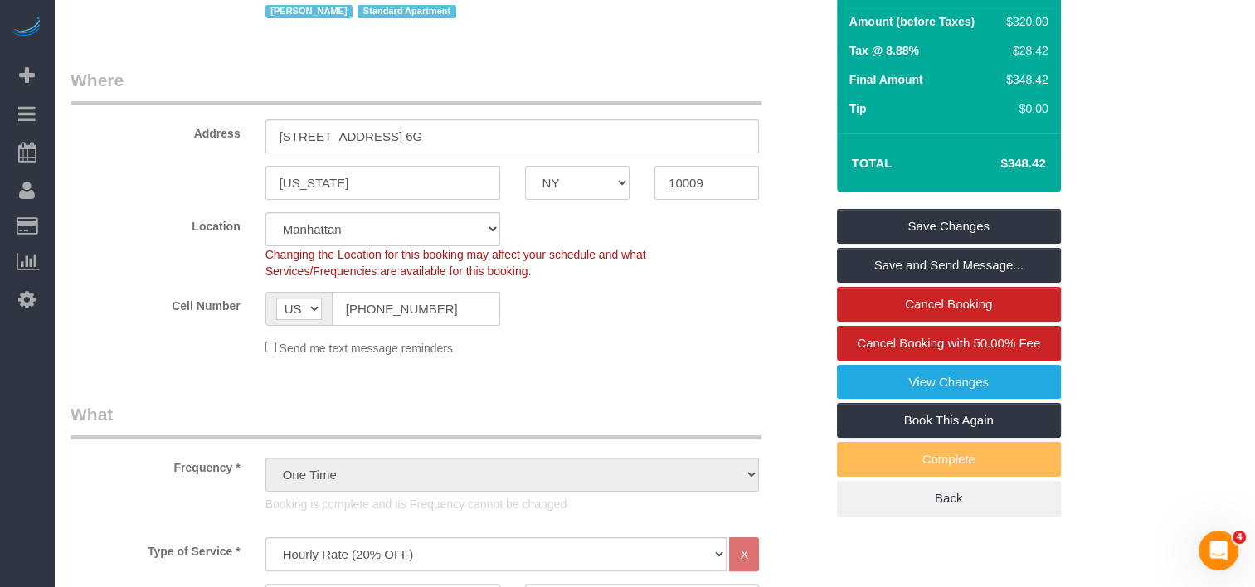
scroll to position [0, 0]
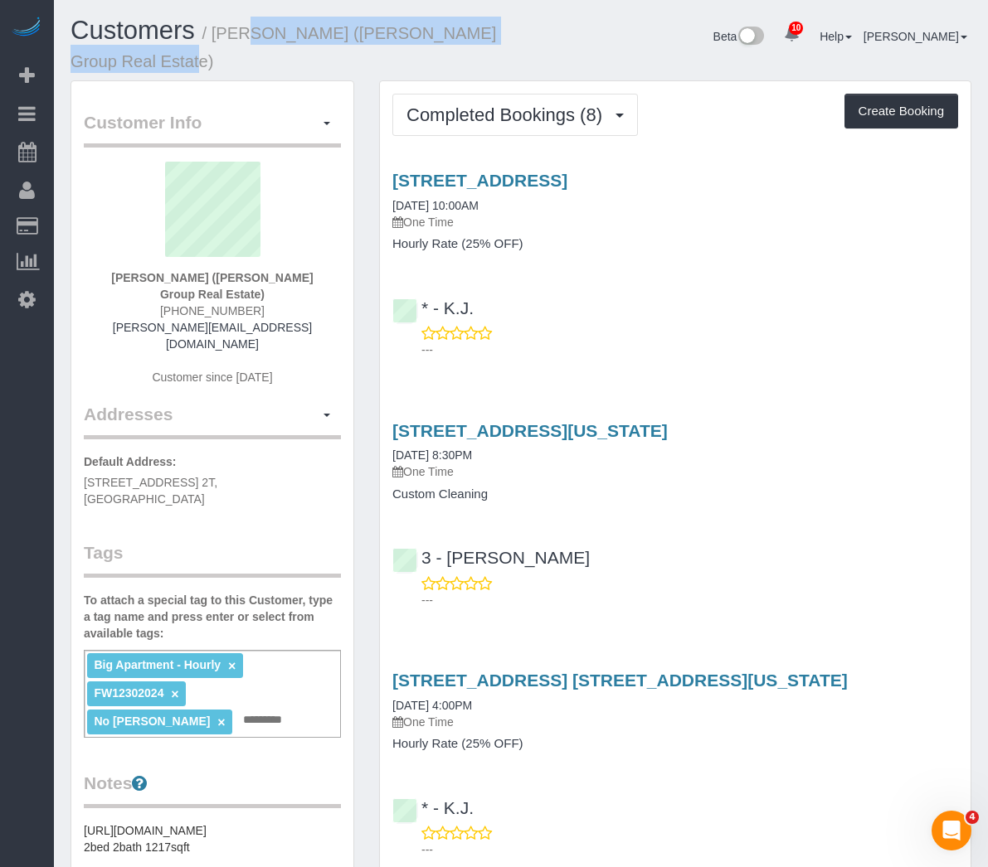
drag, startPoint x: 260, startPoint y: 66, endPoint x: 220, endPoint y: 101, distance: 53.4
click at [221, 33] on h1 "Customers / [PERSON_NAME] ([PERSON_NAME] Group Real Estate)" at bounding box center [289, 45] width 438 height 56
copy small "[PERSON_NAME] ([PERSON_NAME] Group Real Estate)"
drag, startPoint x: 597, startPoint y: 229, endPoint x: 391, endPoint y: 211, distance: 207.2
click at [391, 211] on div "[STREET_ADDRESS] [DATE] 10:00AM One Time Hourly Rate (25% OFF)" at bounding box center [675, 211] width 590 height 80
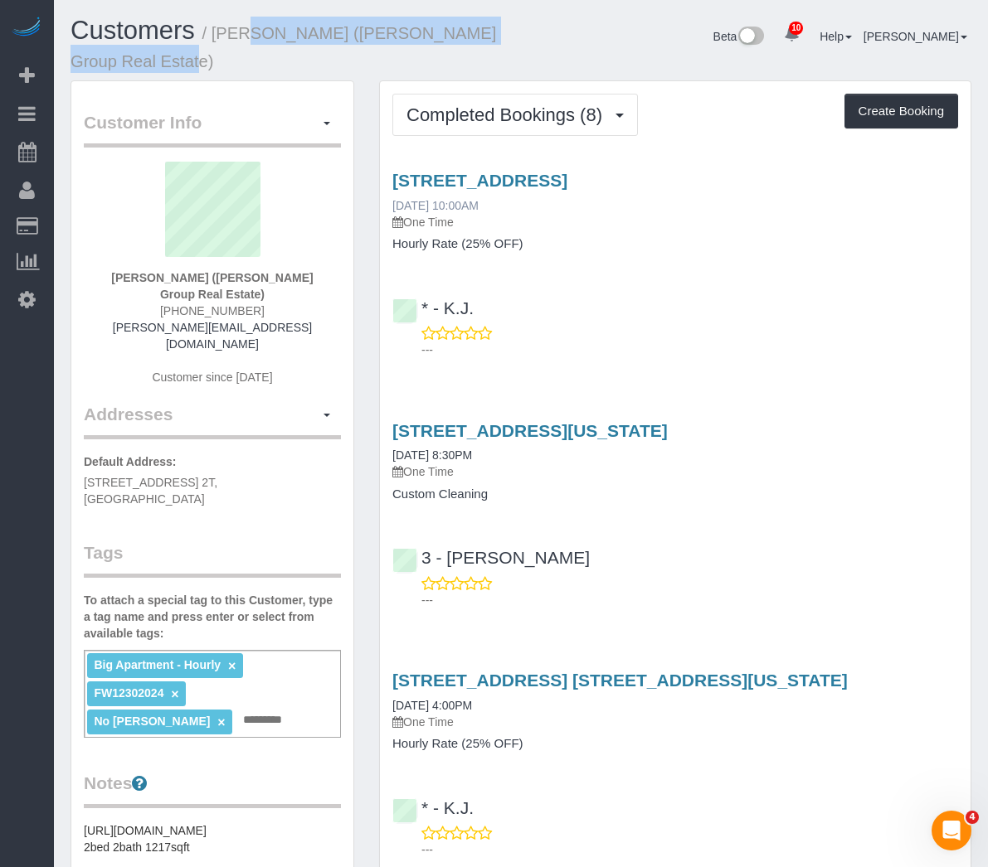
copy link "[STREET_ADDRESS]"
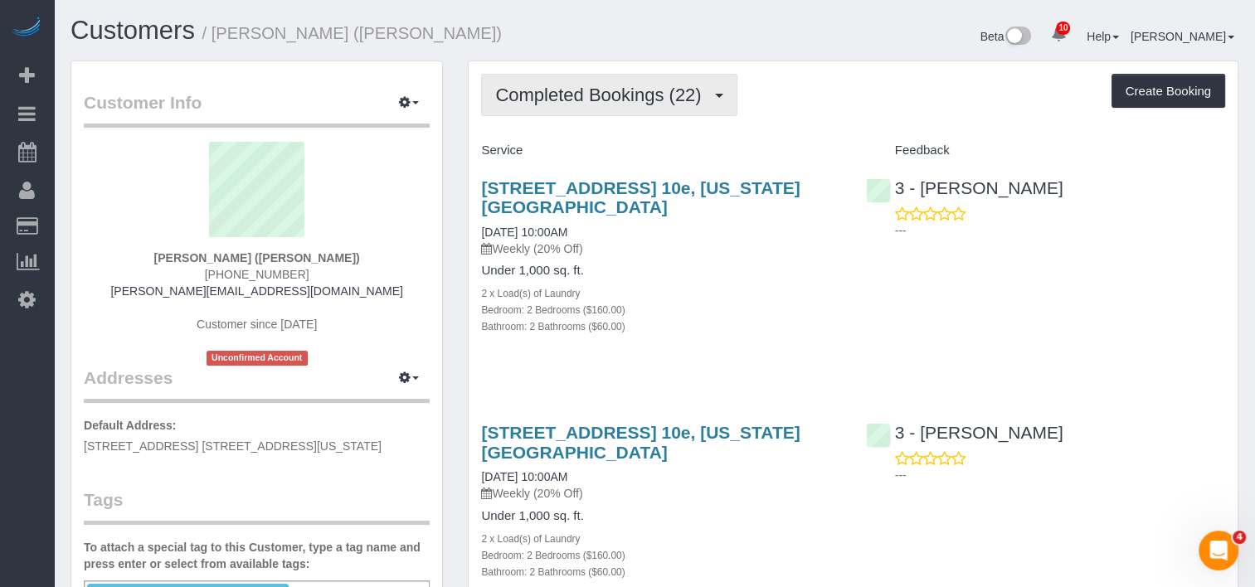
click at [571, 109] on button "Completed Bookings (22)" at bounding box center [608, 95] width 255 height 42
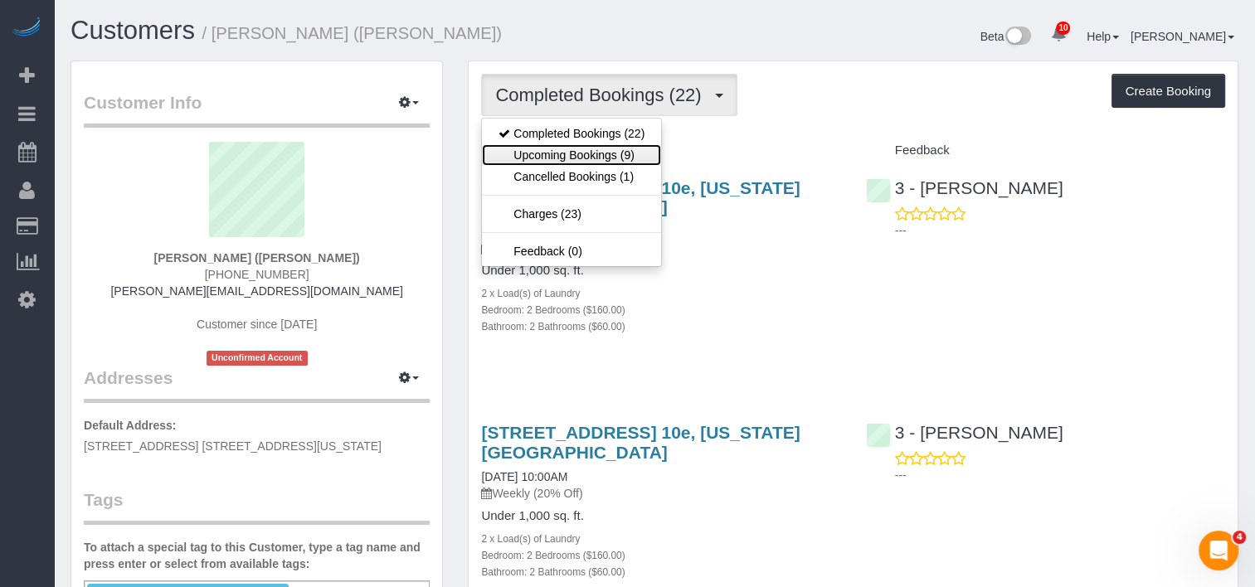
click at [564, 158] on link "Upcoming Bookings (9)" at bounding box center [571, 155] width 179 height 22
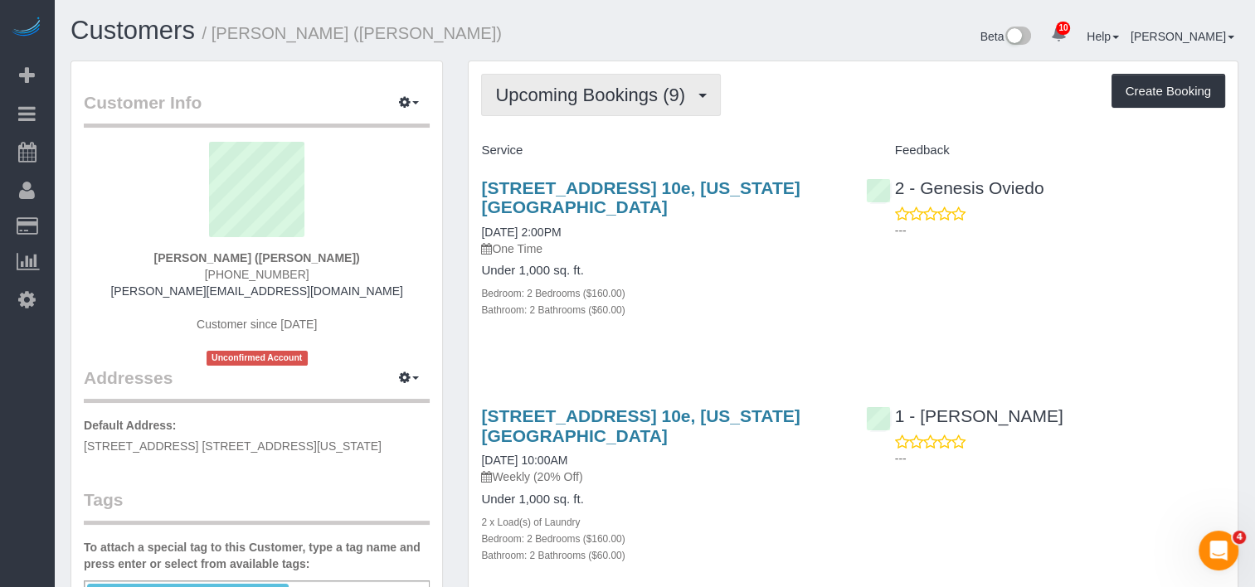
click at [601, 96] on span "Upcoming Bookings (9)" at bounding box center [594, 95] width 198 height 21
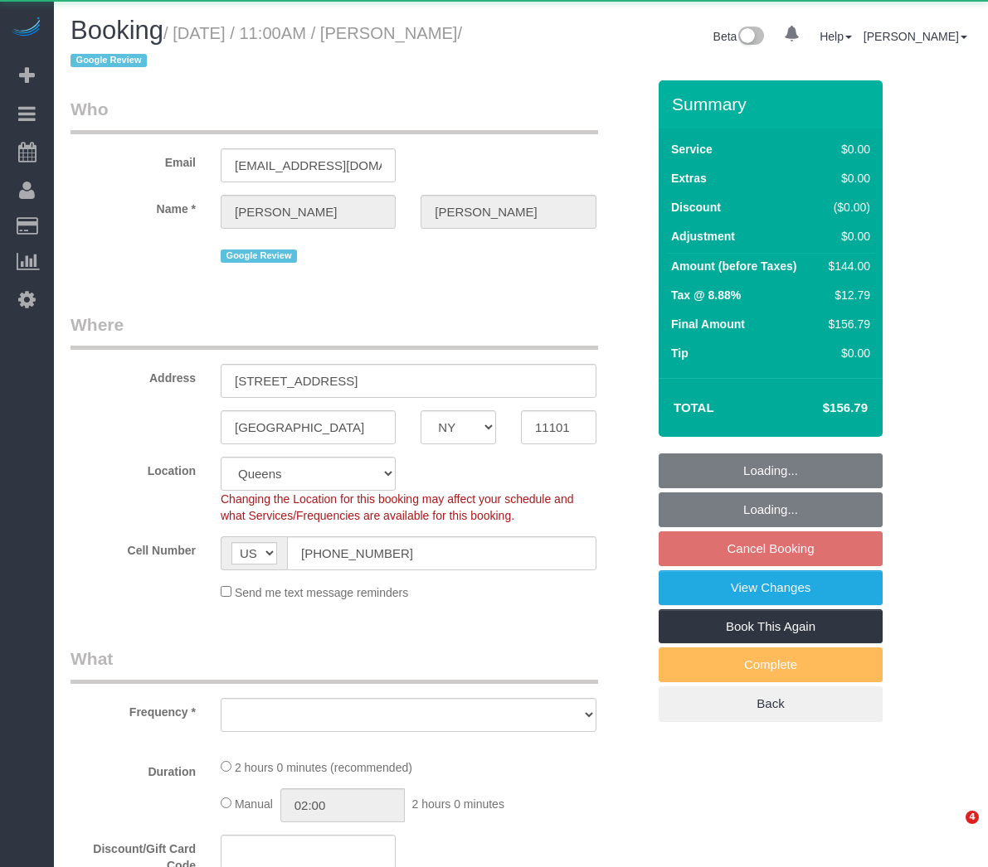
select select "NY"
select select "string:stripe-pm_1QjjH74VGloSiKo7fbMxWiHv"
select select "number:59"
select select "number:77"
select select "number:15"
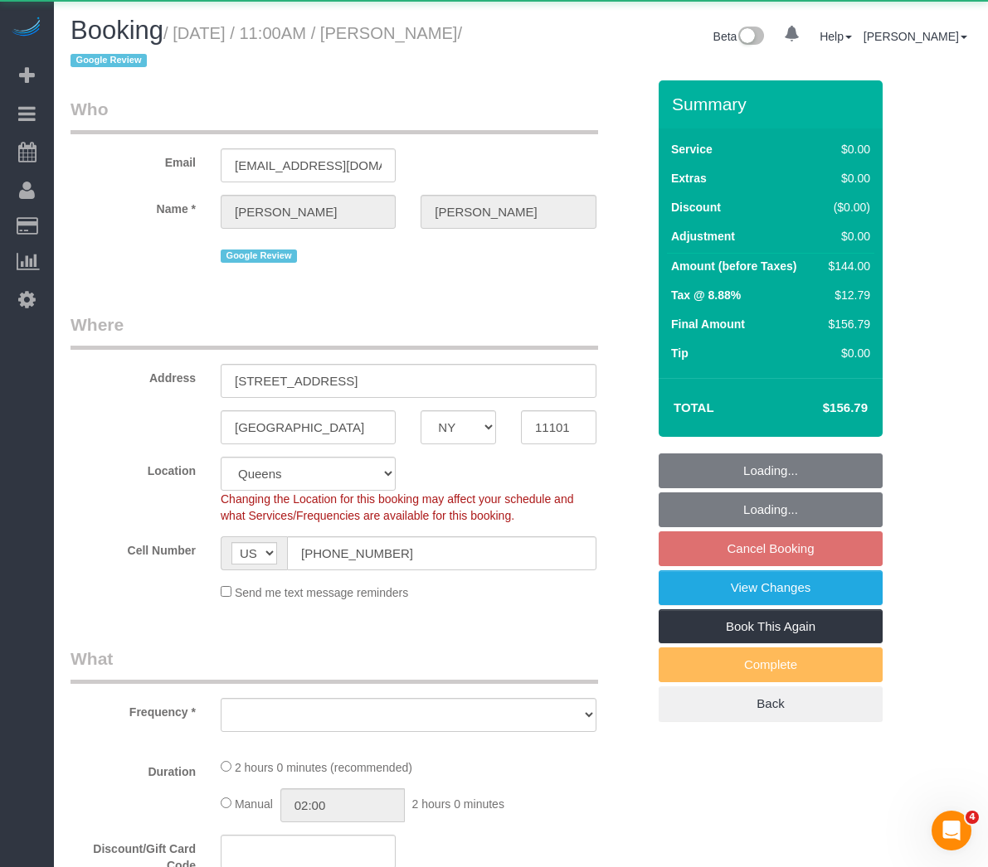
select select "number:5"
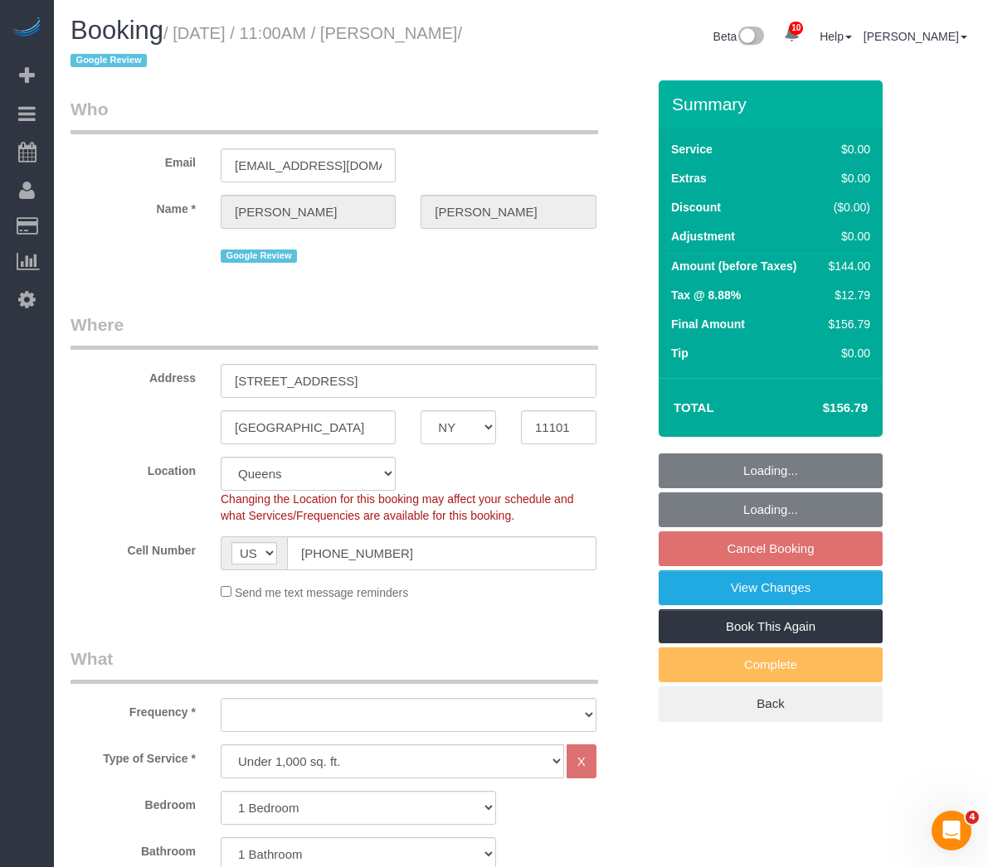
select select "object:998"
select select "spot4"
select select "1"
select select "object:1398"
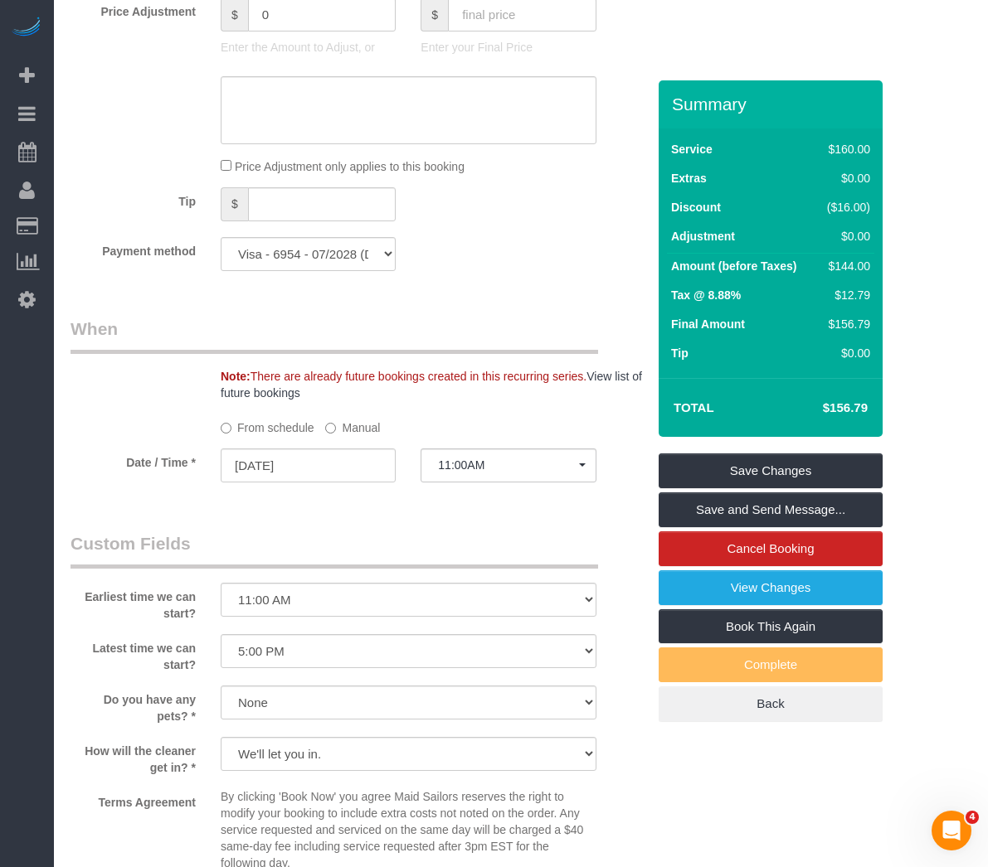
scroll to position [1244, 0]
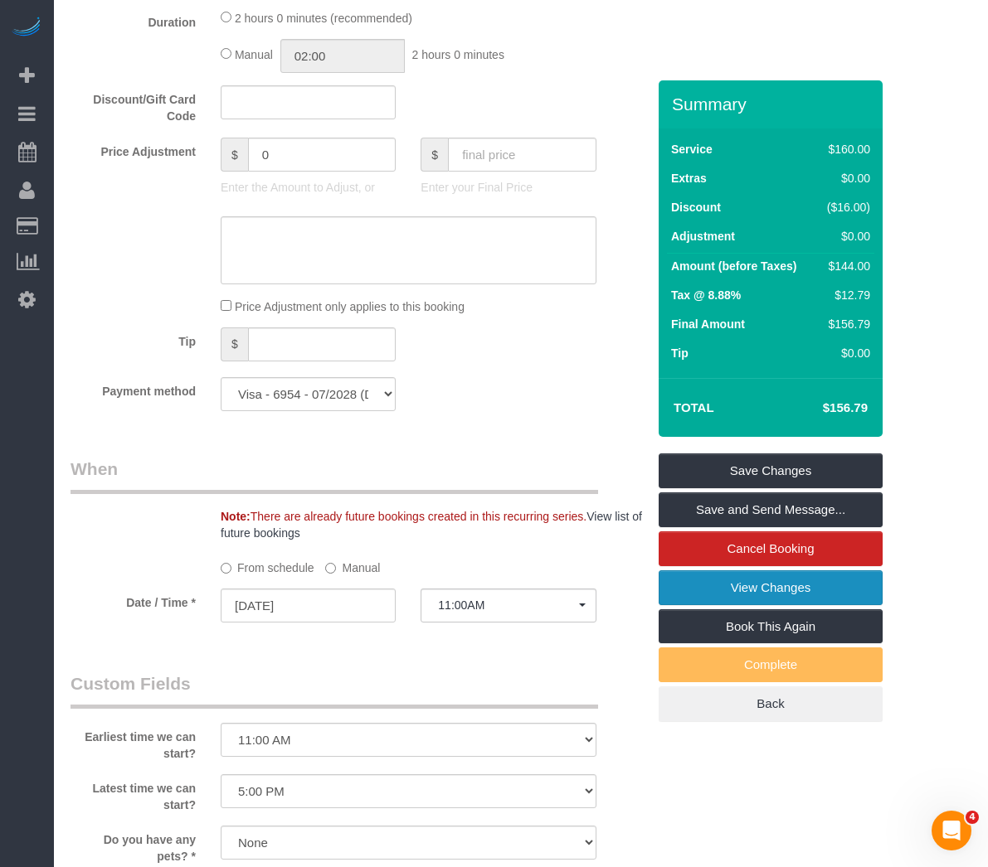
click at [670, 590] on link "View Changes" at bounding box center [770, 588] width 224 height 35
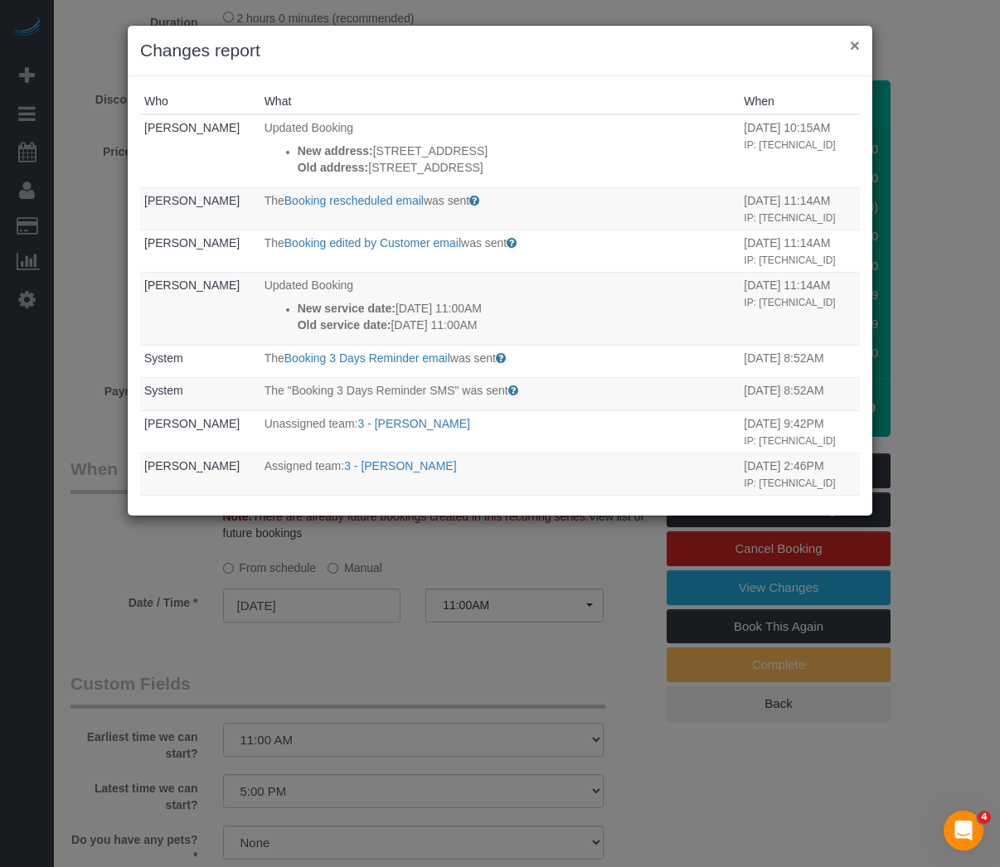
click at [854, 46] on button "×" at bounding box center [855, 44] width 10 height 17
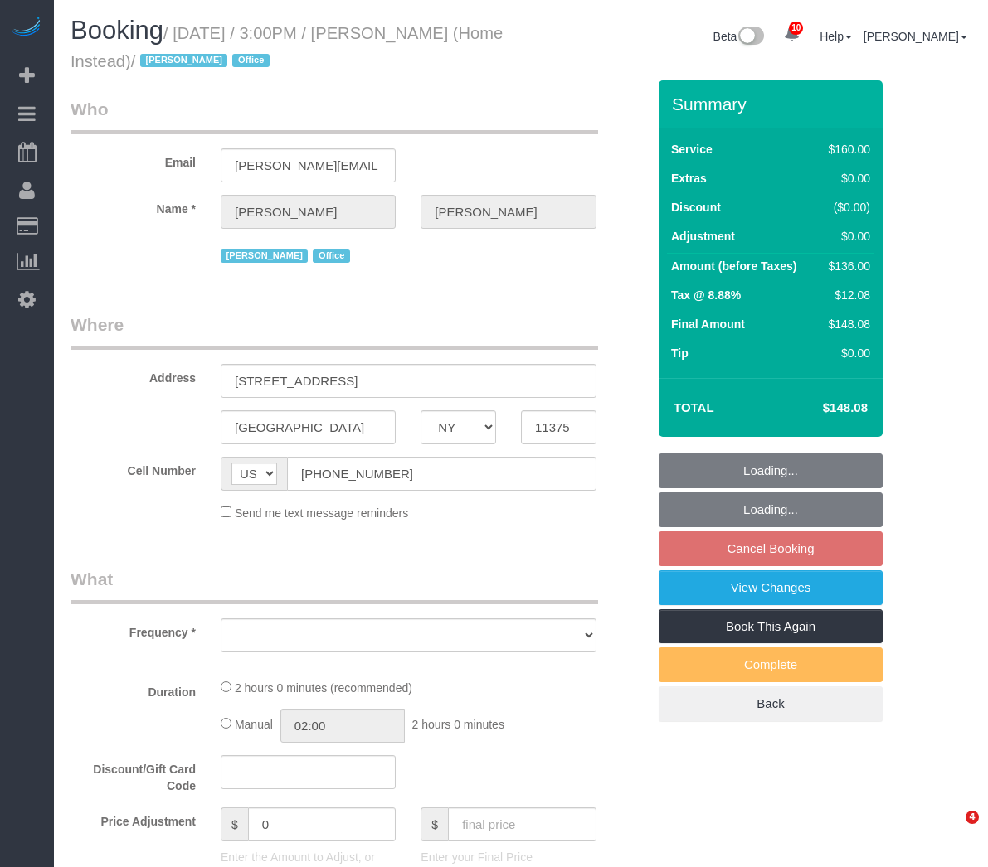
select select "NY"
select select "object:684"
select select "number:61"
select select "number:76"
select select "number:15"
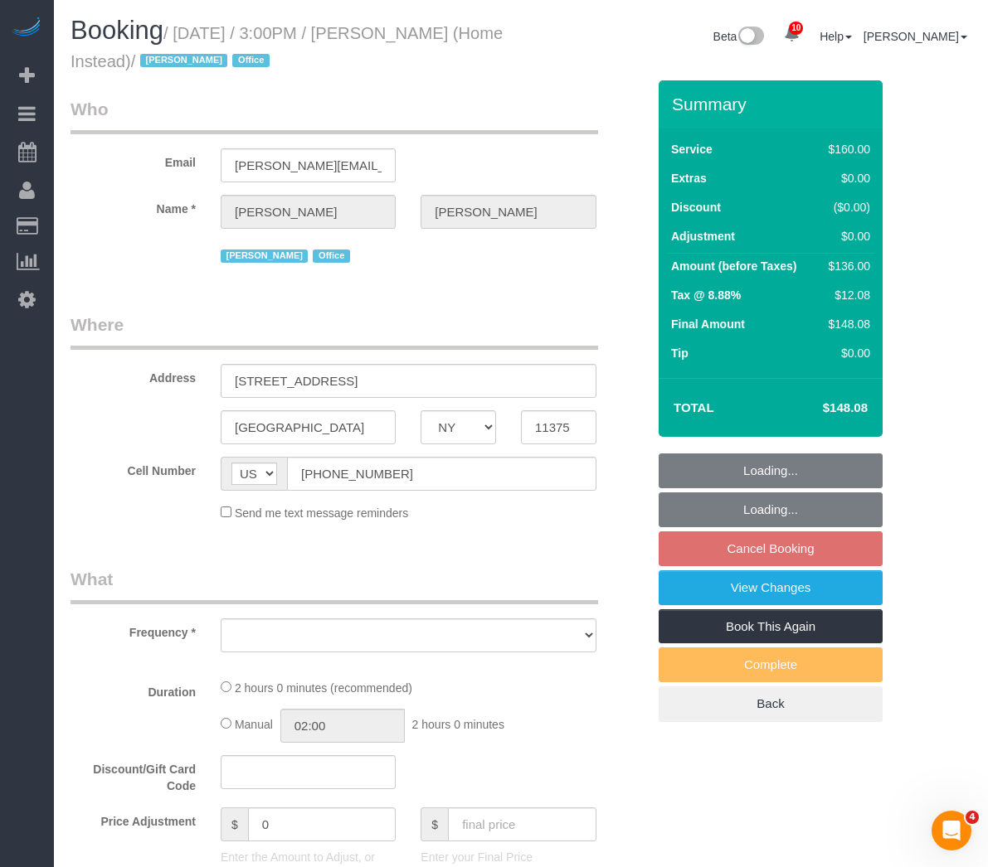
select select "number:7"
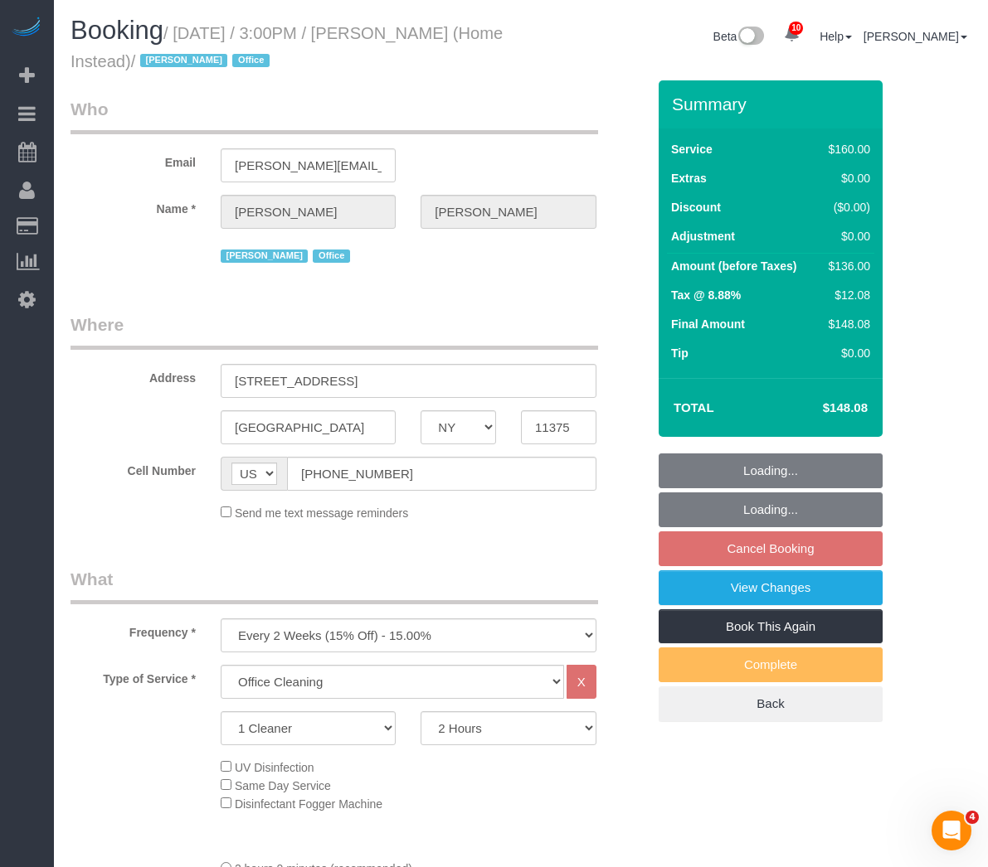
select select "spot8"
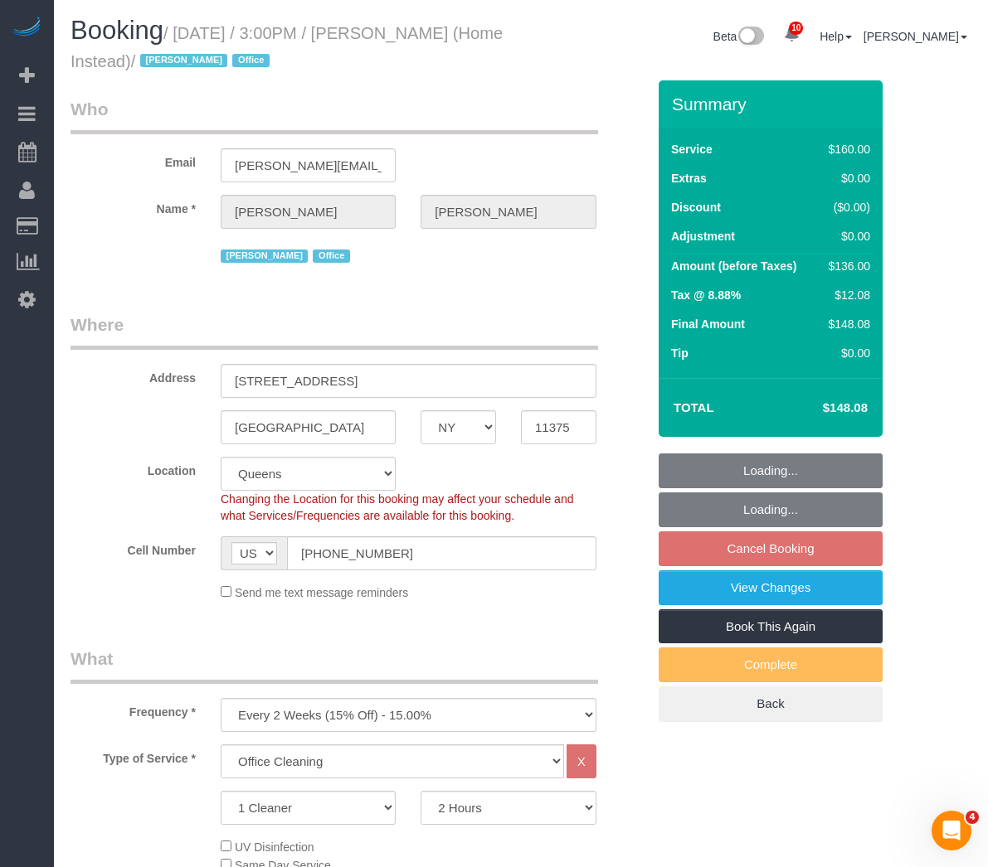
select select "object:1352"
select select "string:stripe-pm_1MsCYp4VGloSiKo7HvRLklkV"
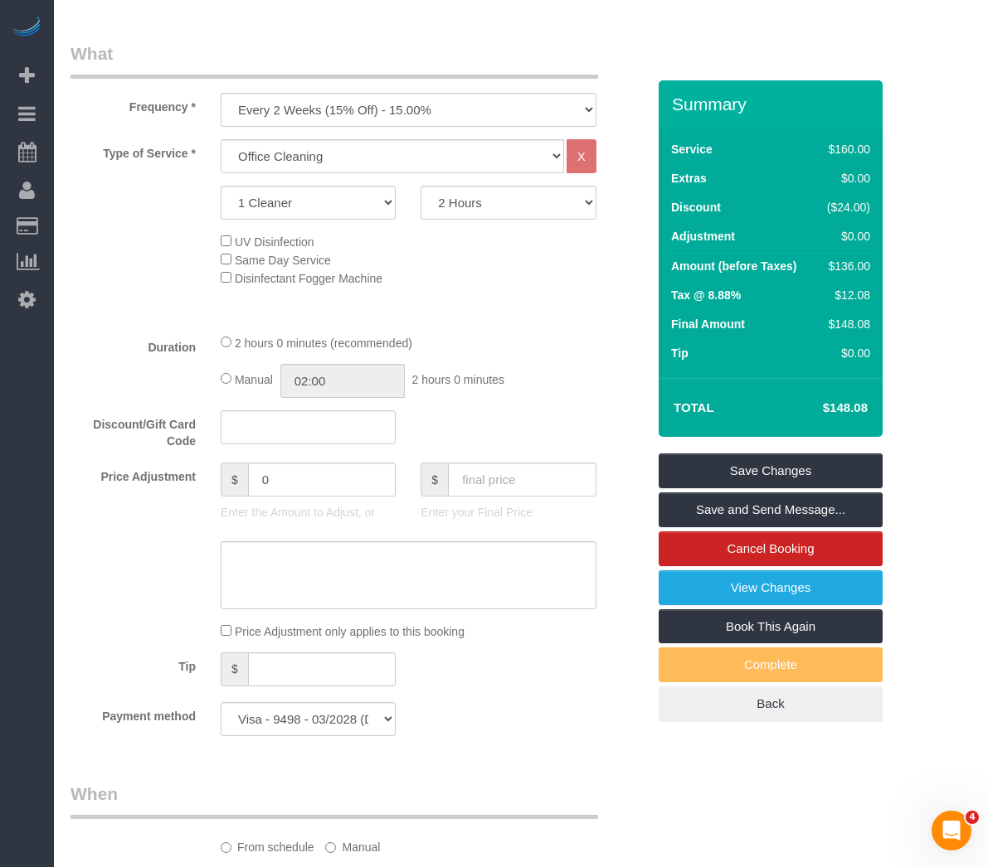
scroll to position [663, 0]
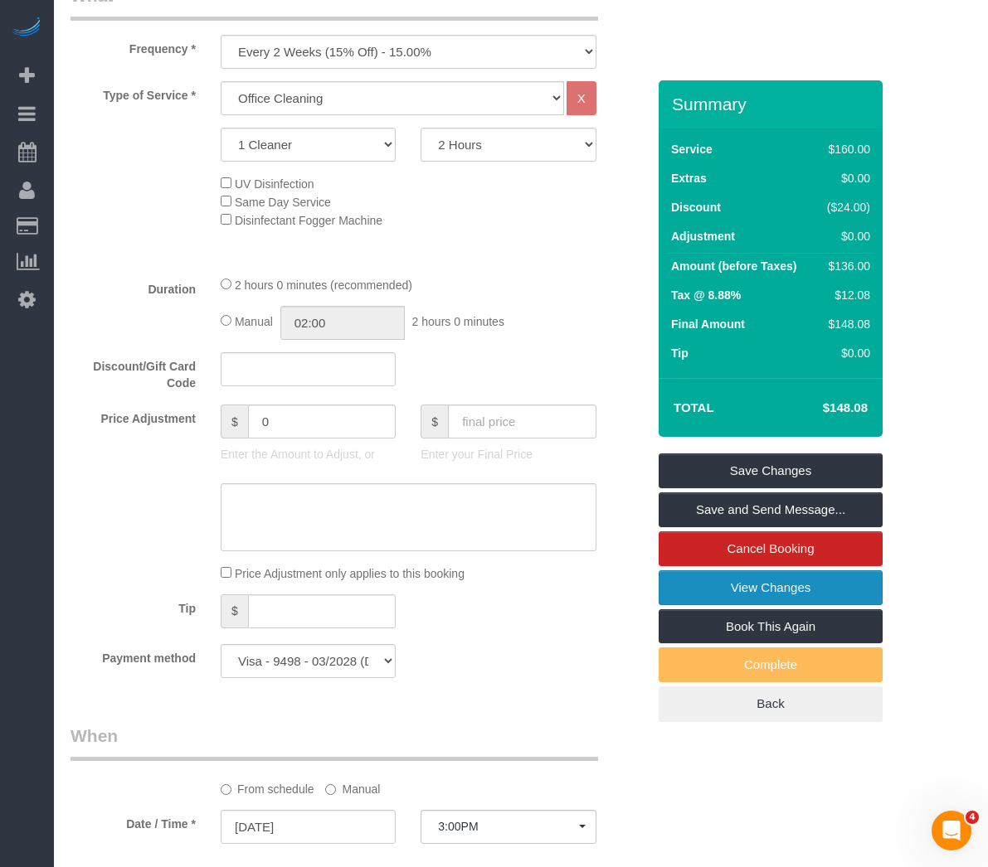
click at [678, 581] on link "View Changes" at bounding box center [770, 588] width 224 height 35
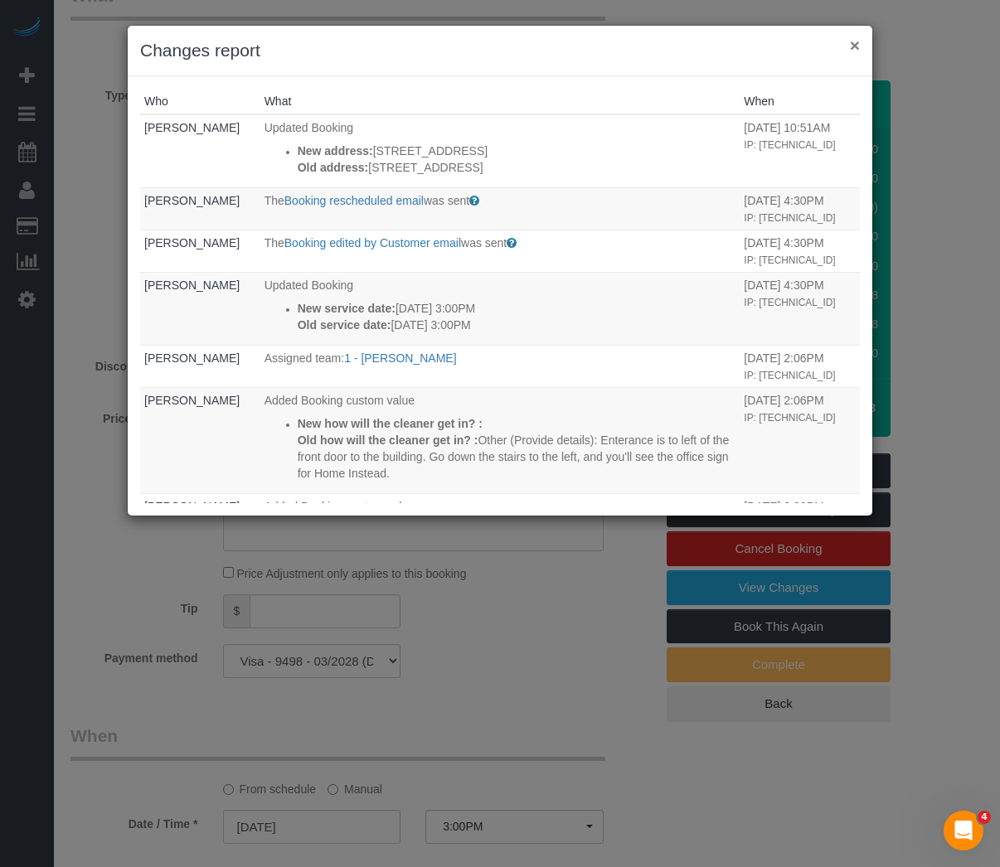
click at [853, 41] on button "×" at bounding box center [855, 44] width 10 height 17
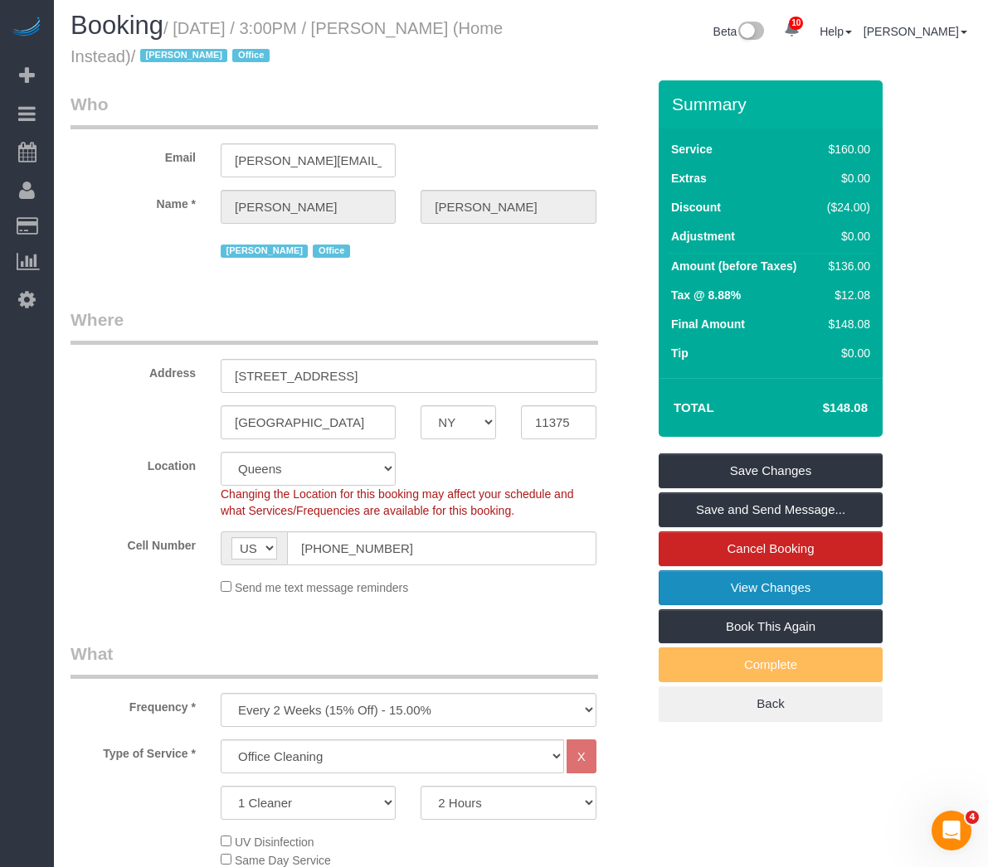
scroll to position [0, 0]
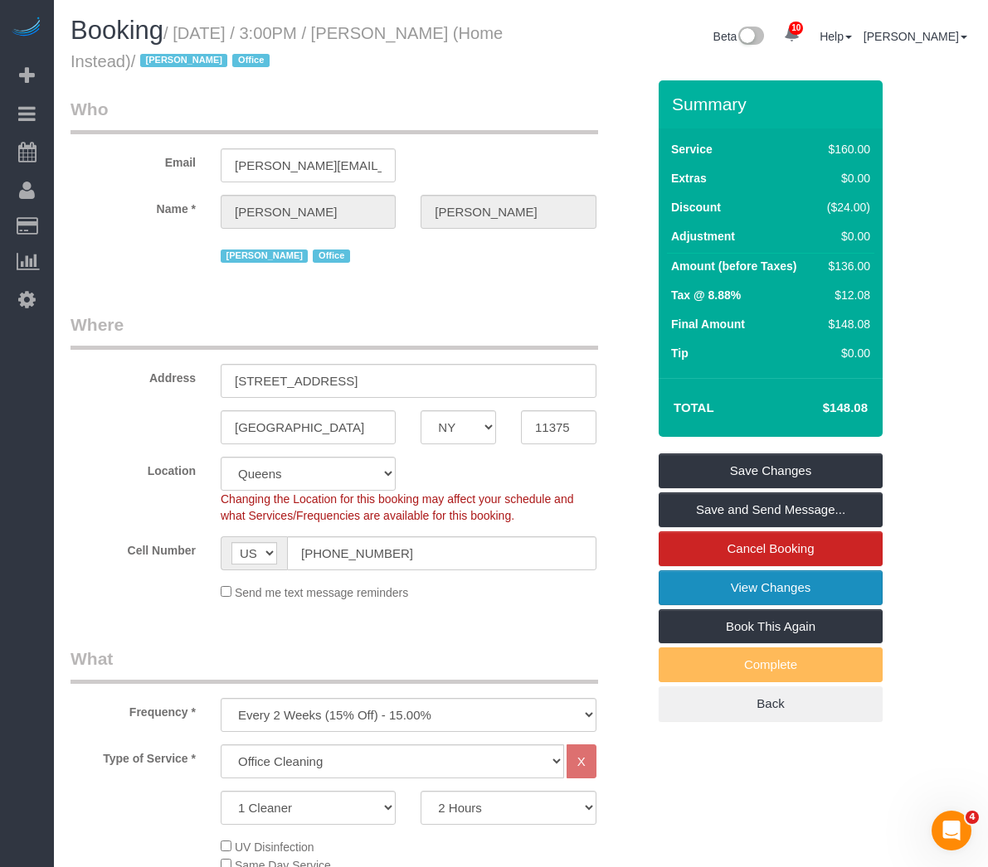
click at [707, 585] on link "View Changes" at bounding box center [770, 588] width 224 height 35
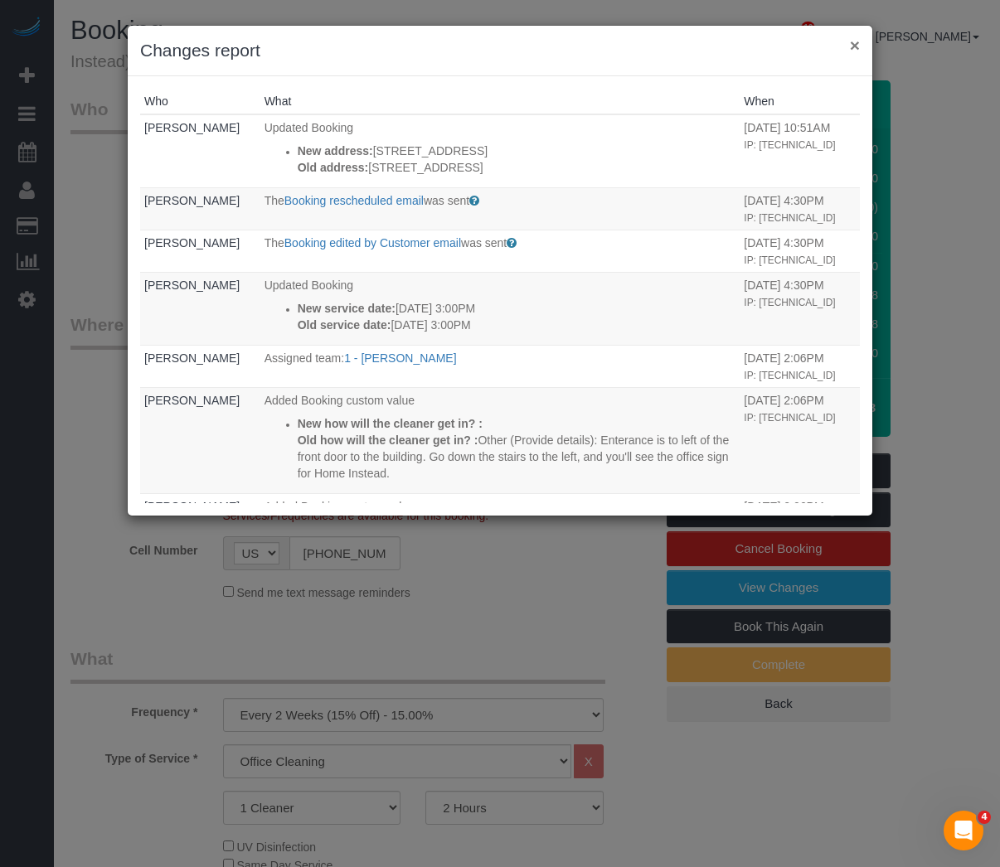
click at [858, 51] on button "×" at bounding box center [855, 44] width 10 height 17
